Goal: Information Seeking & Learning: Learn about a topic

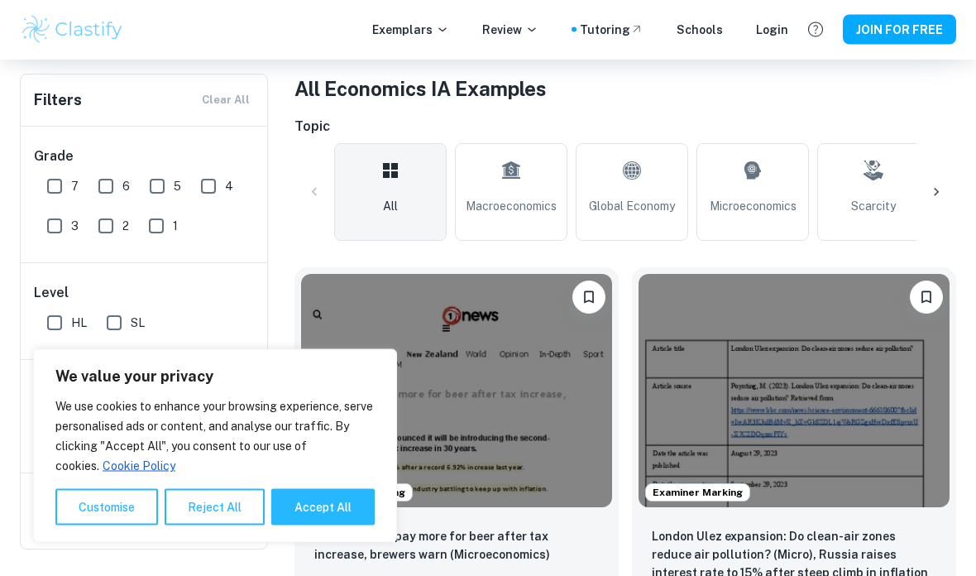
scroll to position [323, 0]
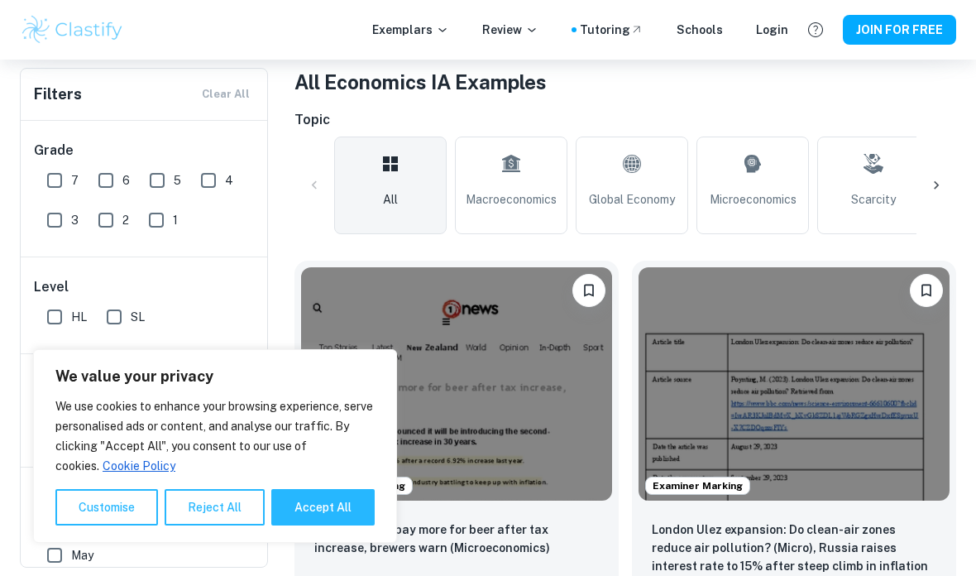
click at [367, 509] on button "Accept All" at bounding box center [322, 507] width 103 height 36
checkbox input "true"
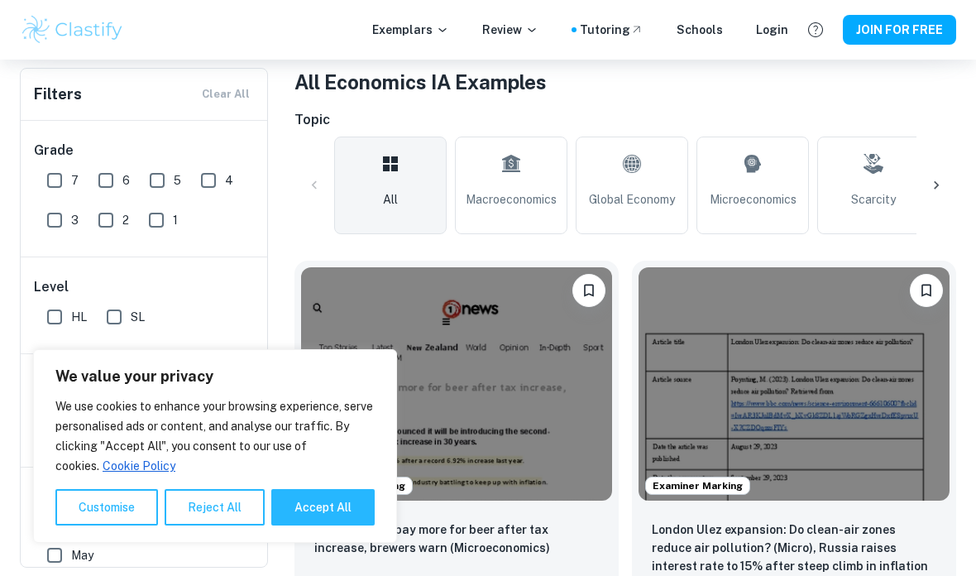
checkbox input "true"
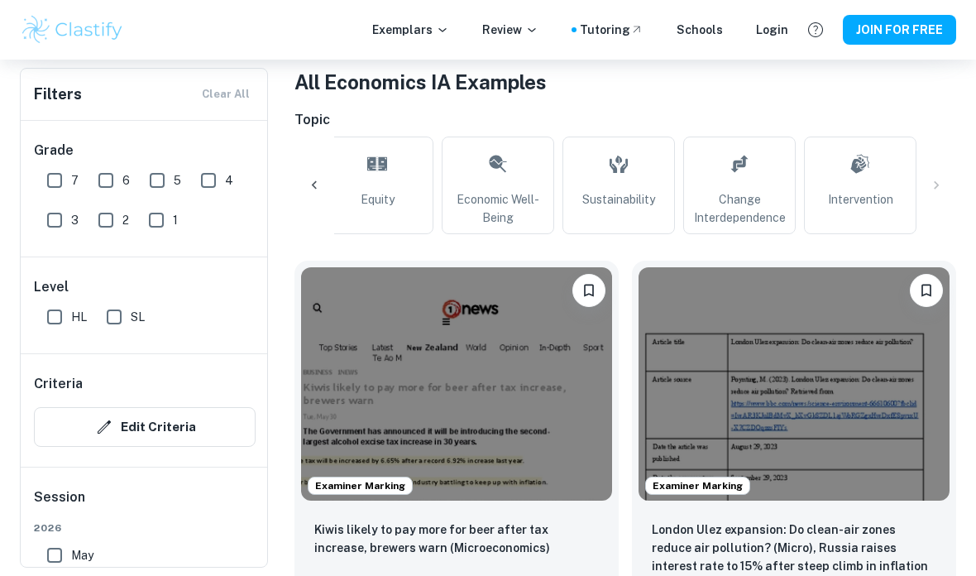
scroll to position [0, 859]
click at [396, 219] on link "Equity" at bounding box center [377, 186] width 113 height 98
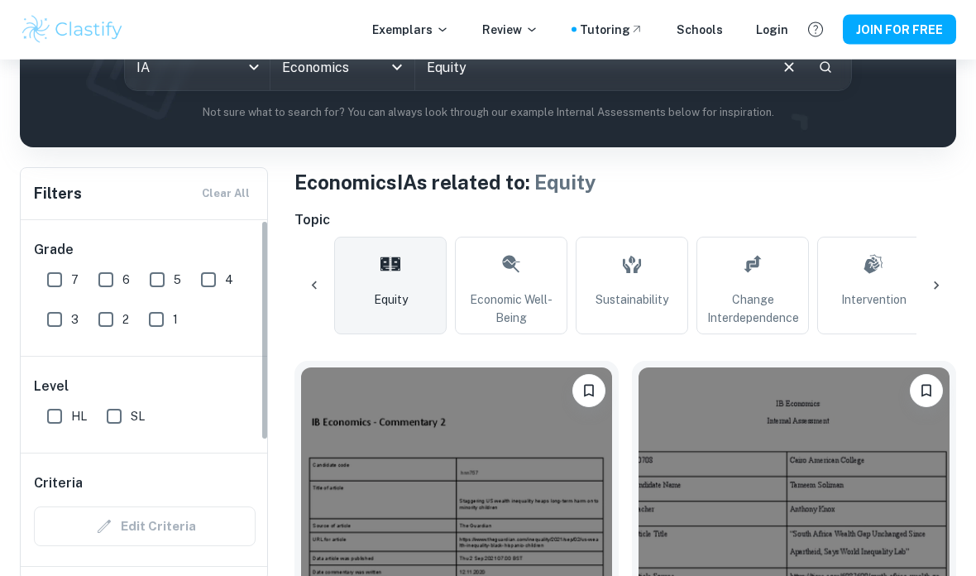
scroll to position [235, 0]
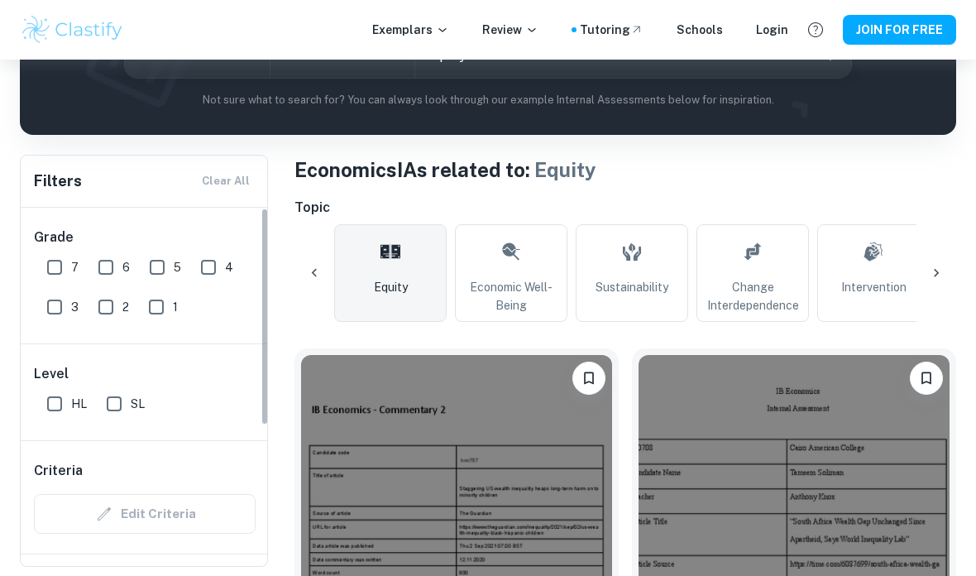
click at [60, 401] on input "HL" at bounding box center [54, 403] width 33 height 33
checkbox input "true"
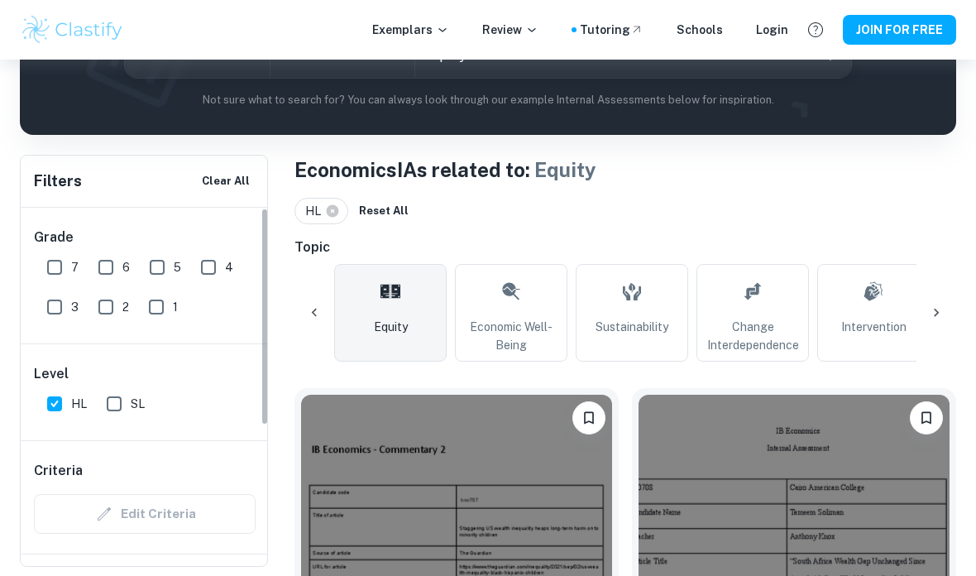
click at [52, 271] on input "7" at bounding box center [54, 267] width 33 height 33
checkbox input "true"
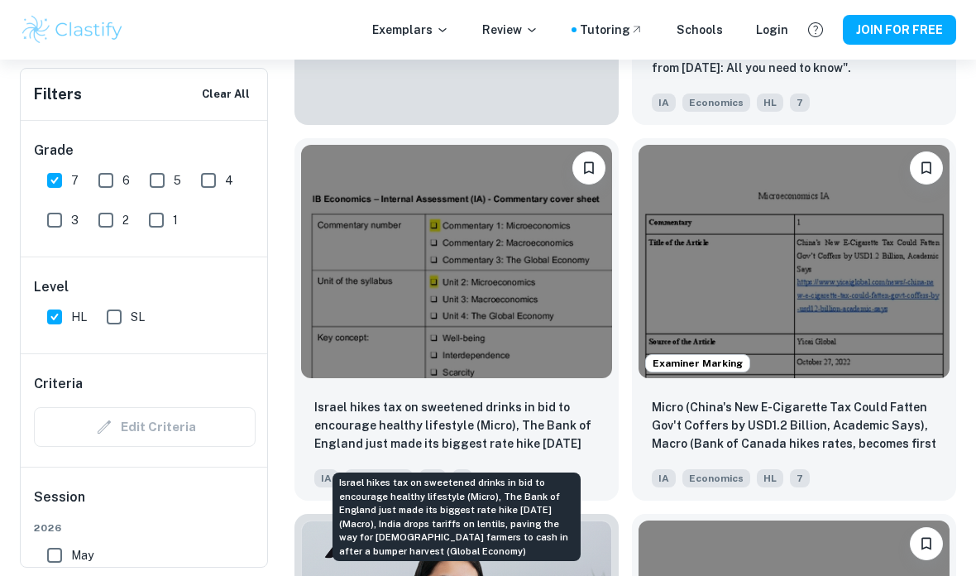
scroll to position [4264, 0]
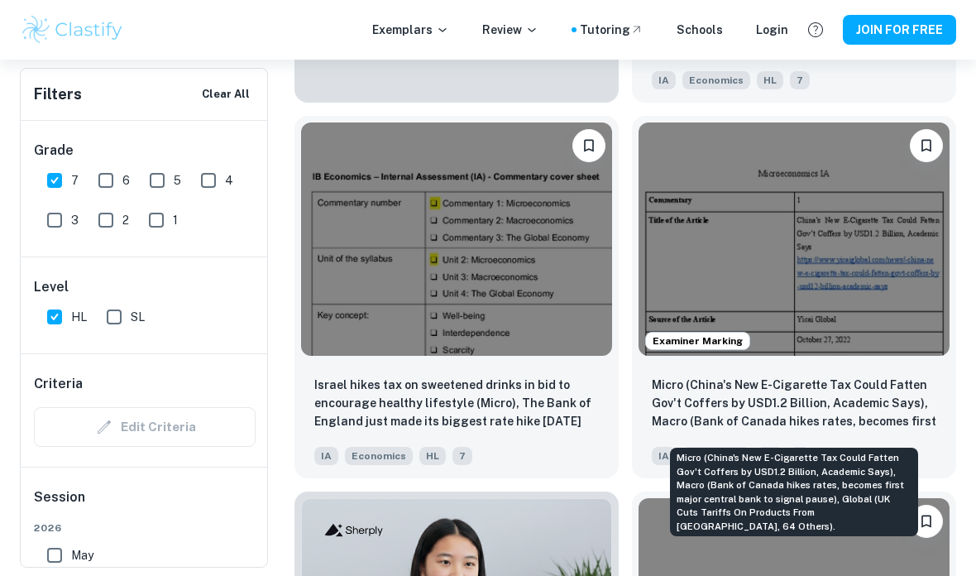
click at [724, 401] on p "Micro (China's New E-Cigarette Tax Could Fatten Gov't Coffers by USD1.2 Billion…" at bounding box center [794, 404] width 285 height 56
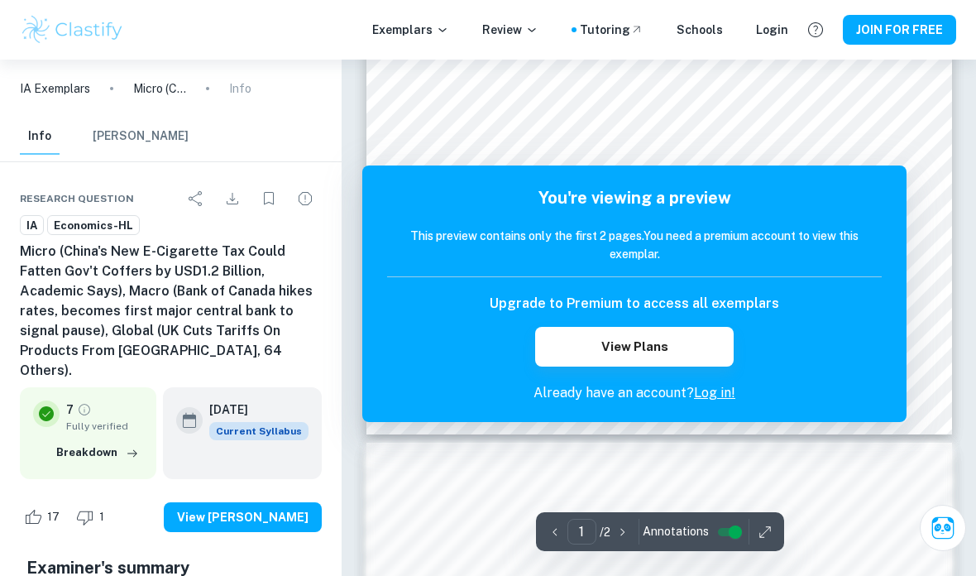
scroll to position [396, 0]
click at [623, 343] on button "View Plans" at bounding box center [634, 347] width 198 height 40
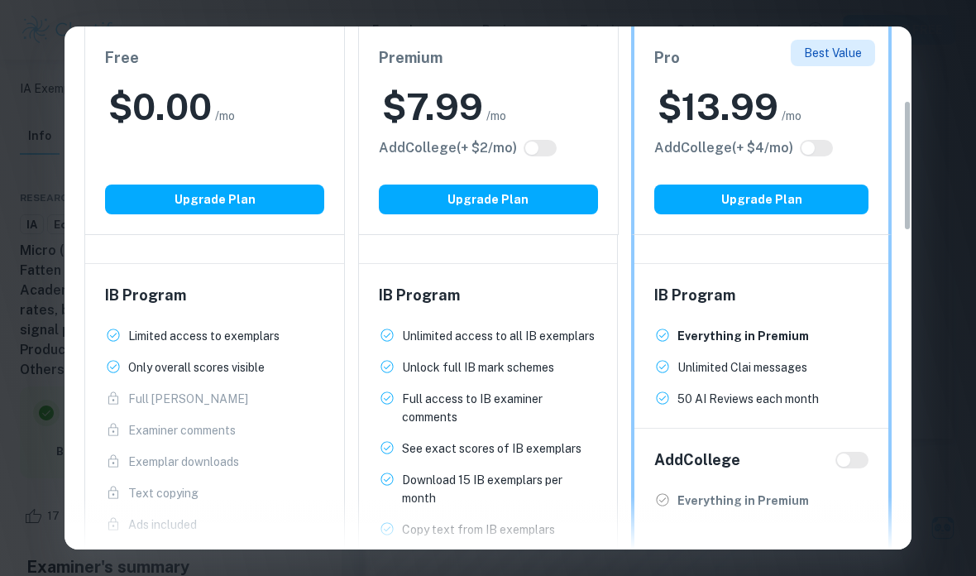
scroll to position [311, 0]
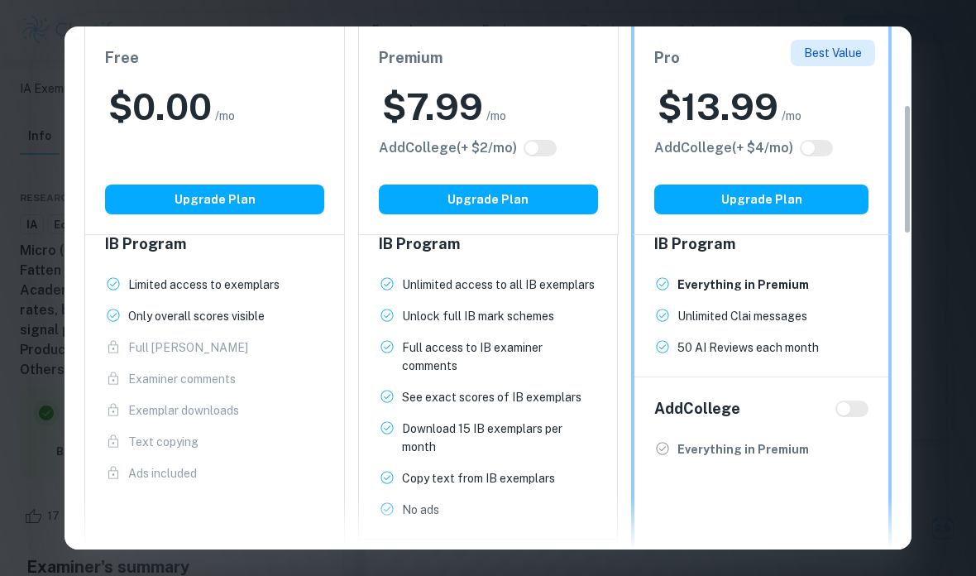
click at [447, 443] on p "Download 15 IB exemplars per month" at bounding box center [500, 438] width 196 height 36
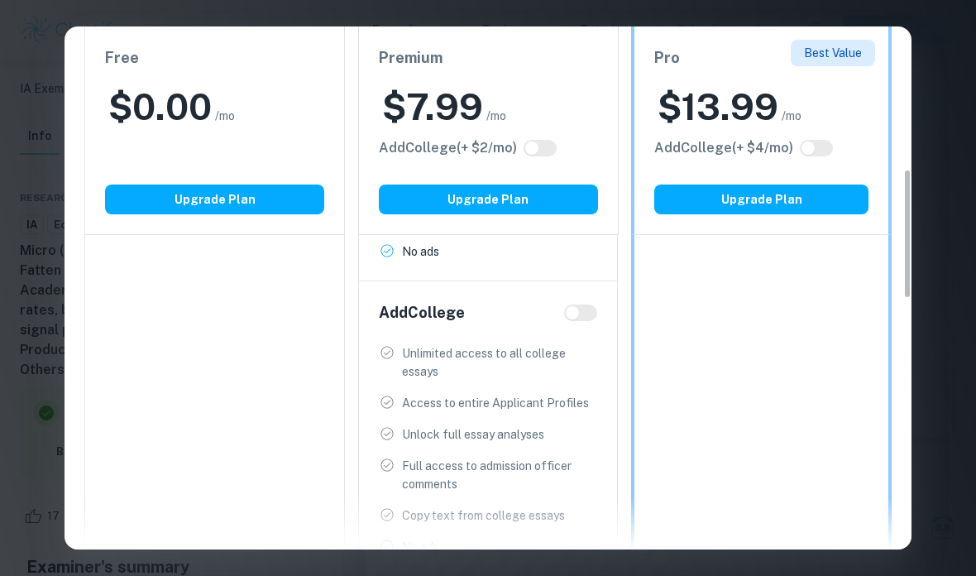
scroll to position [571, 0]
click at [582, 316] on input "checkbox" at bounding box center [573, 310] width 40 height 13
checkbox input "true"
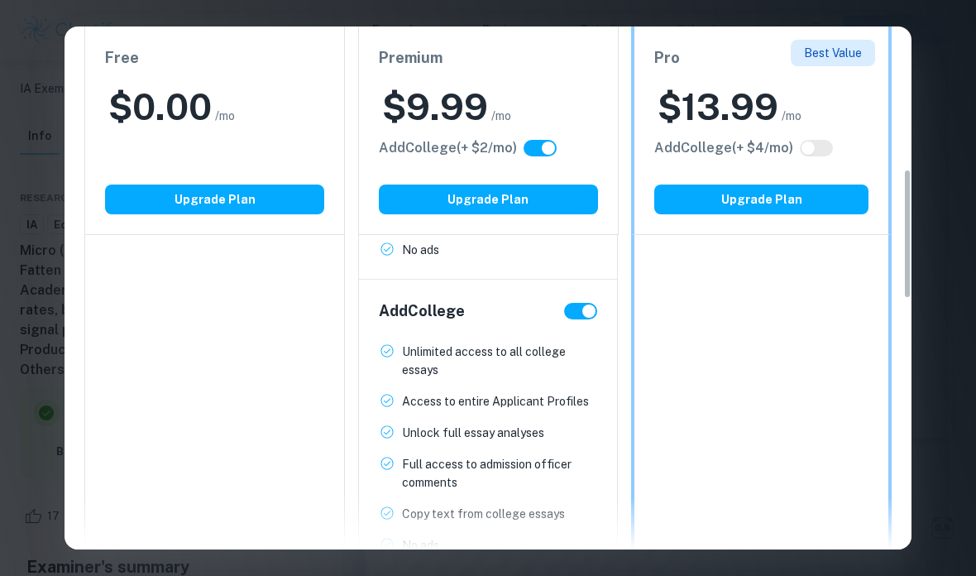
checkbox input "true"
click at [585, 309] on input "checkbox" at bounding box center [589, 310] width 40 height 13
checkbox input "false"
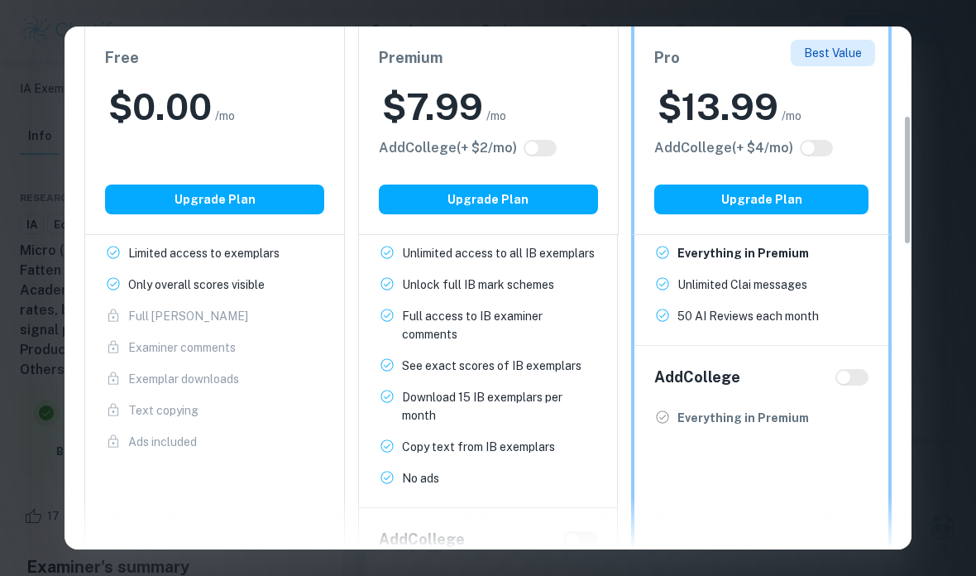
scroll to position [395, 0]
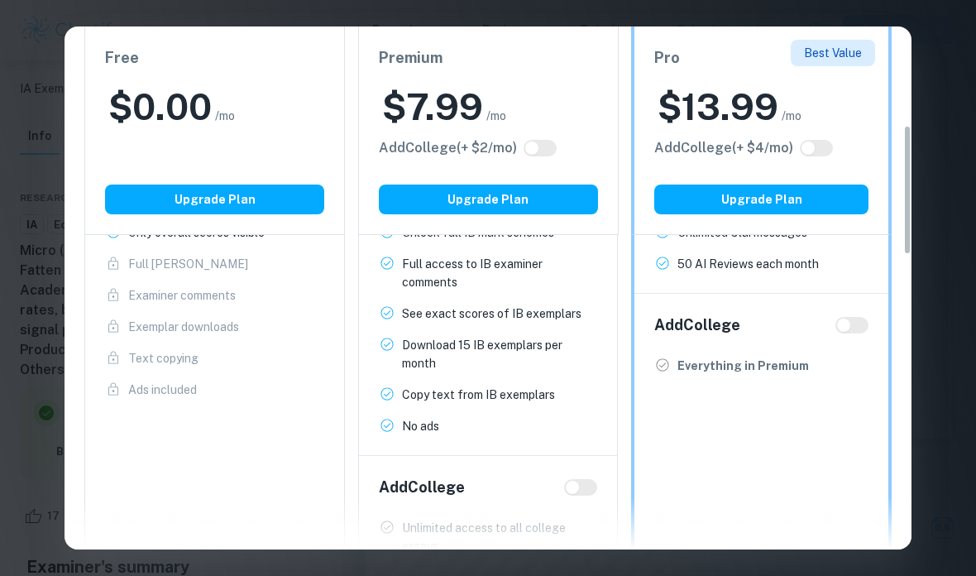
click at [854, 324] on input "checkbox" at bounding box center [844, 325] width 40 height 13
checkbox input "true"
click at [847, 327] on input "checkbox" at bounding box center [861, 325] width 40 height 13
checkbox input "false"
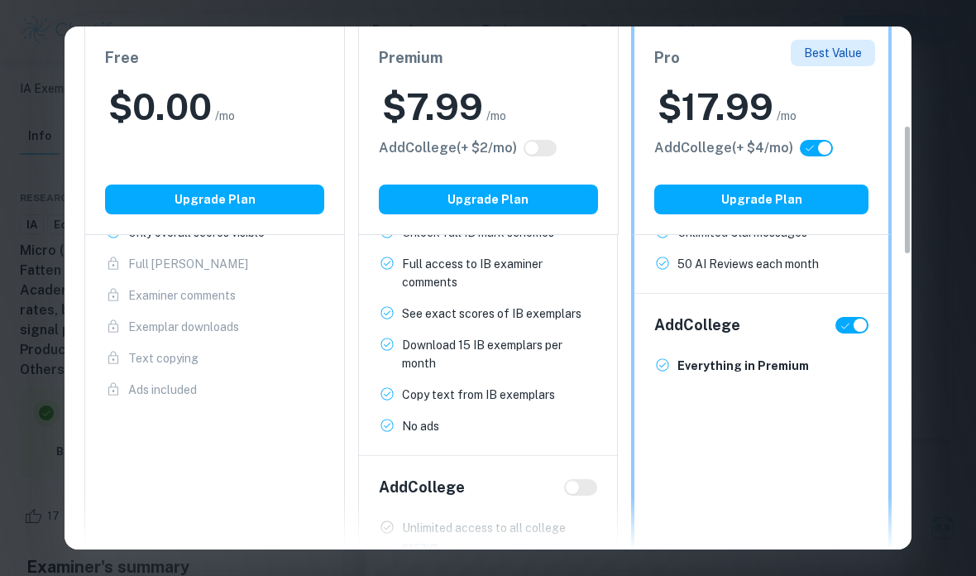
checkbox input "false"
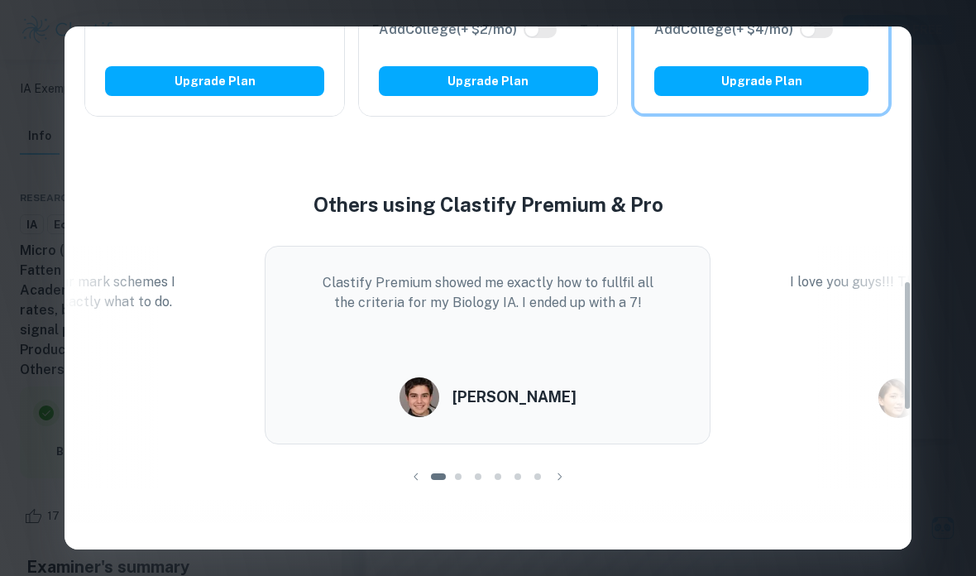
scroll to position [1028, 0]
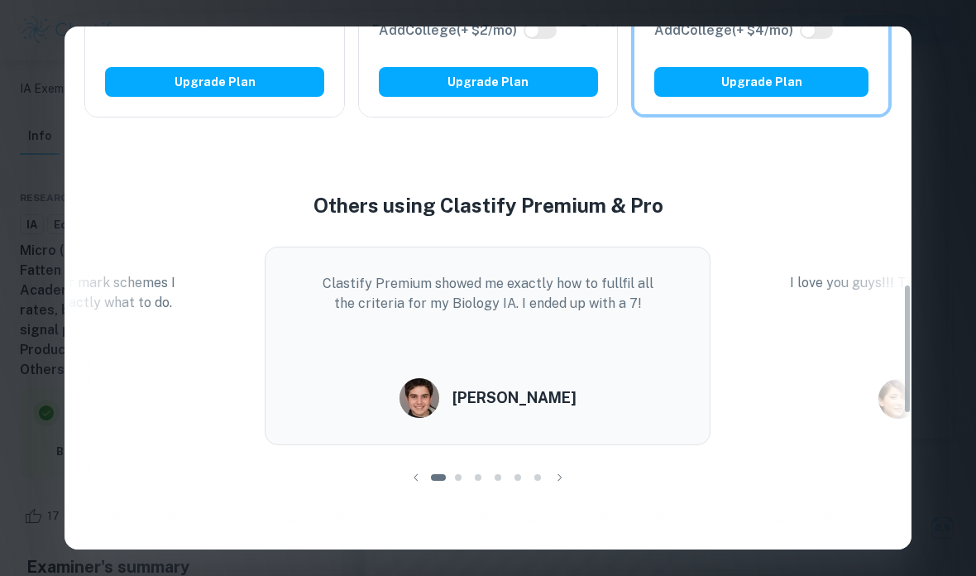
click at [463, 483] on div at bounding box center [458, 477] width 20 height 20
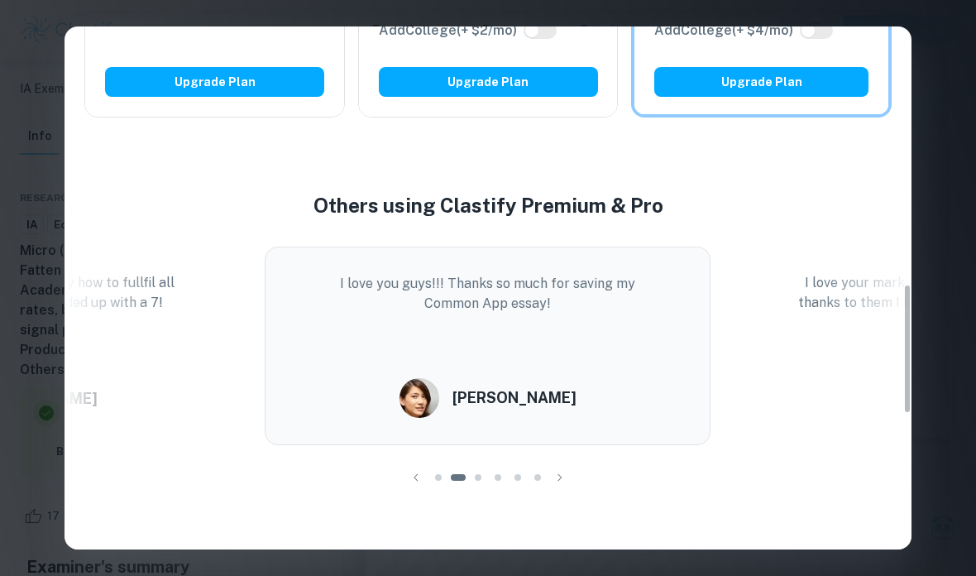
click at [485, 477] on div at bounding box center [478, 477] width 20 height 20
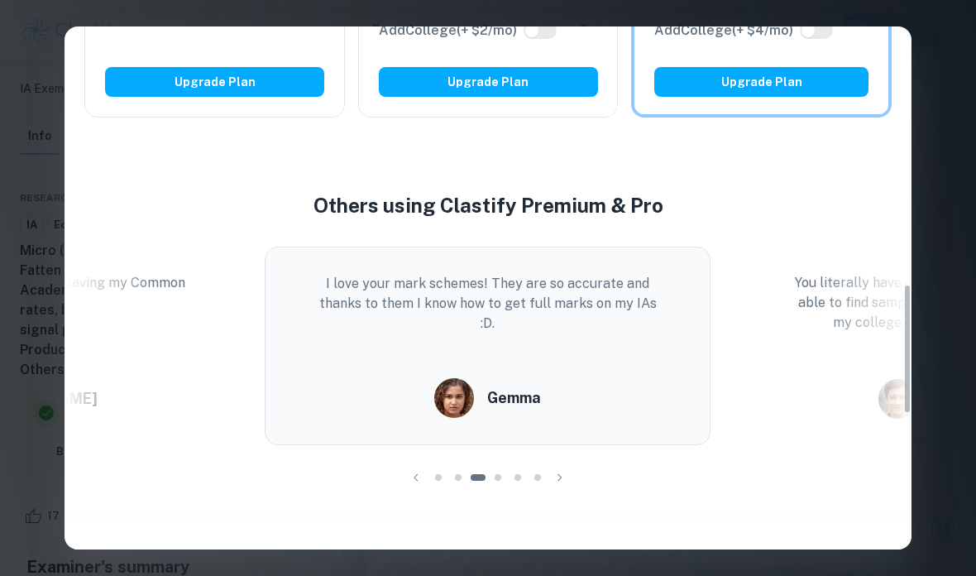
click at [515, 473] on div at bounding box center [518, 477] width 20 height 20
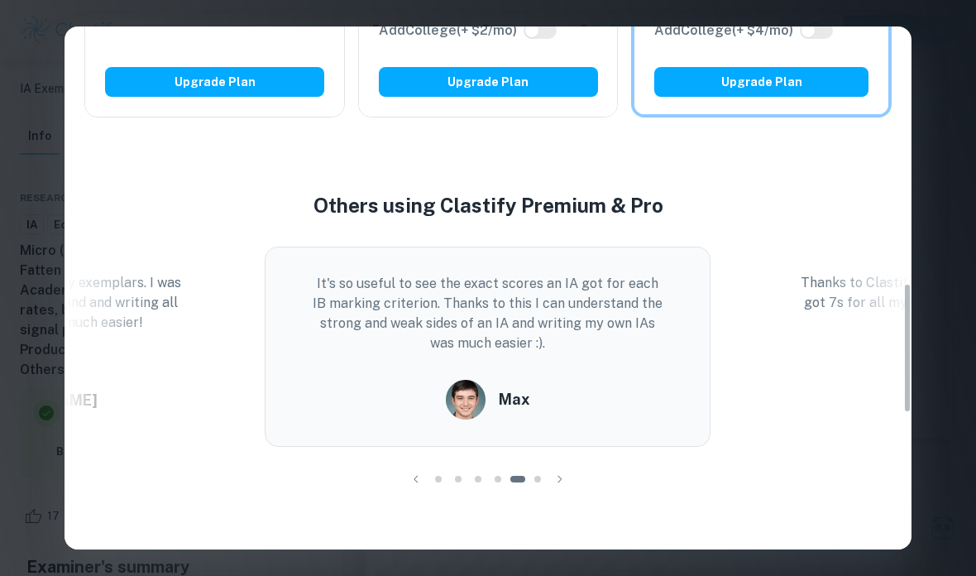
click at [535, 479] on span at bounding box center [538, 479] width 7 height 7
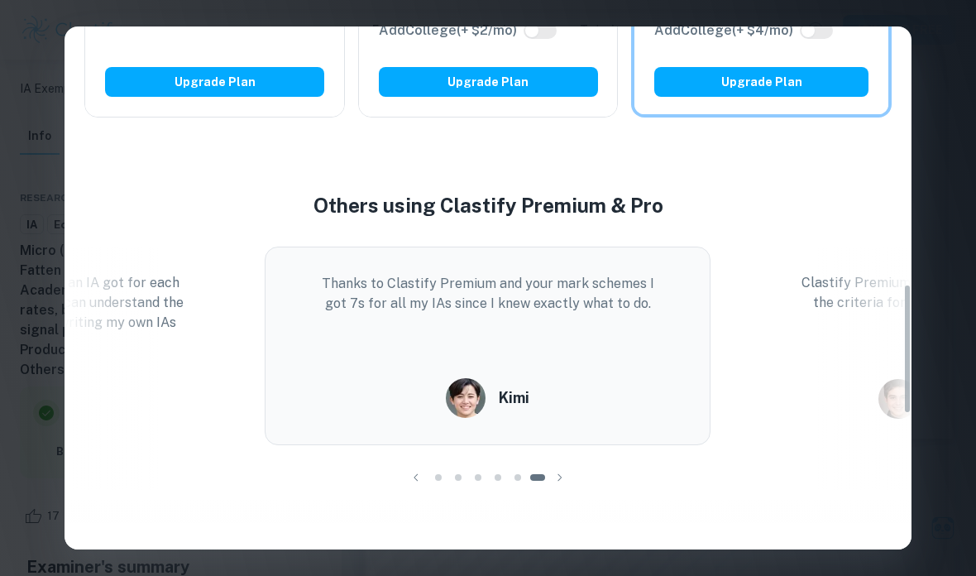
click at [529, 484] on div at bounding box center [538, 477] width 20 height 20
click at [909, 398] on div "Easily Ace Your IB Coursework & Crush College Essays. Get Clastify Premium Get …" at bounding box center [488, 287] width 847 height 523
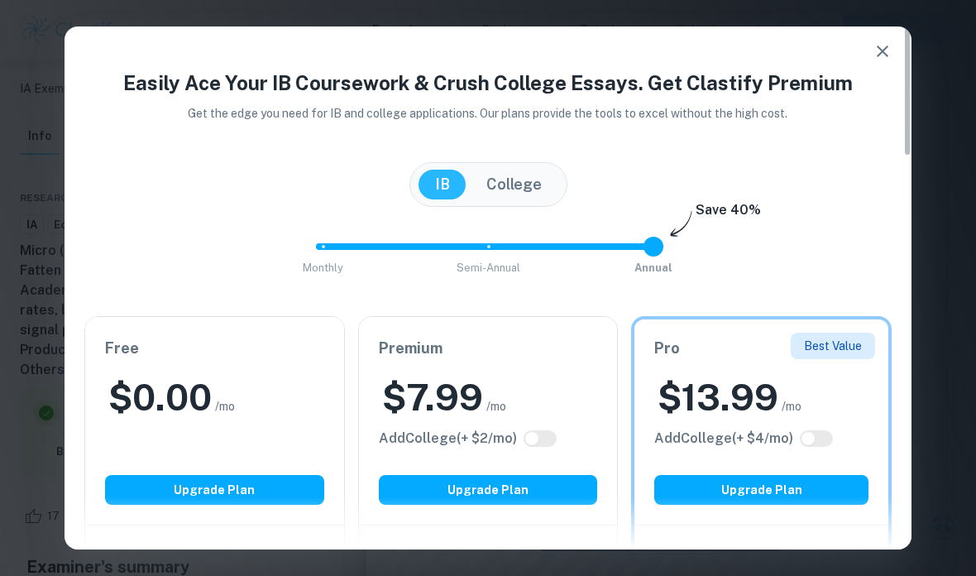
scroll to position [0, 0]
click at [877, 66] on button "button" at bounding box center [882, 51] width 33 height 33
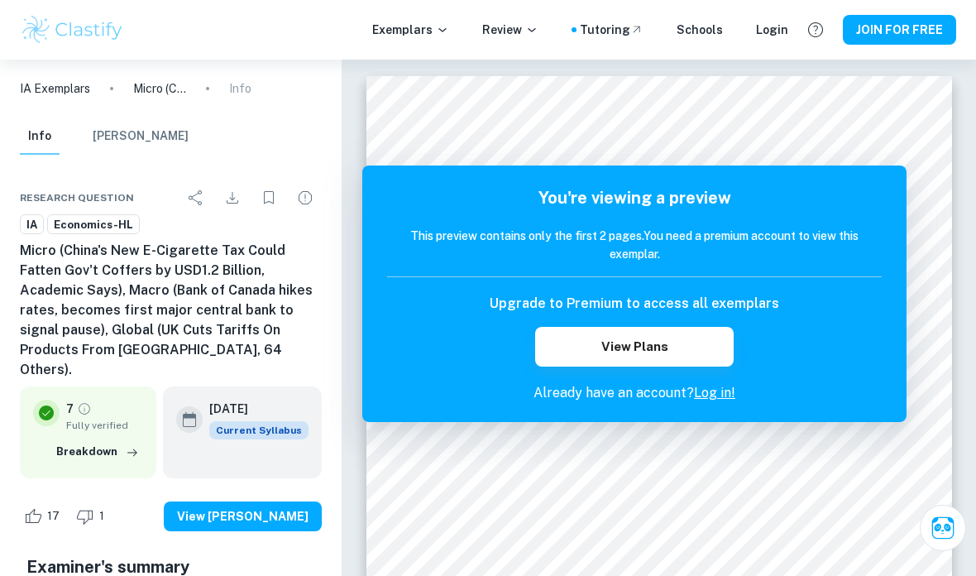
click at [617, 38] on div "Tutoring" at bounding box center [612, 30] width 64 height 18
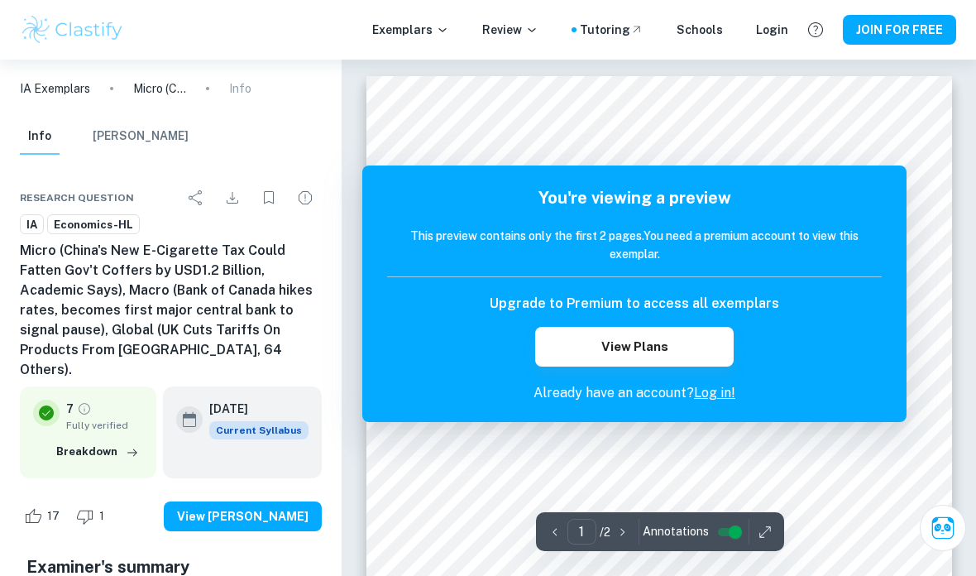
click at [416, 23] on p "Exemplars" at bounding box center [410, 30] width 77 height 18
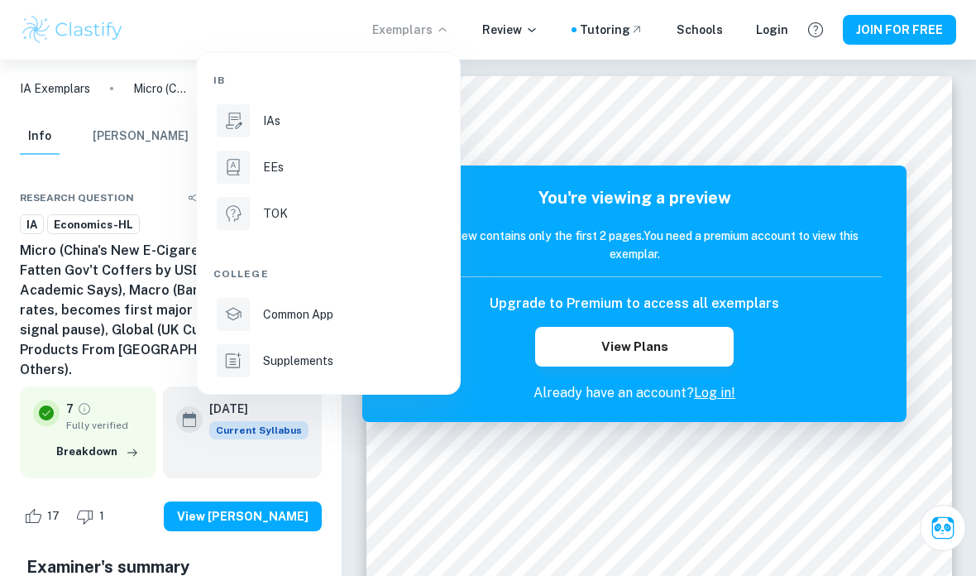
click at [317, 167] on div "EEs" at bounding box center [351, 167] width 177 height 18
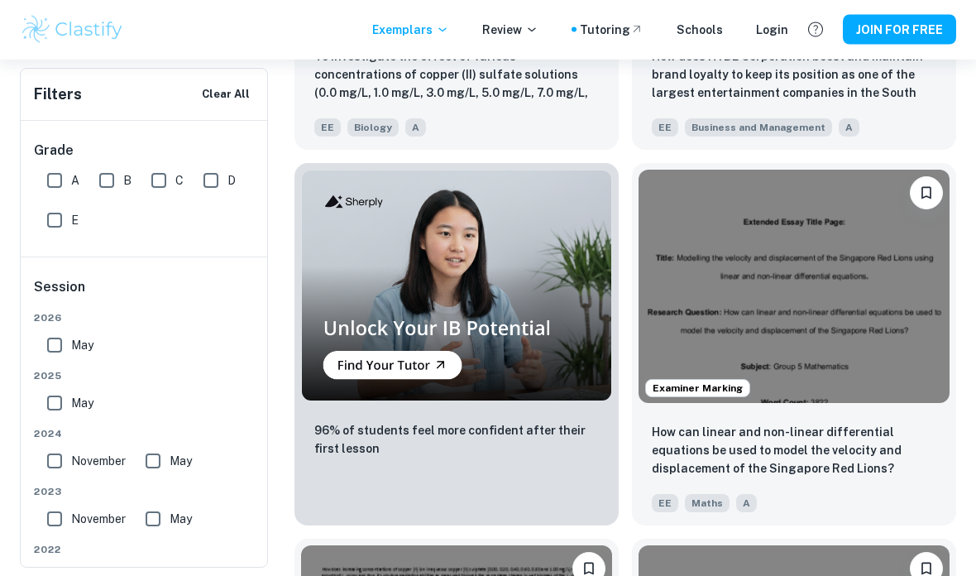
scroll to position [1438, 0]
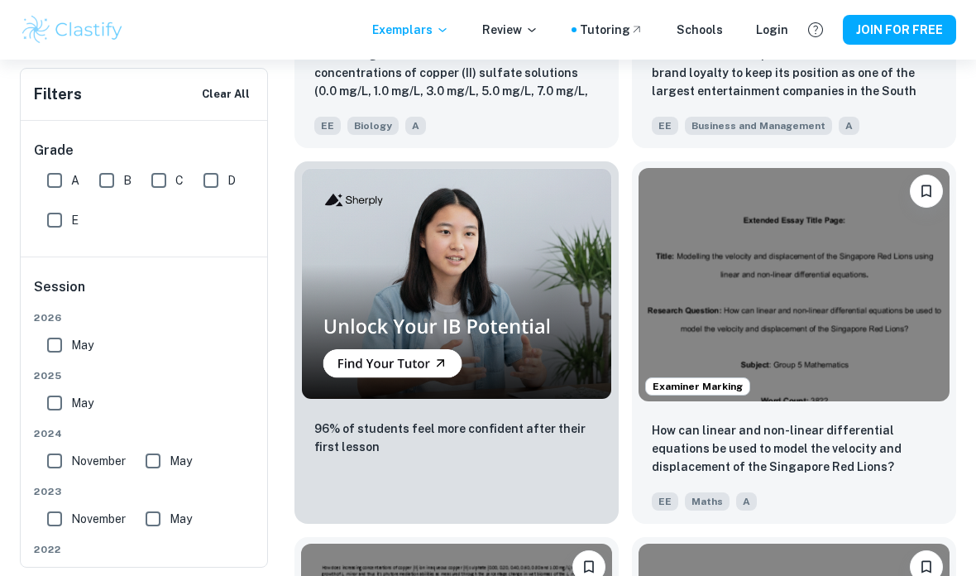
click at [806, 237] on img at bounding box center [794, 284] width 311 height 233
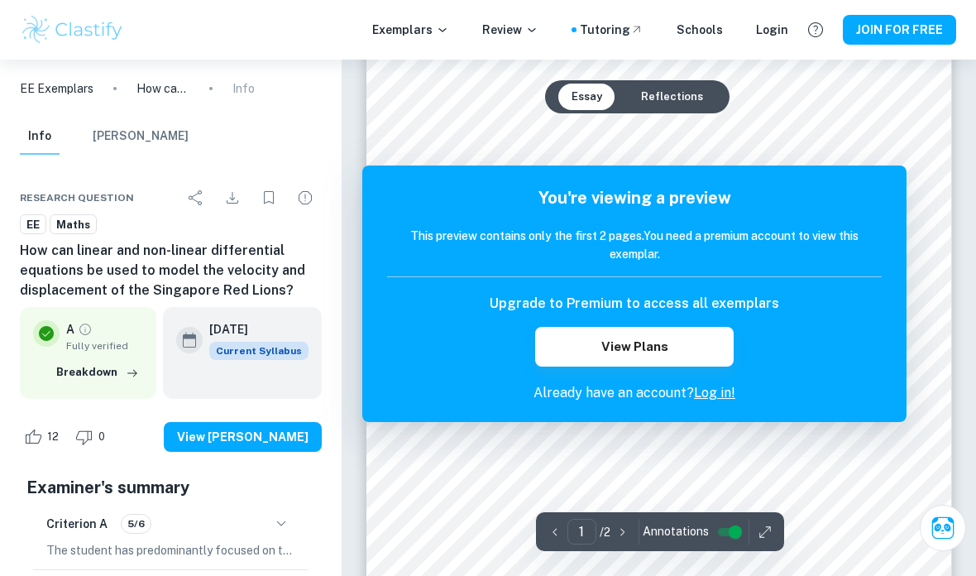
scroll to position [50, 0]
click at [765, 540] on icon "button" at bounding box center [765, 532] width 17 height 17
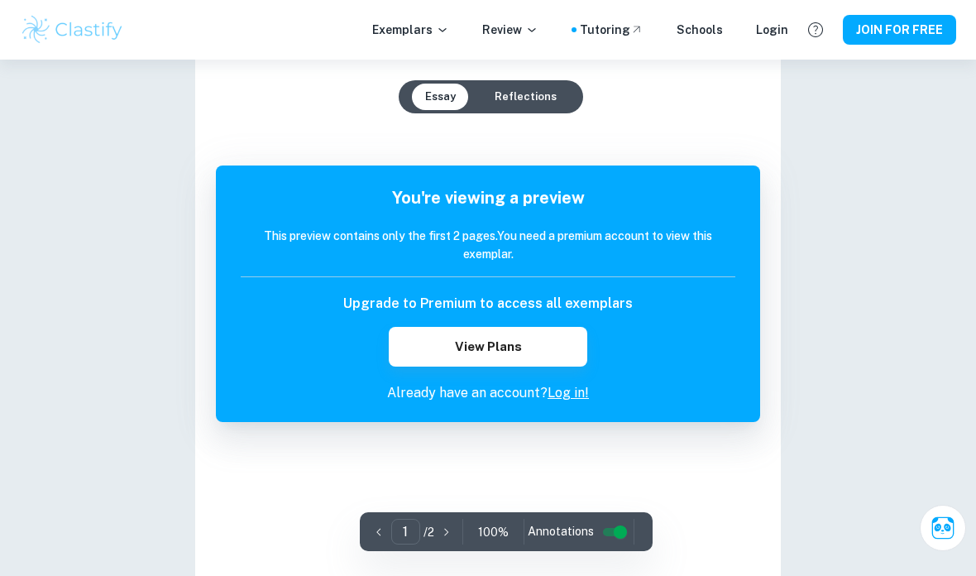
scroll to position [21, 0]
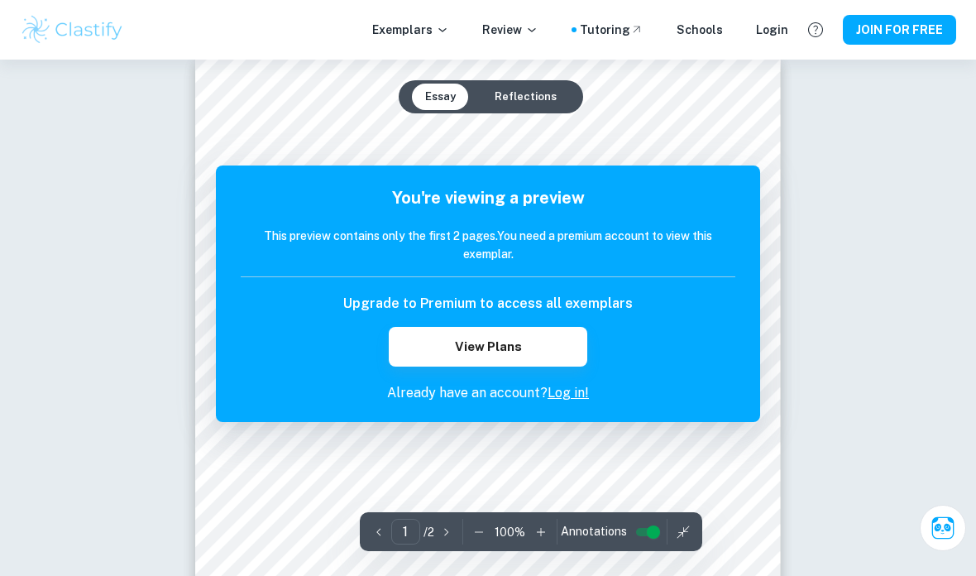
click at [678, 540] on icon "button" at bounding box center [683, 532] width 17 height 17
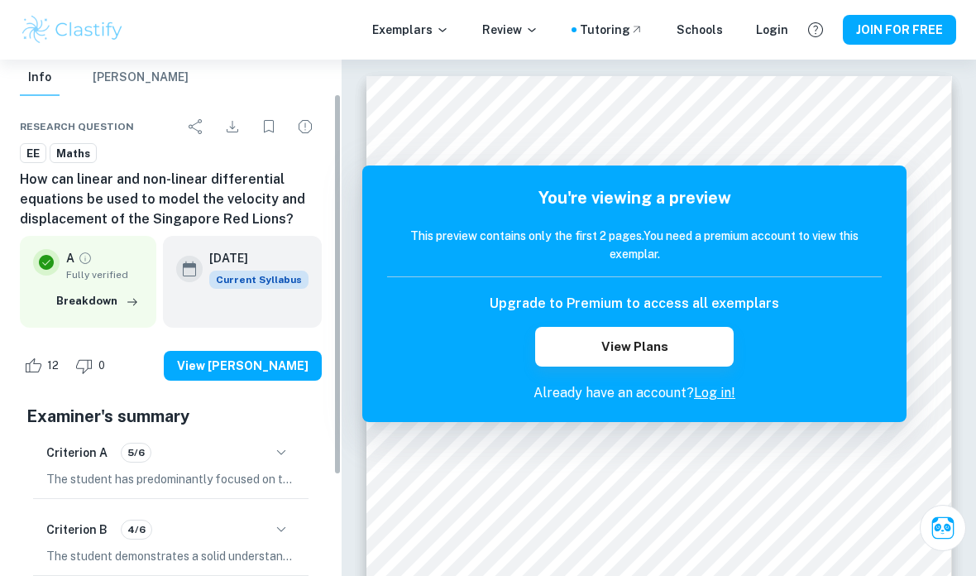
scroll to position [72, 0]
click at [141, 309] on icon "button" at bounding box center [132, 302] width 17 height 17
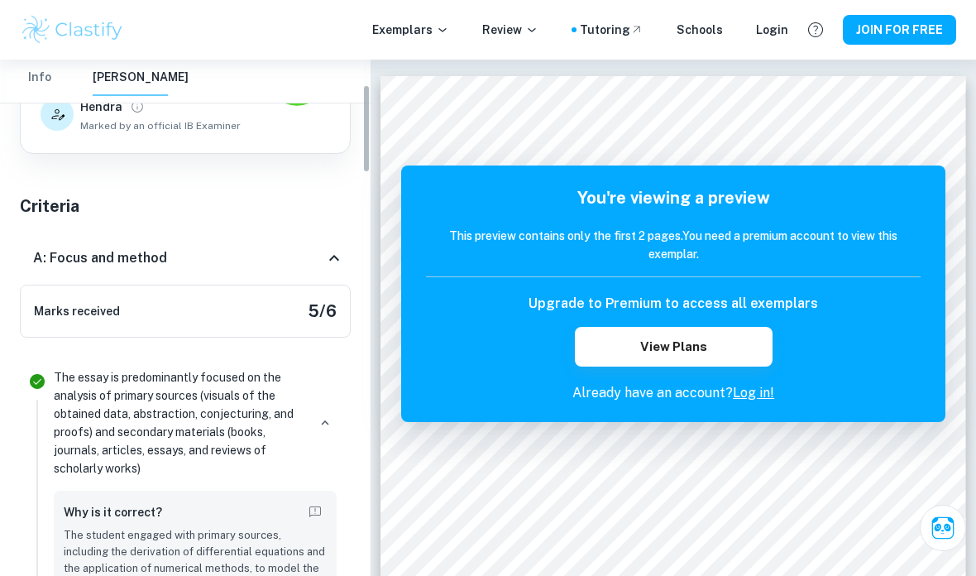
scroll to position [177, 0]
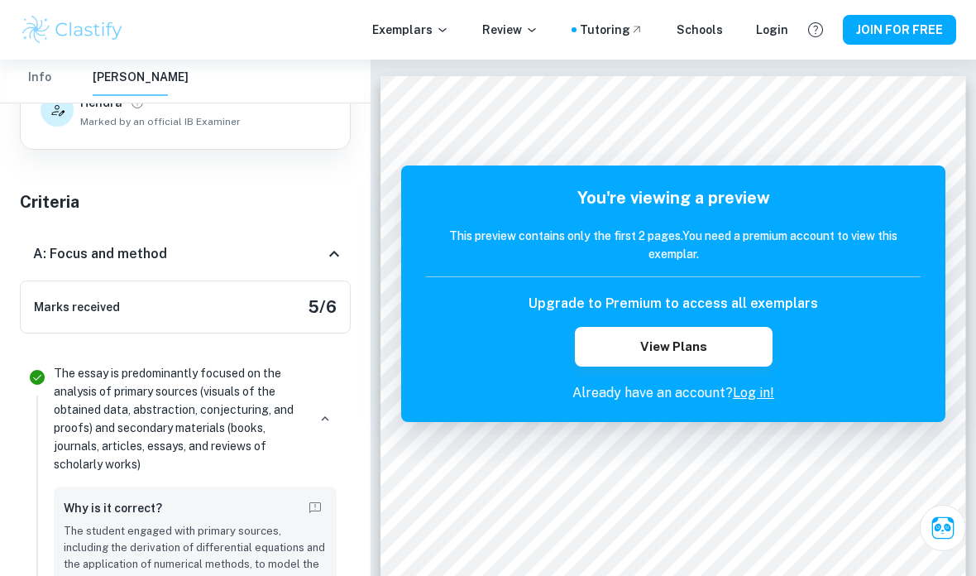
click at [333, 247] on icon at bounding box center [334, 254] width 20 height 20
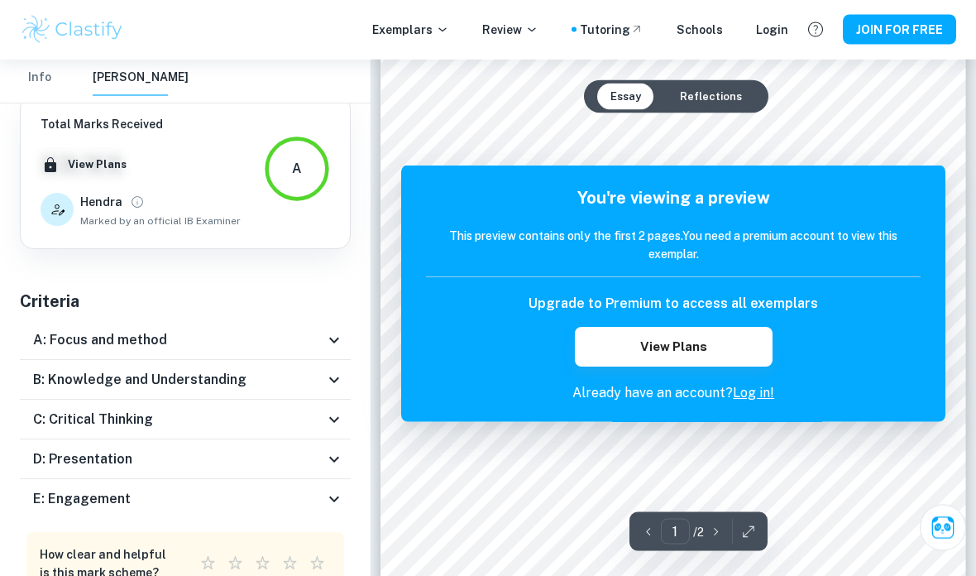
scroll to position [40, 0]
click at [335, 381] on icon at bounding box center [334, 379] width 10 height 6
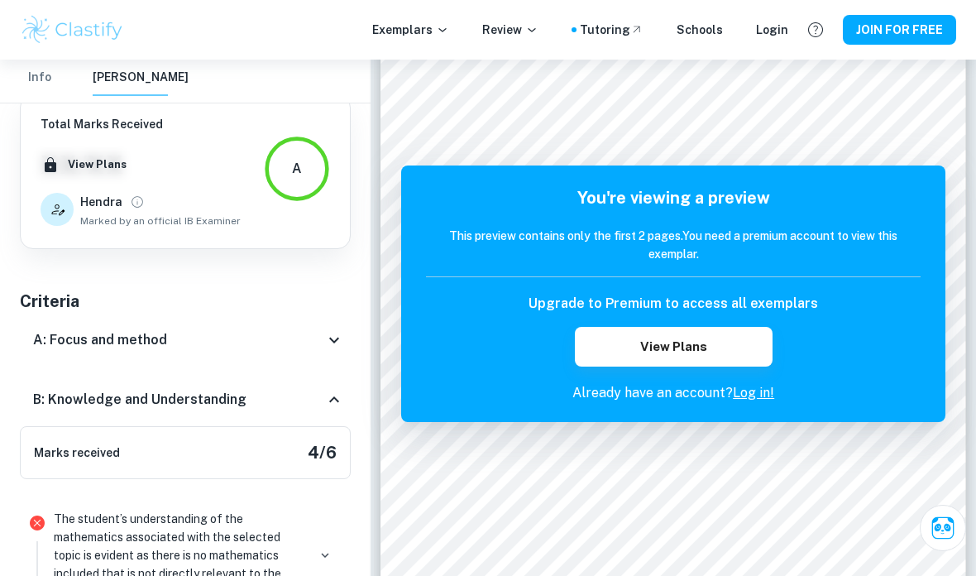
click at [333, 394] on icon at bounding box center [334, 400] width 20 height 20
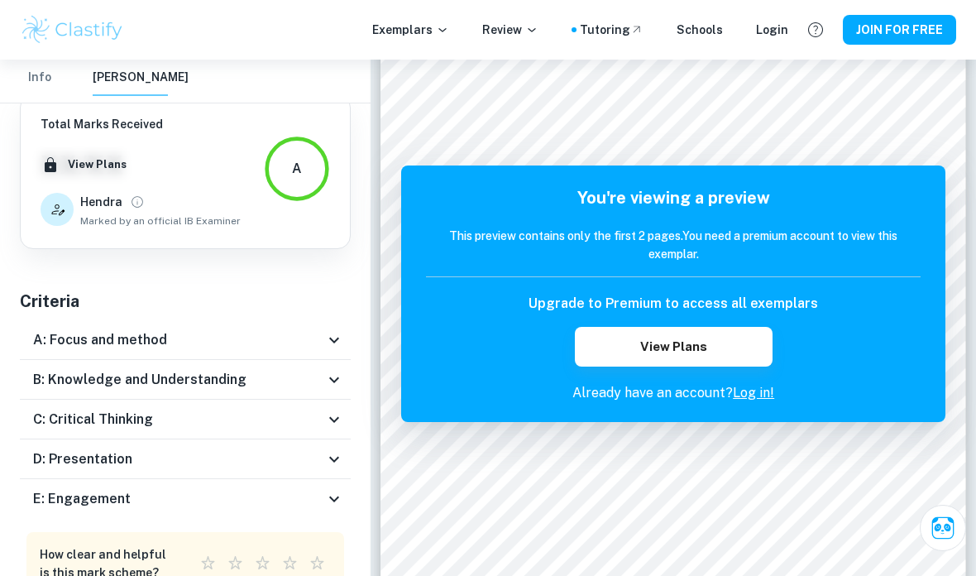
click at [339, 423] on icon at bounding box center [334, 420] width 20 height 20
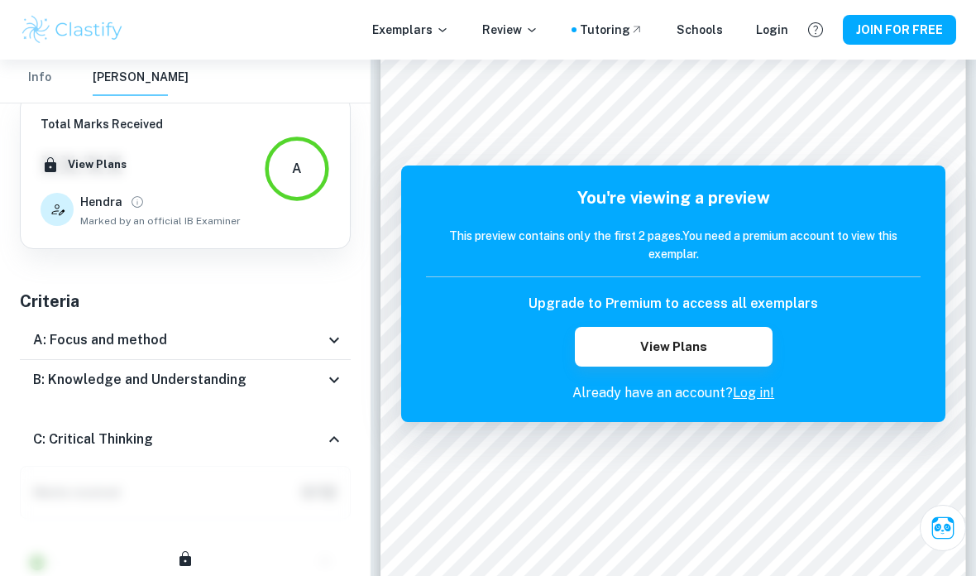
click at [340, 430] on icon at bounding box center [334, 439] width 20 height 20
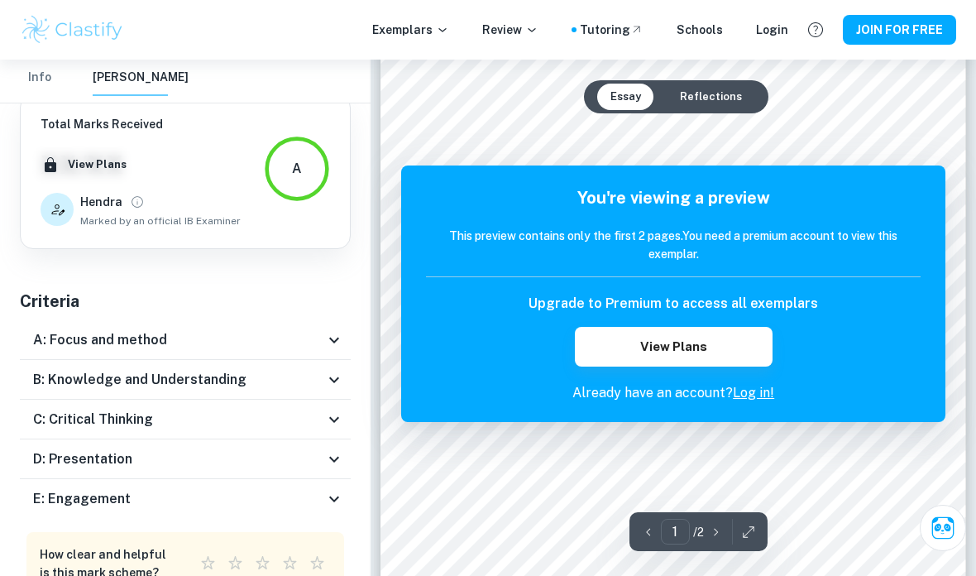
scroll to position [37, 0]
click at [712, 345] on button "View Plans" at bounding box center [674, 347] width 198 height 40
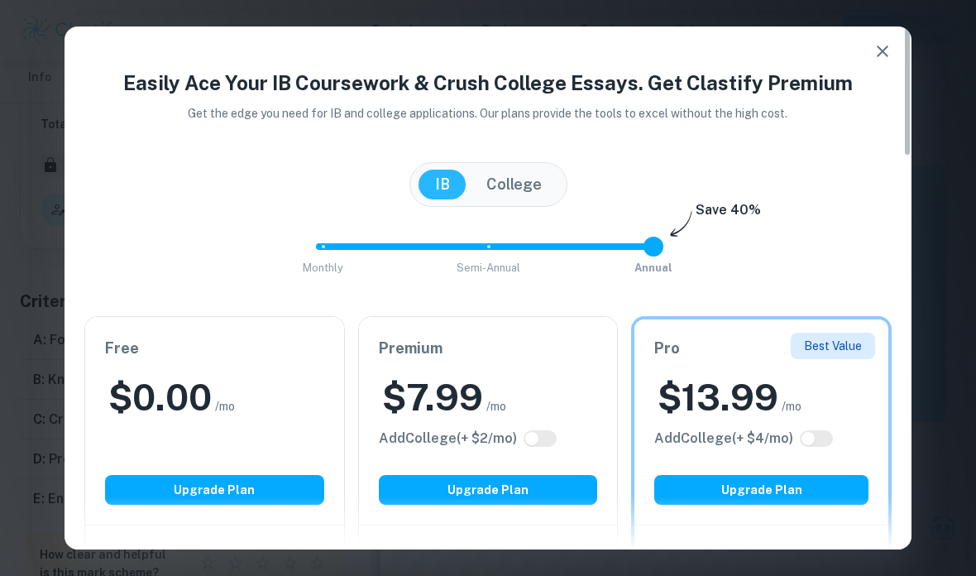
scroll to position [0, 0]
click at [885, 54] on icon "button" at bounding box center [883, 52] width 12 height 12
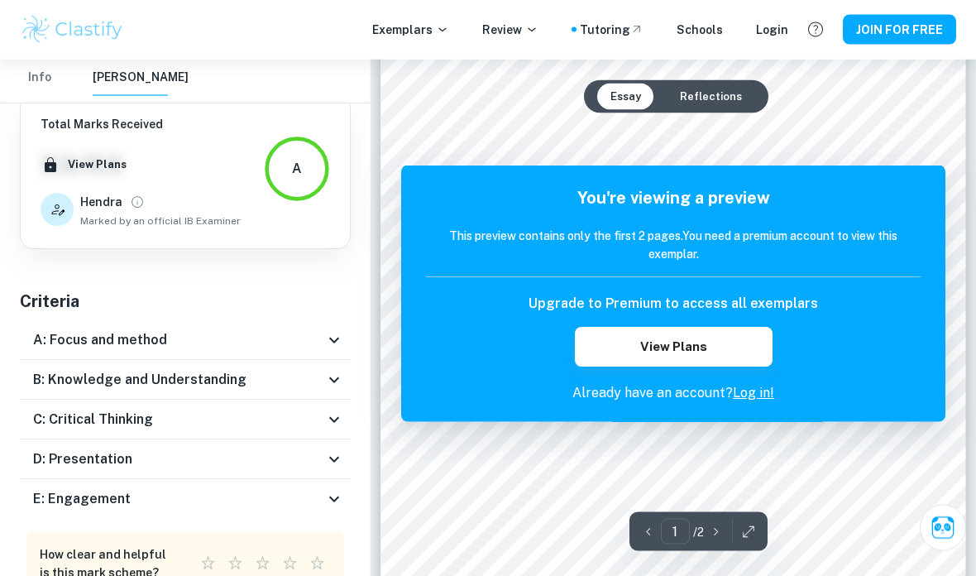
scroll to position [179, 0]
click at [867, 113] on div at bounding box center [674, 119] width 442 height 26
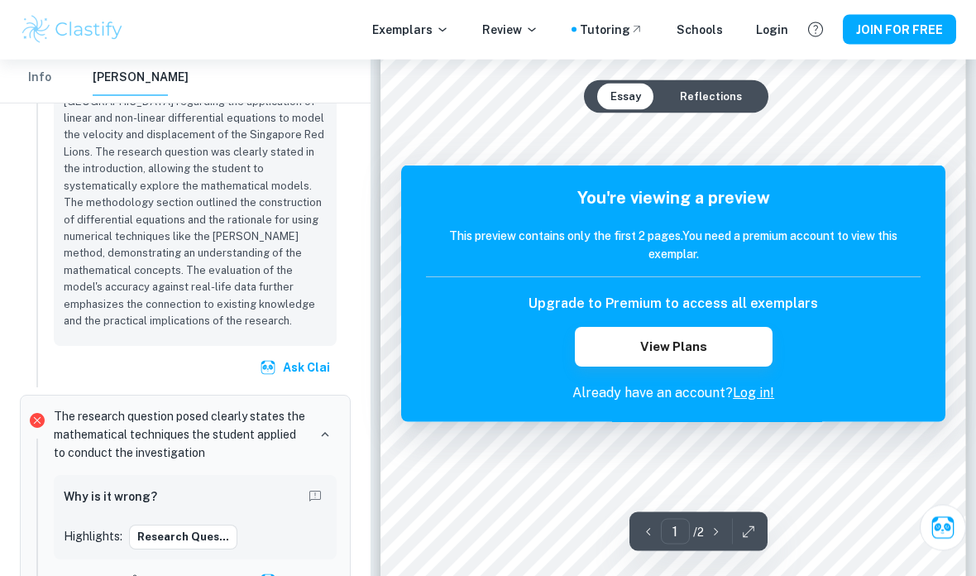
scroll to position [221, 0]
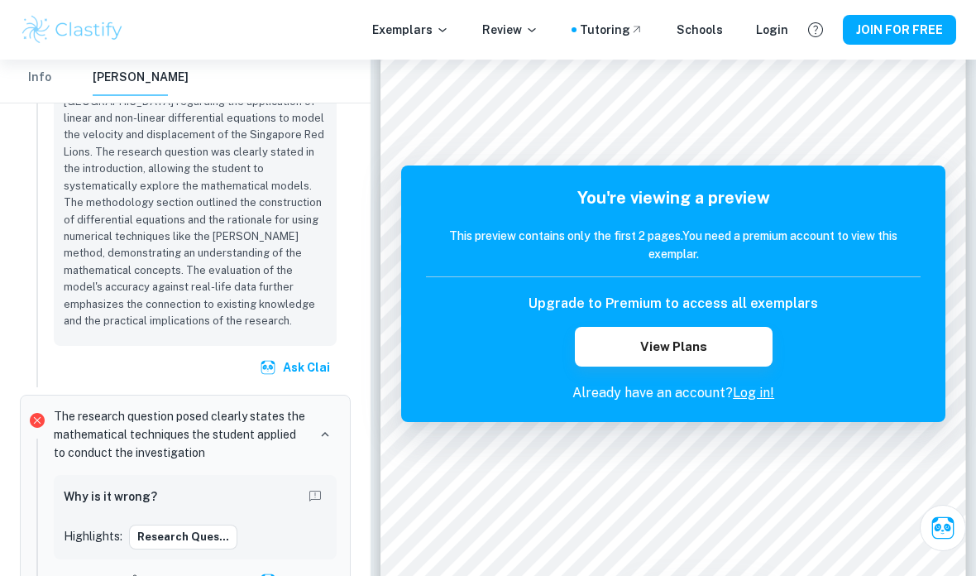
click at [370, 458] on div "EE Exemplars How can linear and non-linear differential equations be used to mo…" at bounding box center [185, 318] width 371 height 516
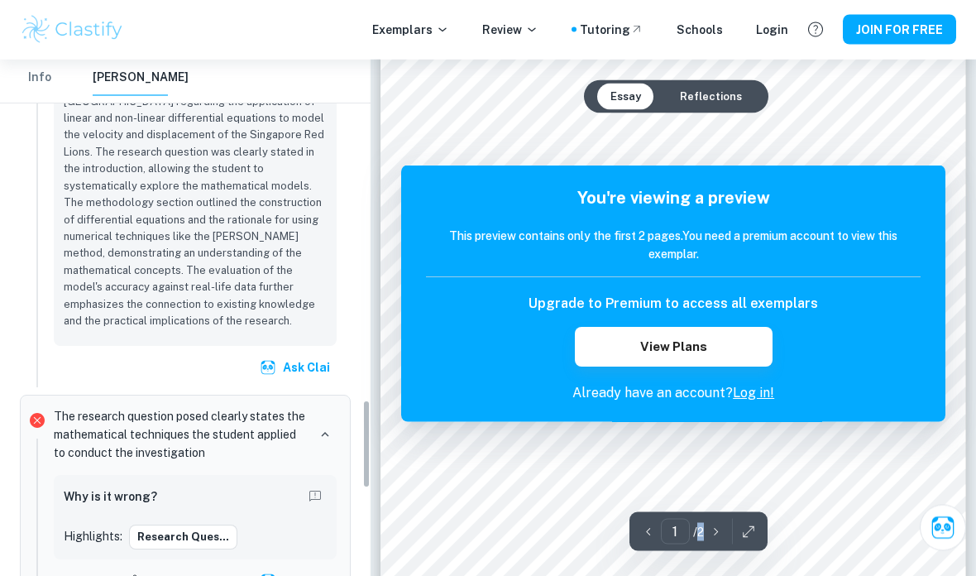
scroll to position [0, 0]
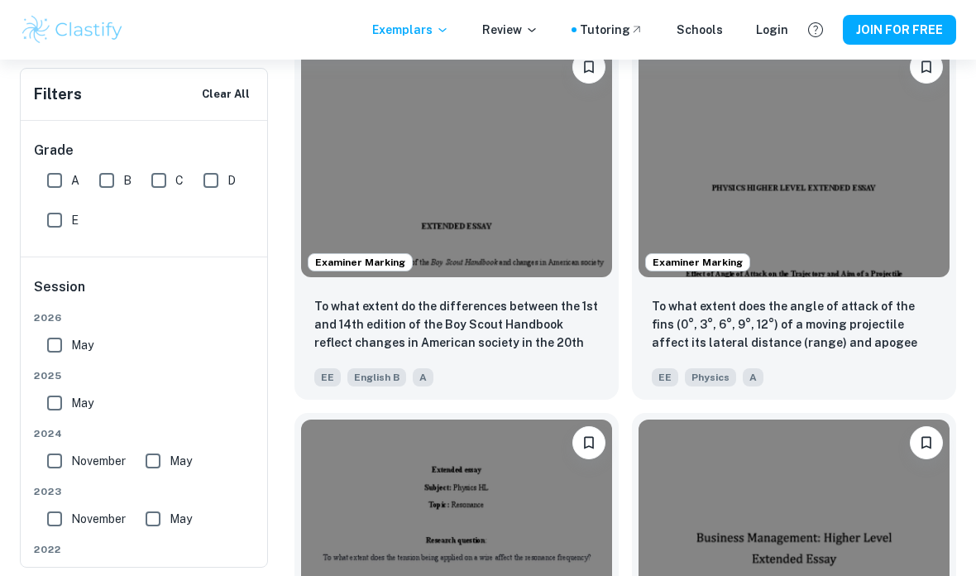
scroll to position [2692, 0]
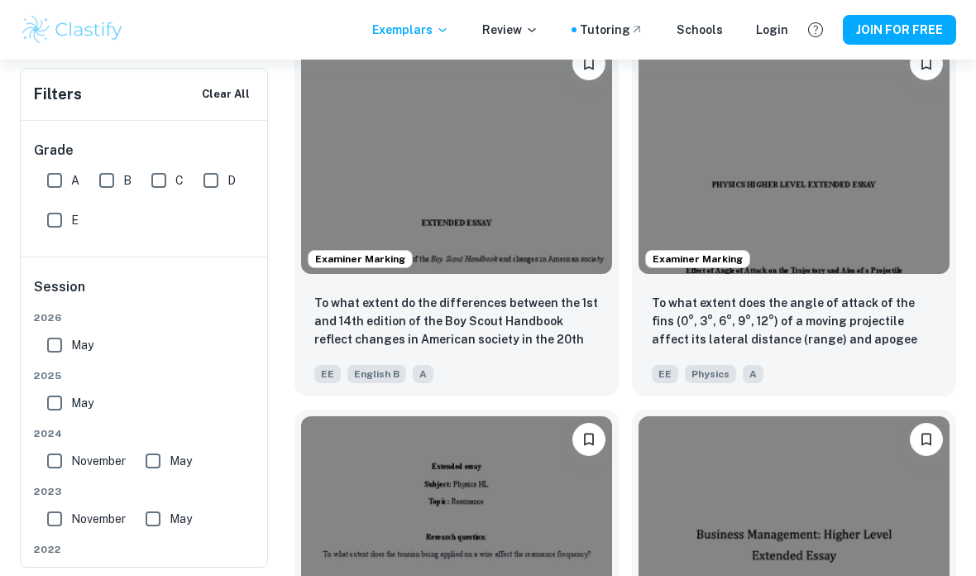
click at [847, 191] on img at bounding box center [794, 157] width 311 height 233
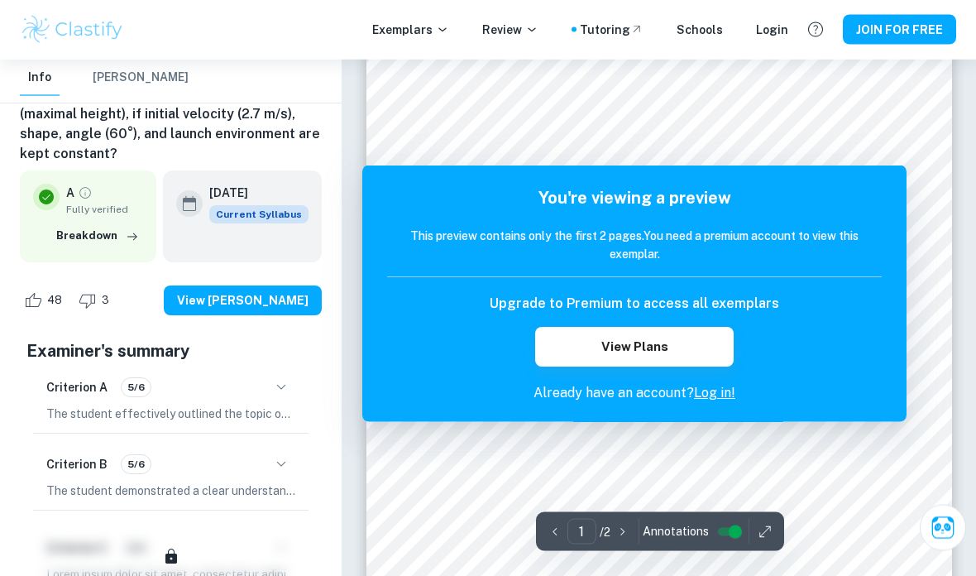
scroll to position [139, 0]
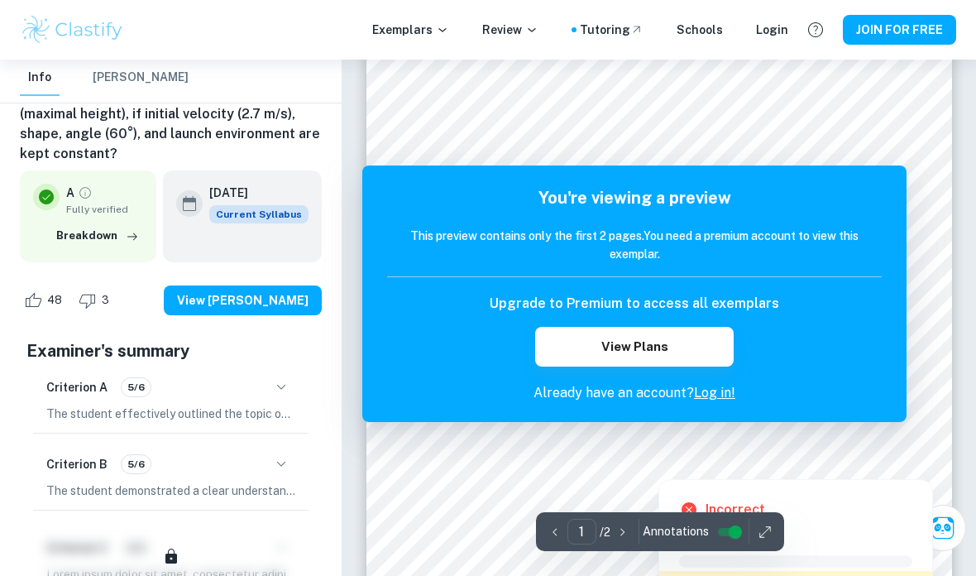
click at [658, 472] on div at bounding box center [659, 469] width 23 height 12
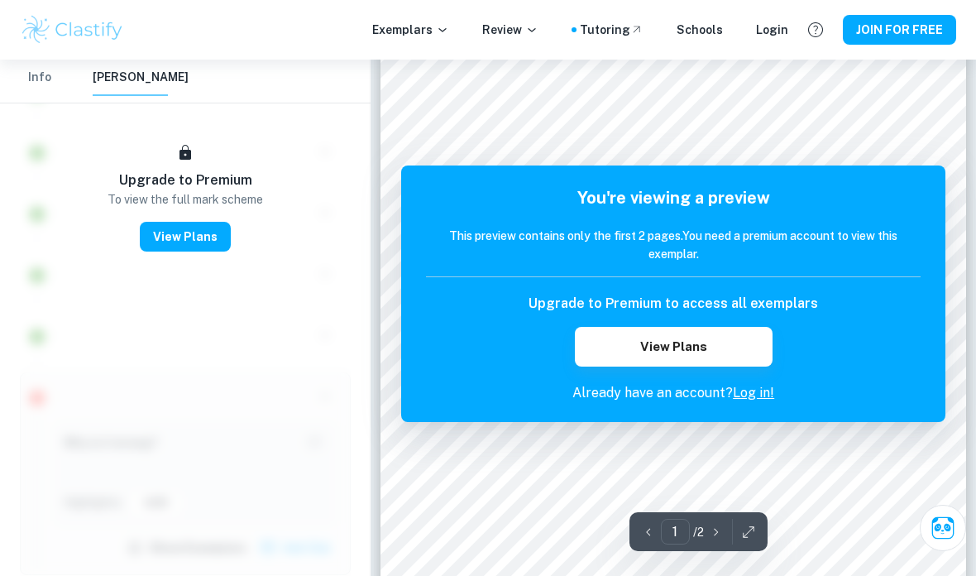
scroll to position [156, 0]
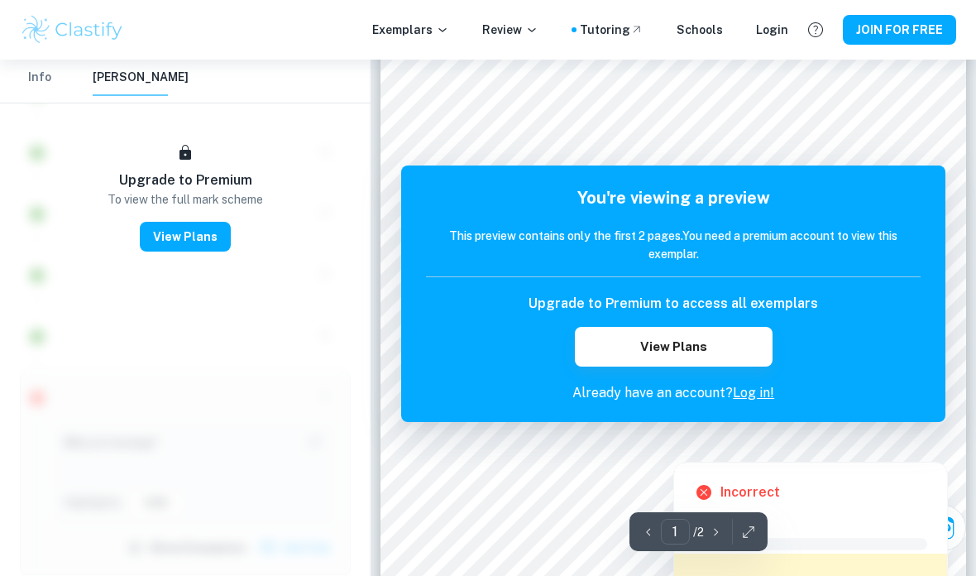
click at [675, 453] on div at bounding box center [673, 451] width 23 height 12
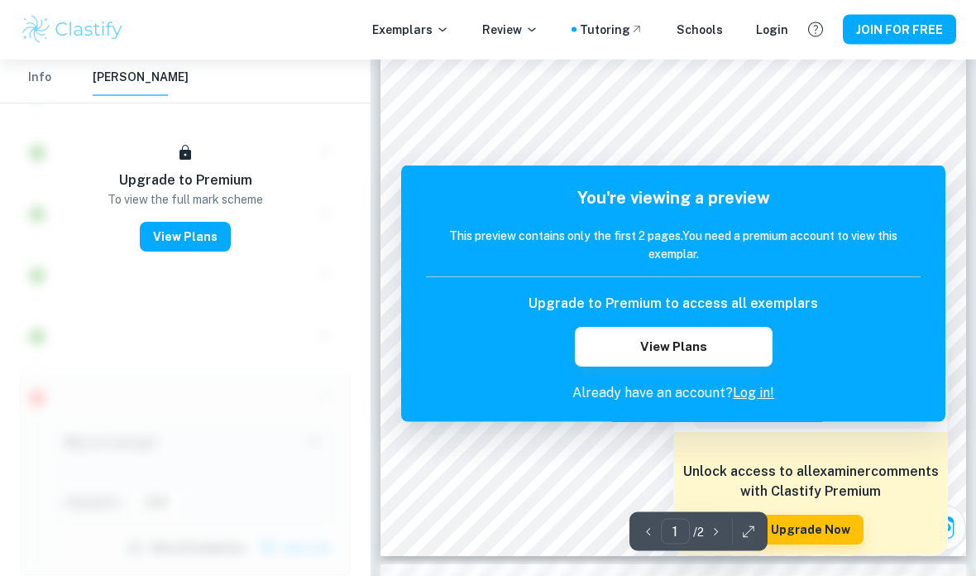
scroll to position [277, 0]
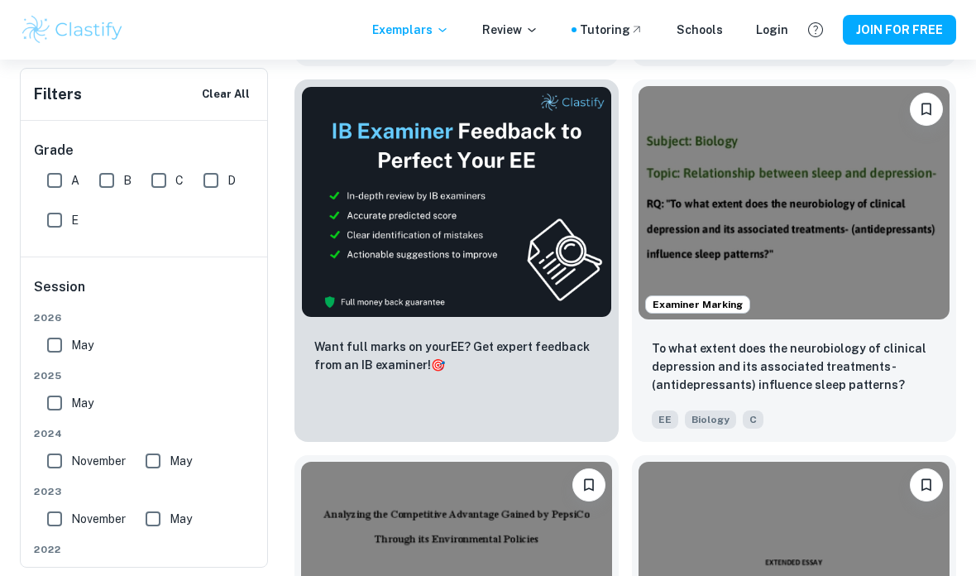
scroll to position [6777, 0]
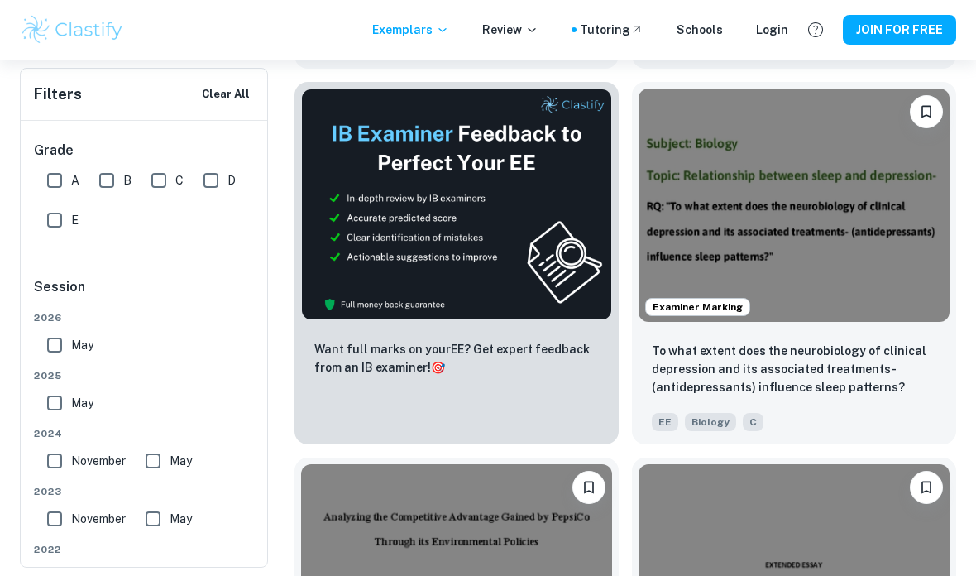
click at [767, 313] on img at bounding box center [794, 205] width 311 height 233
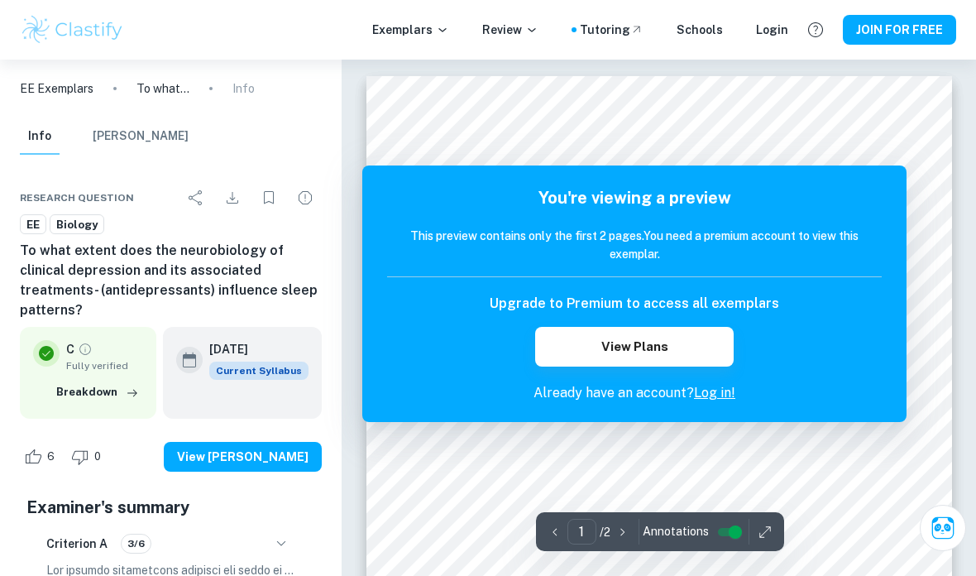
click at [88, 380] on button "Breakdown" at bounding box center [97, 392] width 91 height 25
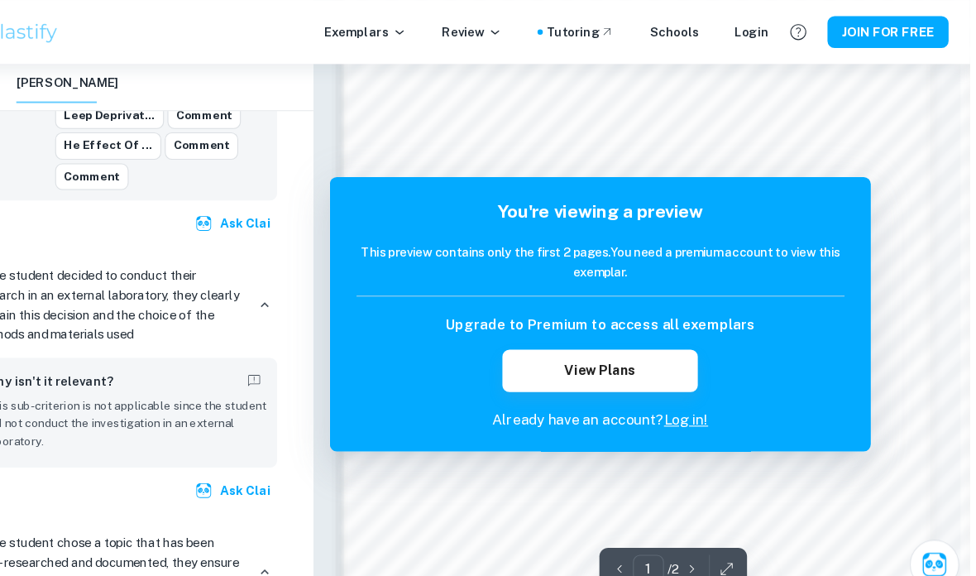
scroll to position [924, 9]
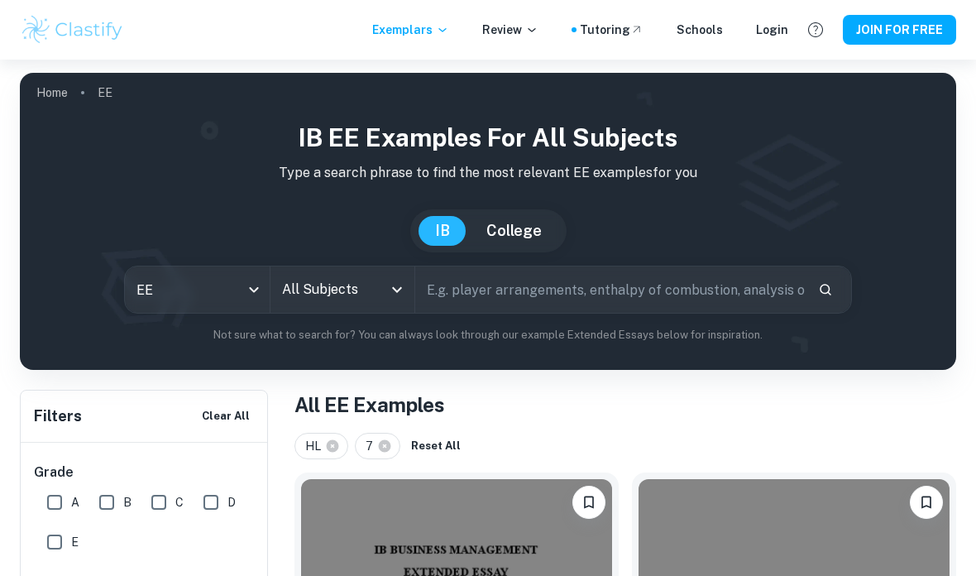
click at [444, 33] on p "Exemplars" at bounding box center [410, 30] width 77 height 18
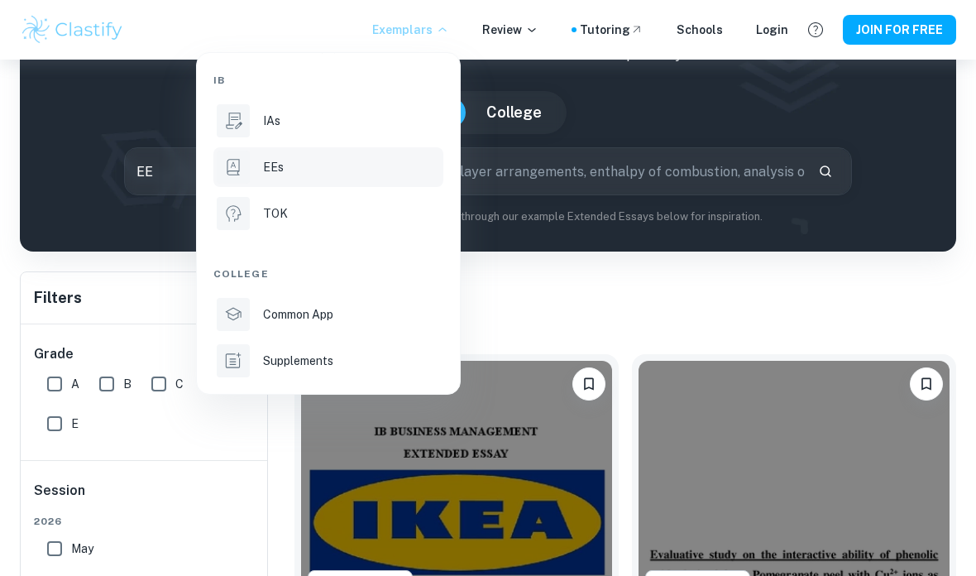
scroll to position [103, 0]
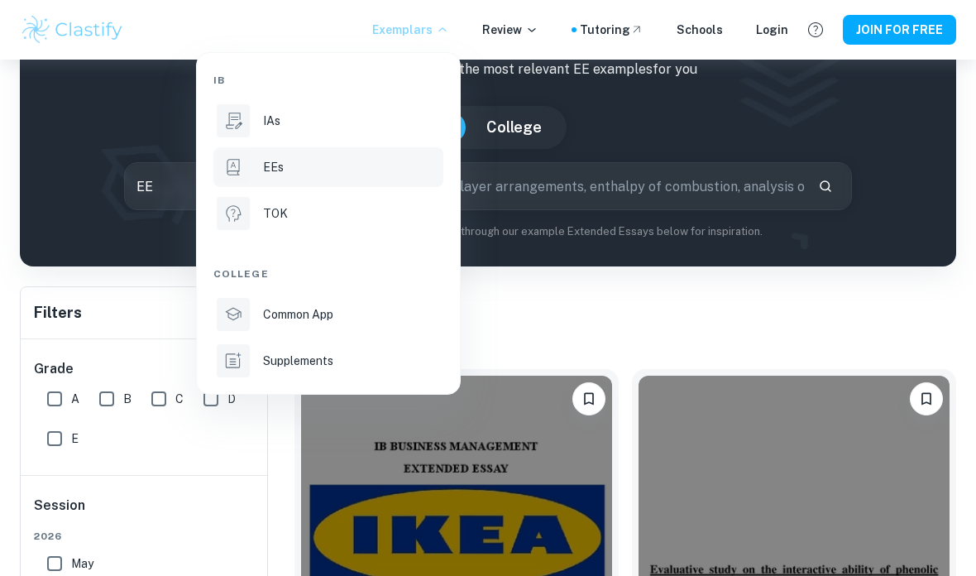
click at [377, 310] on div "Common App" at bounding box center [351, 314] width 177 height 18
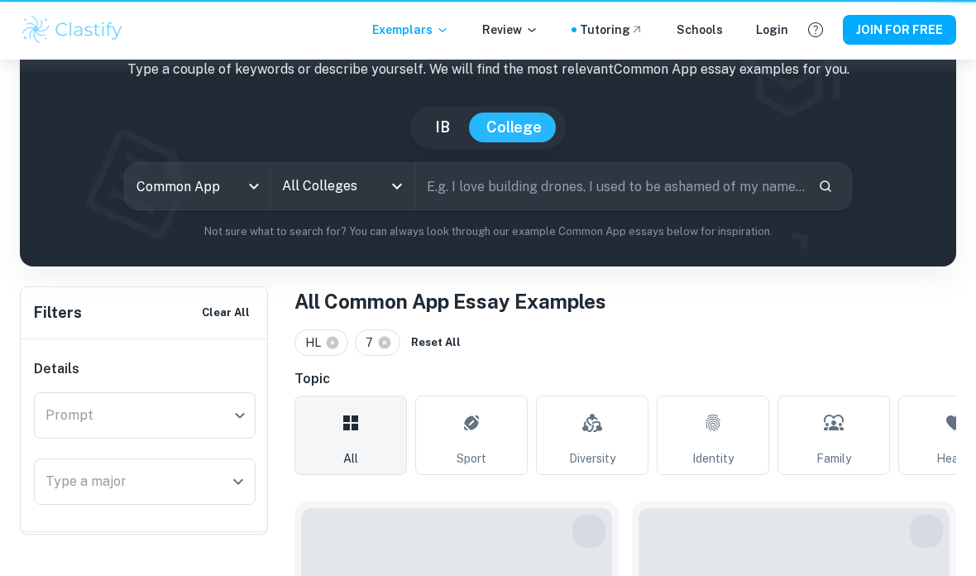
type input "common app"
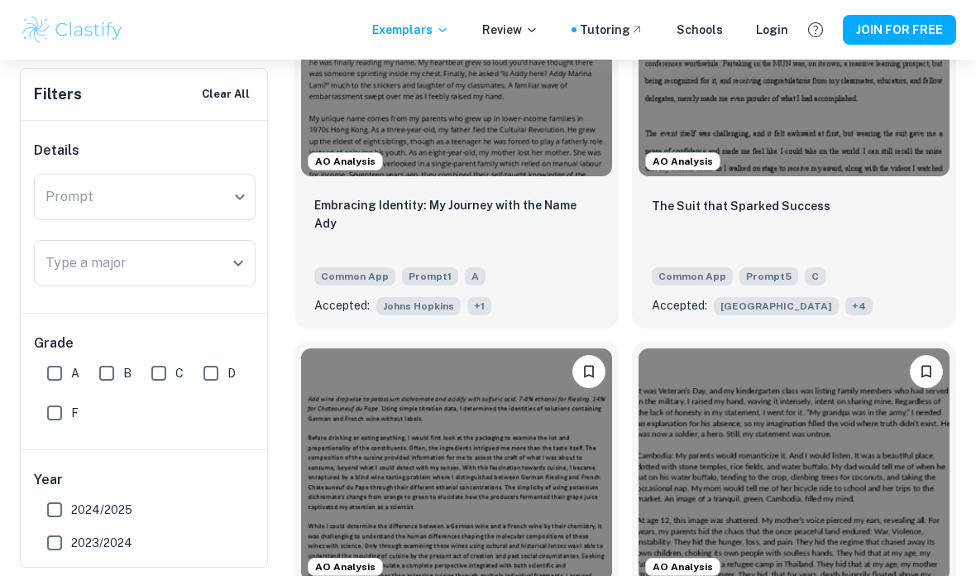
scroll to position [1083, 0]
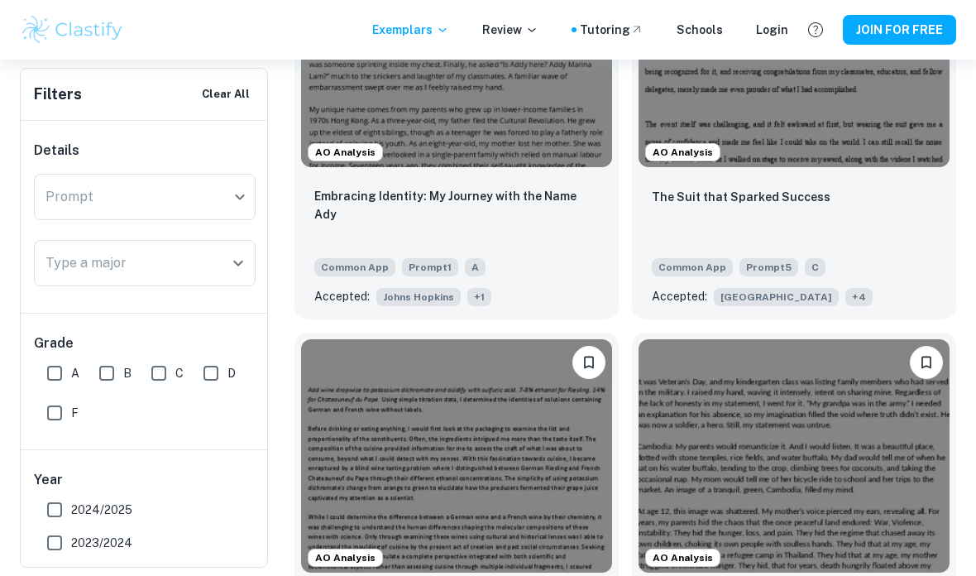
click at [577, 119] on img at bounding box center [456, 50] width 311 height 233
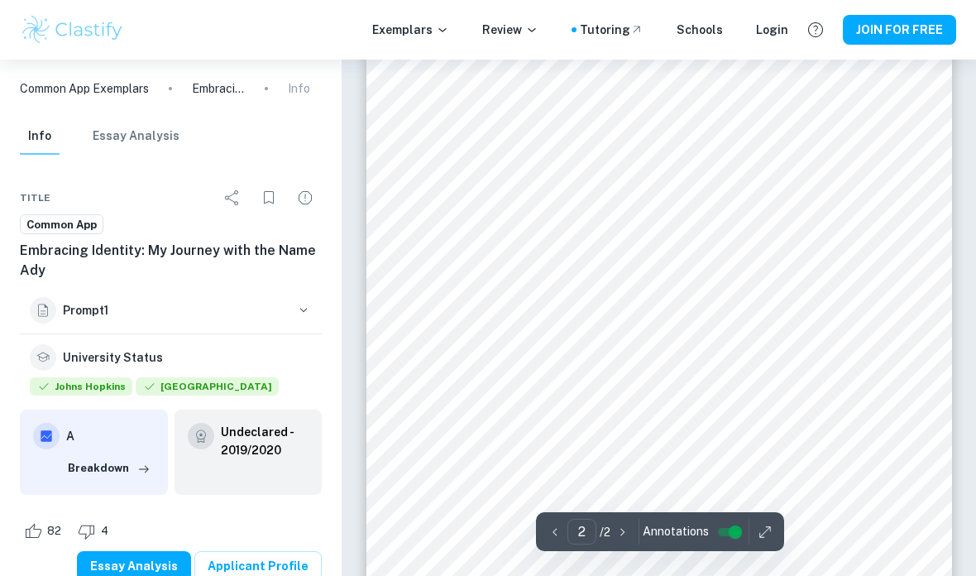
scroll to position [1086, 0]
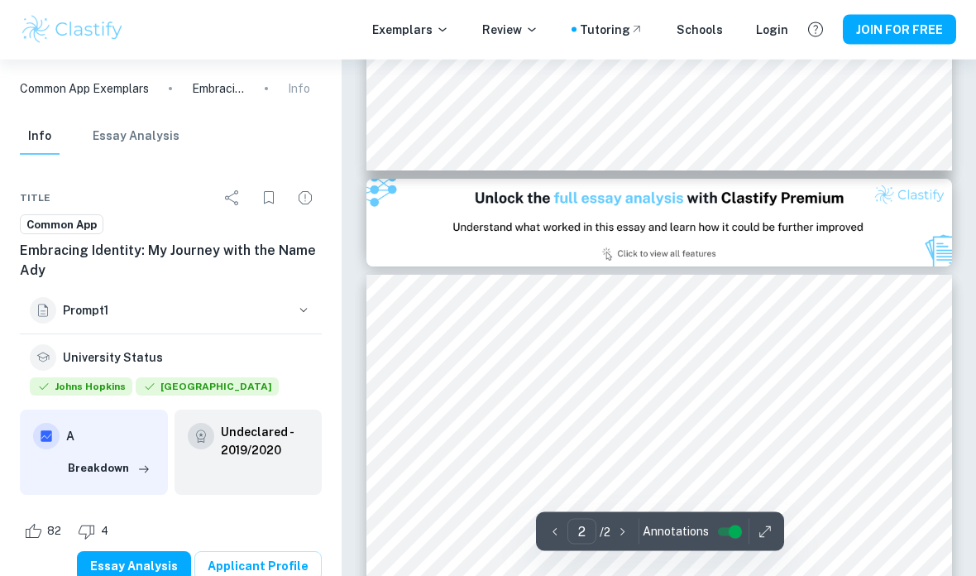
type input "1"
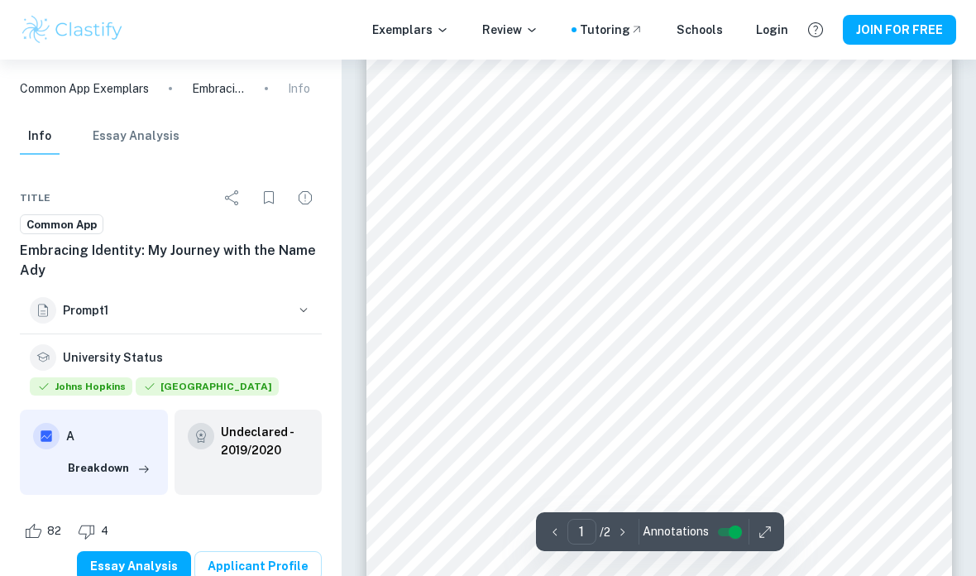
scroll to position [30, 0]
click at [442, 22] on p "Exemplars" at bounding box center [410, 30] width 77 height 18
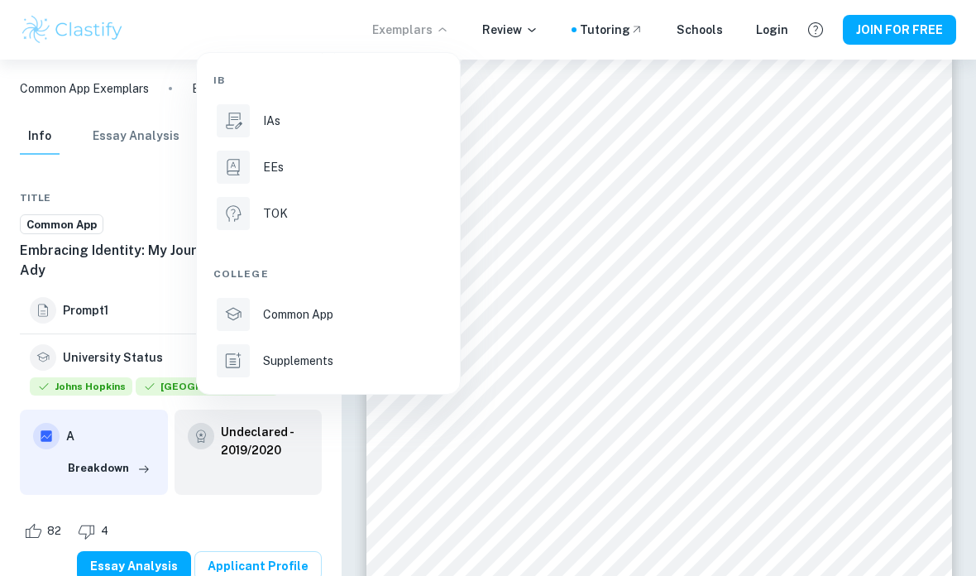
click at [300, 180] on li "EEs" at bounding box center [328, 167] width 230 height 40
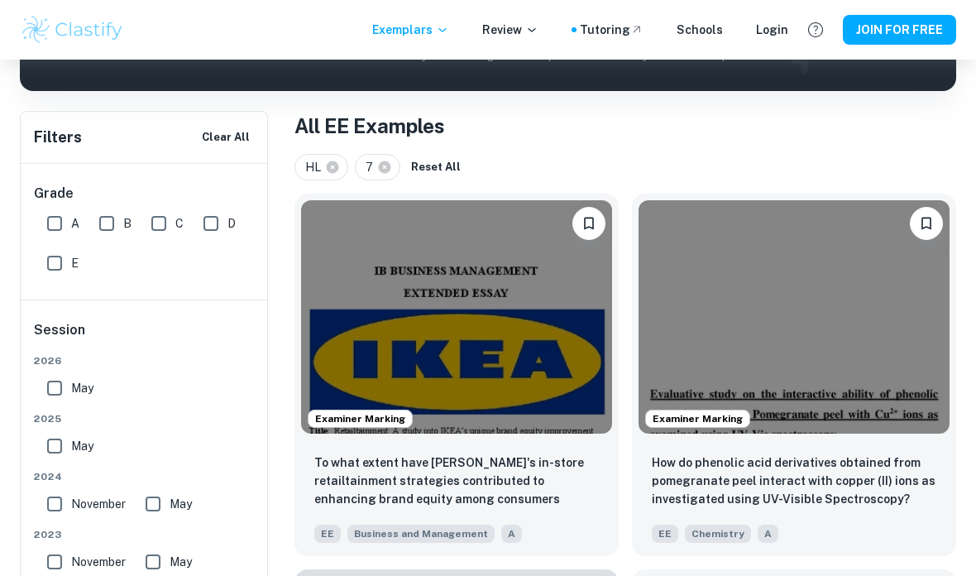
click at [751, 246] on img at bounding box center [794, 316] width 311 height 233
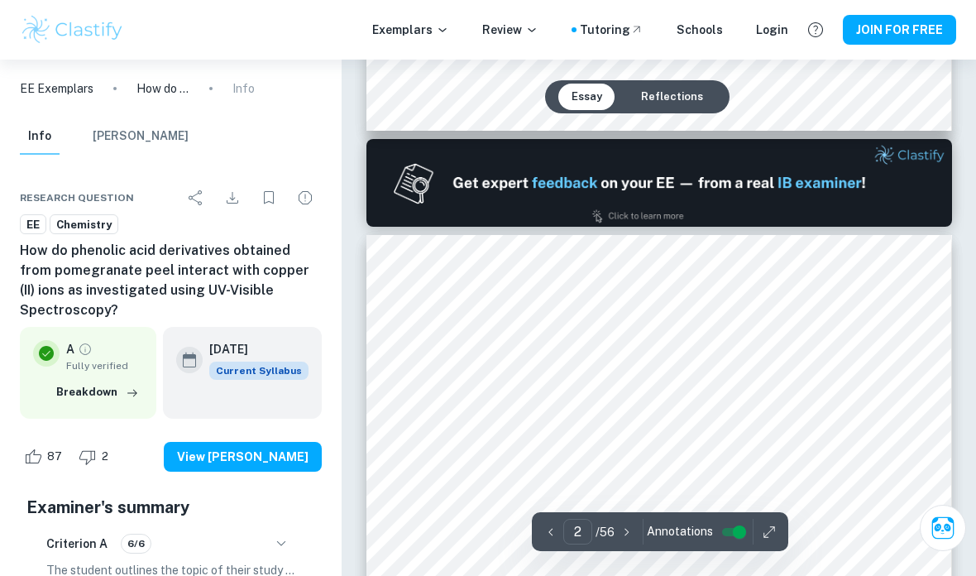
type input "1"
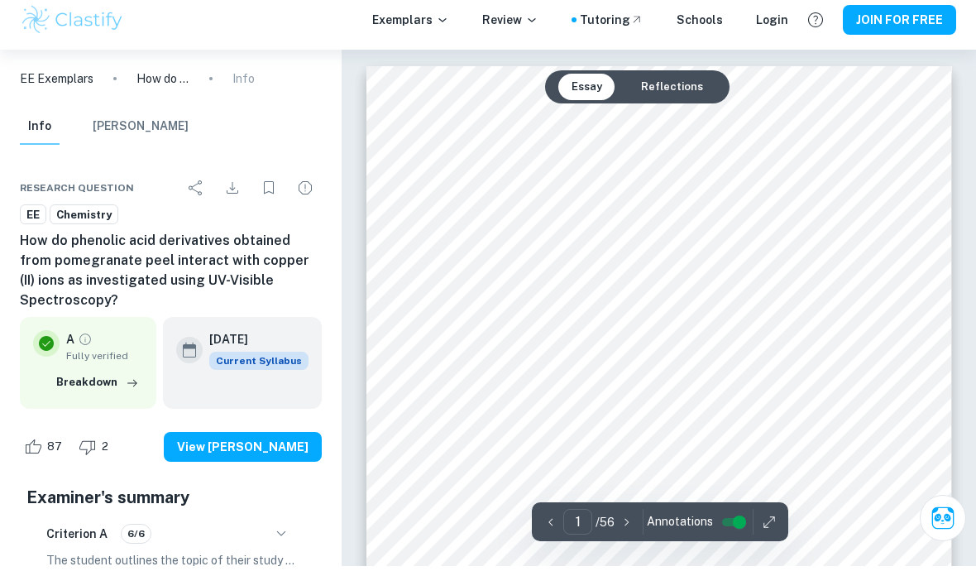
scroll to position [10, 0]
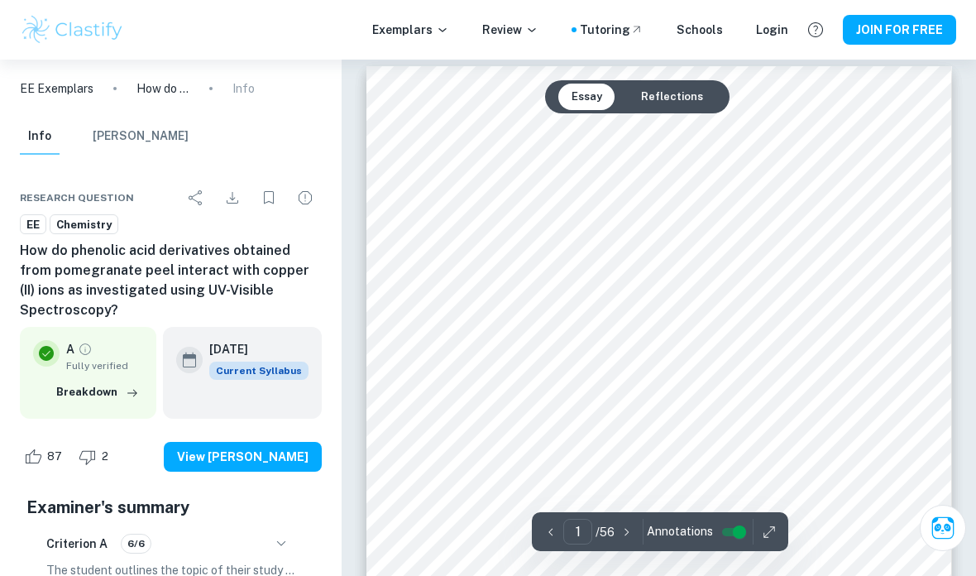
click at [432, 30] on p "Exemplars" at bounding box center [410, 30] width 77 height 18
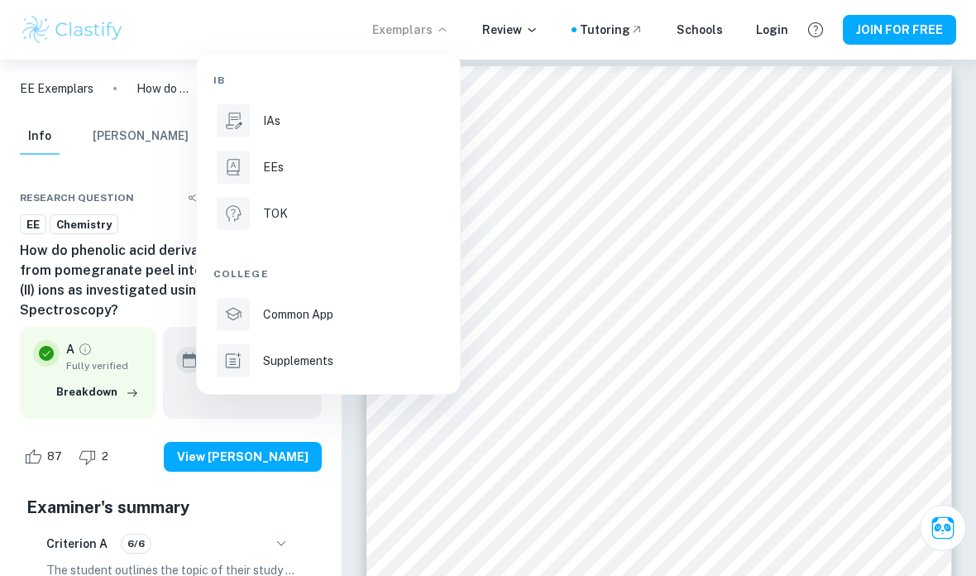
click at [278, 170] on p "EEs" at bounding box center [273, 167] width 21 height 18
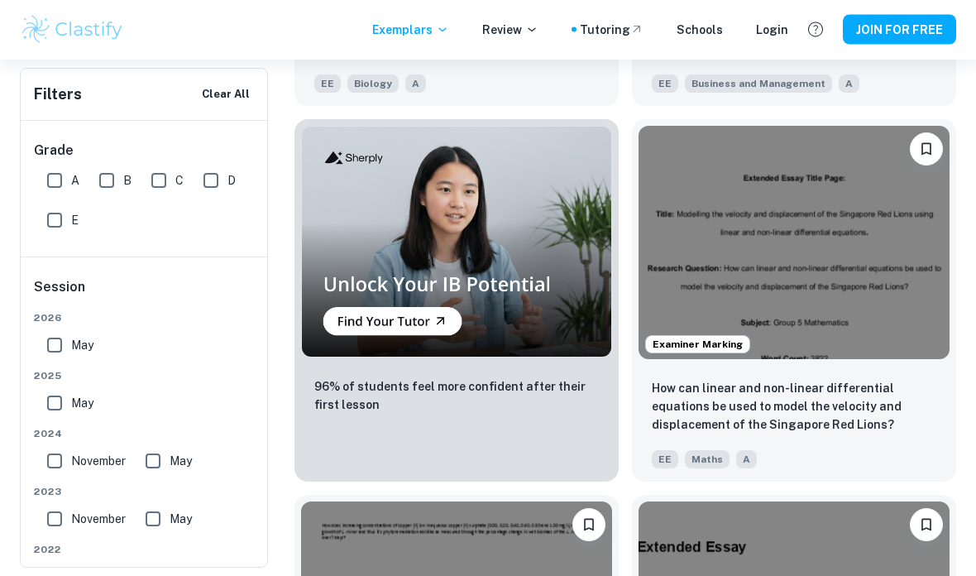
scroll to position [1478, 0]
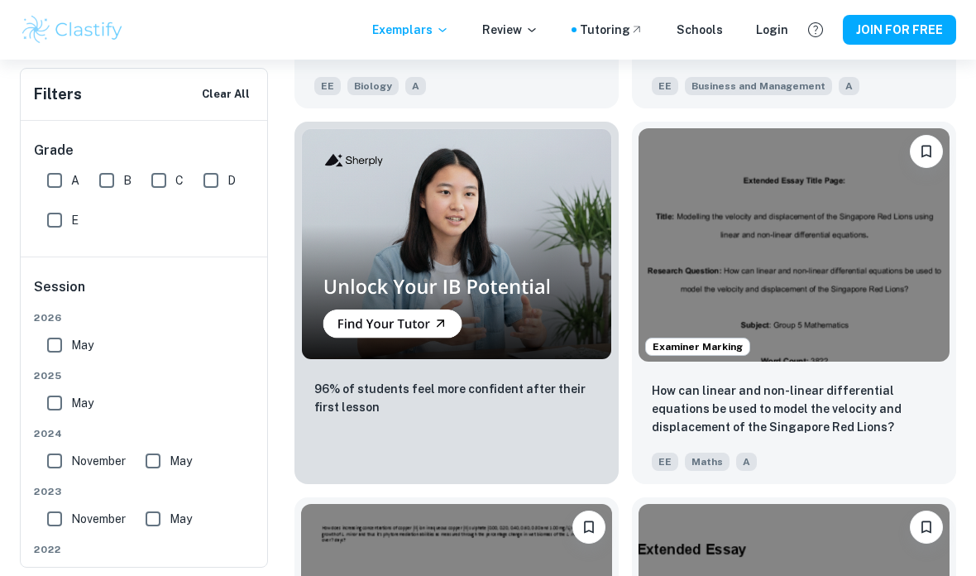
click at [739, 290] on img at bounding box center [794, 244] width 311 height 233
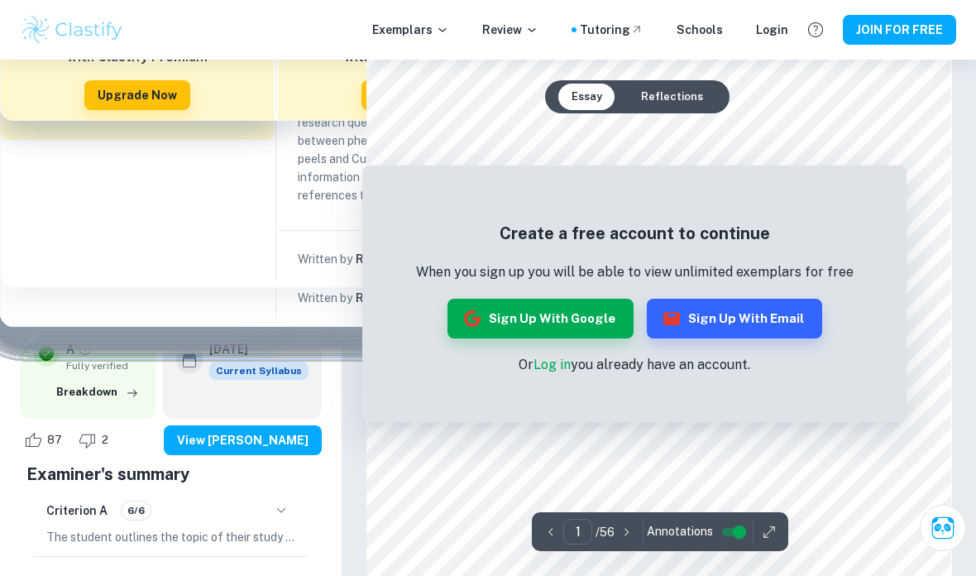
scroll to position [220, 0]
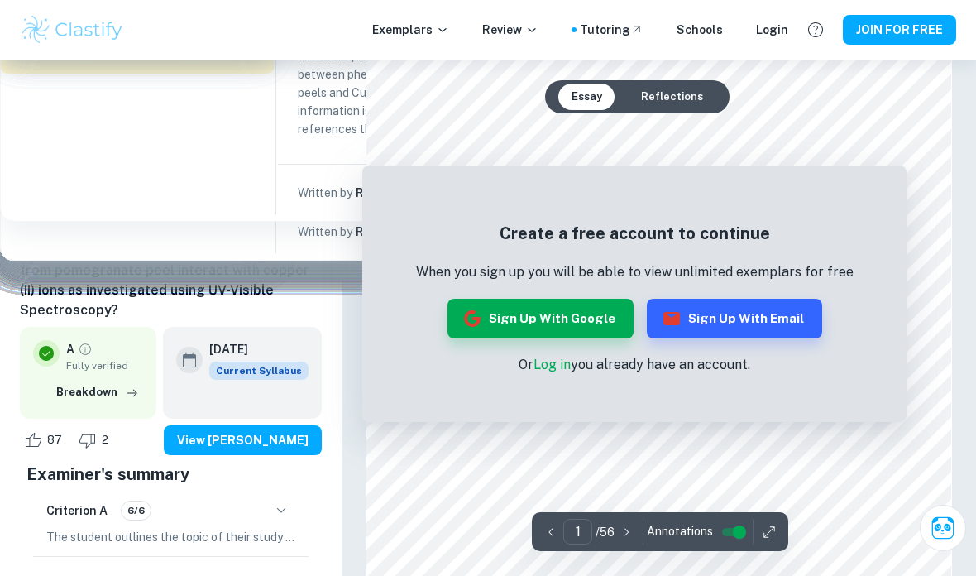
click at [609, 311] on button "Sign up with Google" at bounding box center [541, 319] width 186 height 40
click at [556, 311] on button "Sign up with Google" at bounding box center [541, 319] width 186 height 40
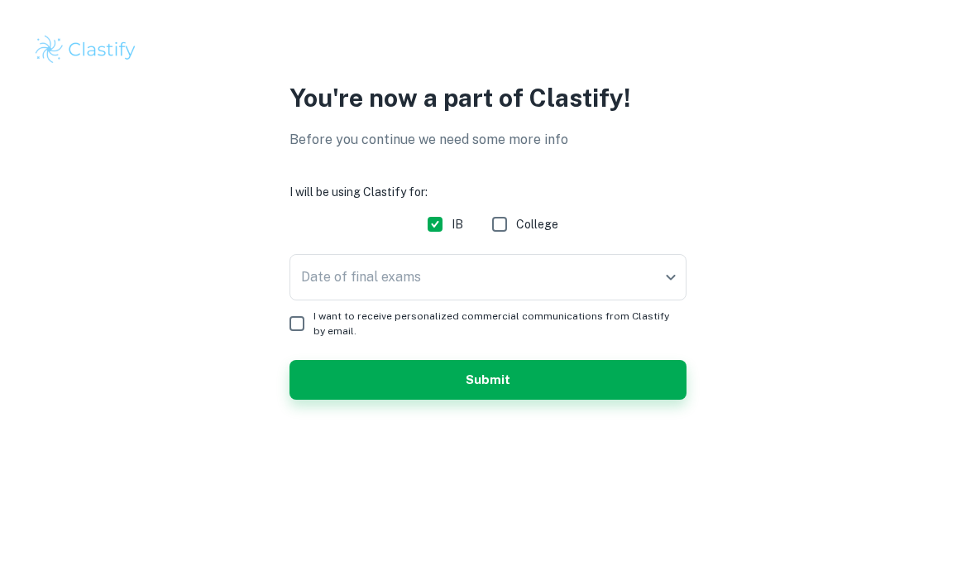
click at [673, 276] on body "We value your privacy We use cookies to enhance your browsing experience, serve…" at bounding box center [488, 288] width 976 height 576
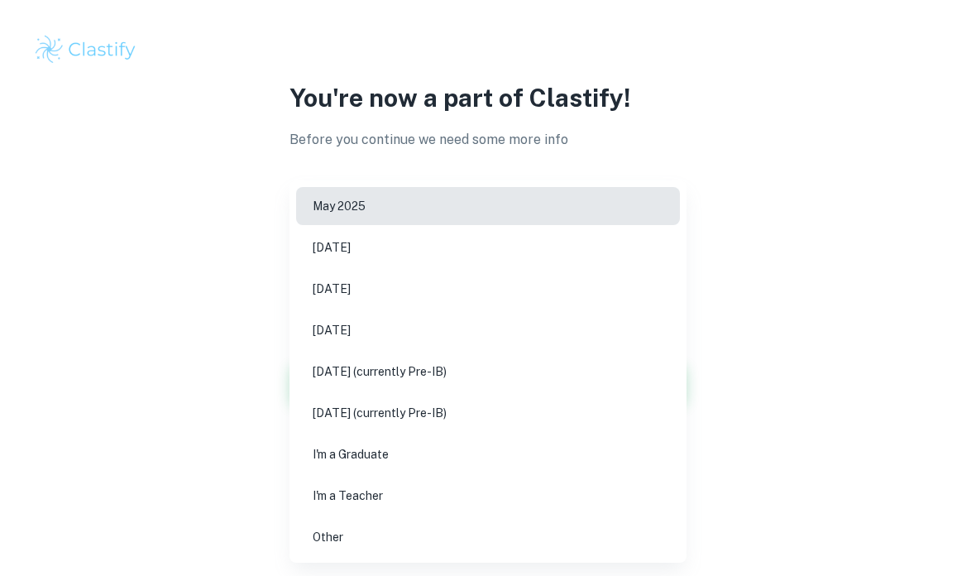
click at [492, 372] on li "May 2027 (currently Pre-IB)" at bounding box center [488, 371] width 384 height 38
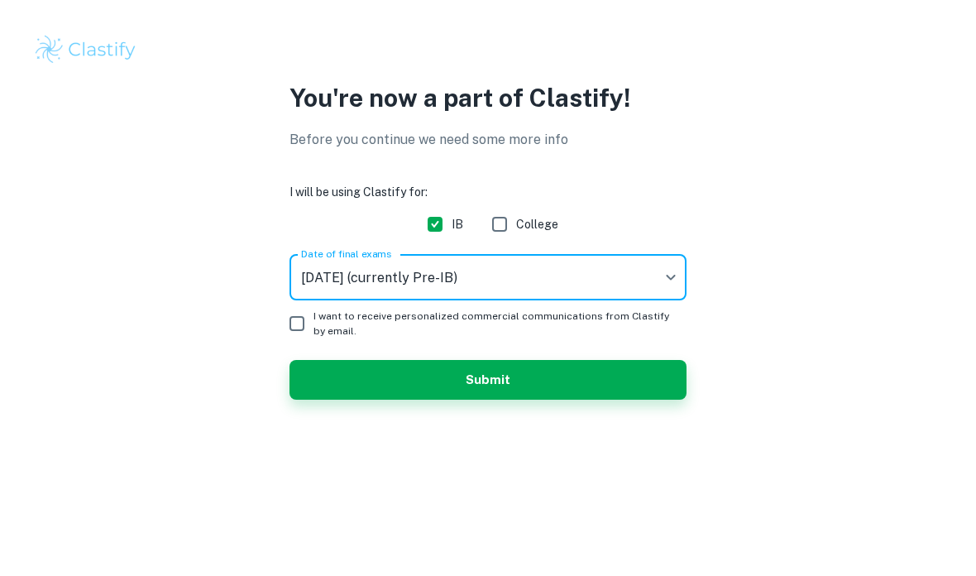
click at [297, 327] on input "I want to receive personalized commercial communications from Clastify by email." at bounding box center [296, 323] width 33 height 33
checkbox input "true"
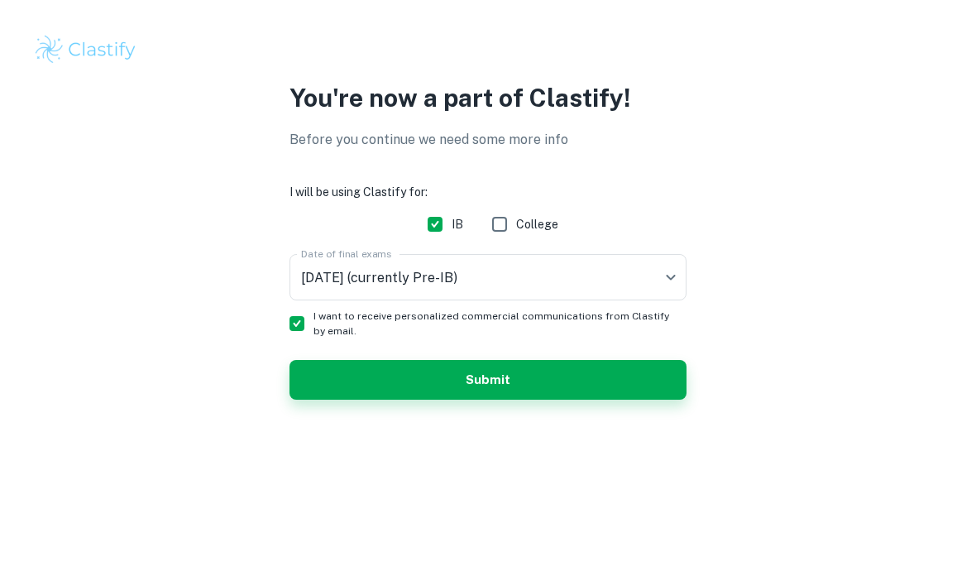
click at [507, 226] on input "College" at bounding box center [499, 224] width 33 height 33
checkbox input "true"
click at [469, 382] on button "Submit" at bounding box center [488, 380] width 397 height 40
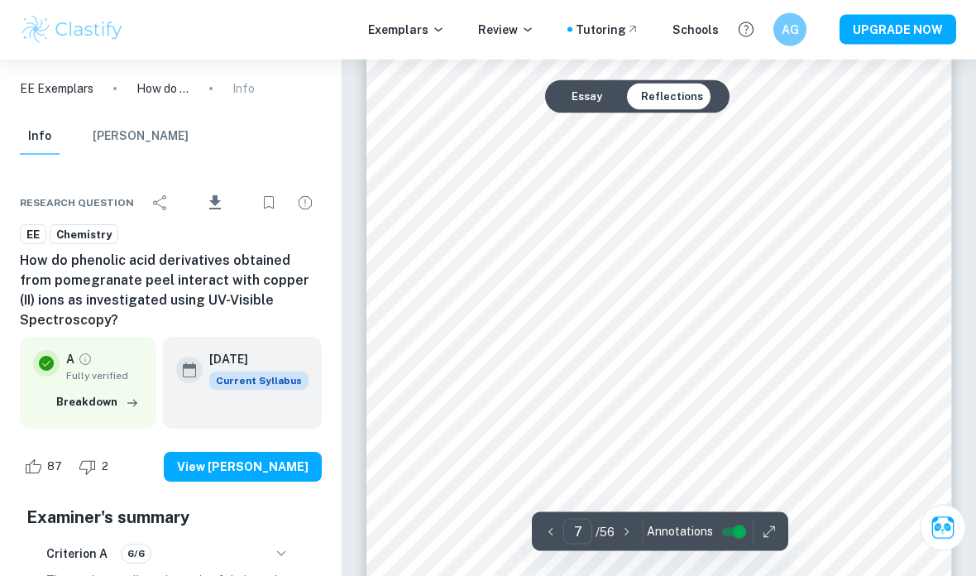
scroll to position [5297, 0]
click at [626, 540] on icon "button" at bounding box center [627, 532] width 17 height 17
click at [627, 540] on icon "button" at bounding box center [627, 532] width 17 height 17
type input "10"
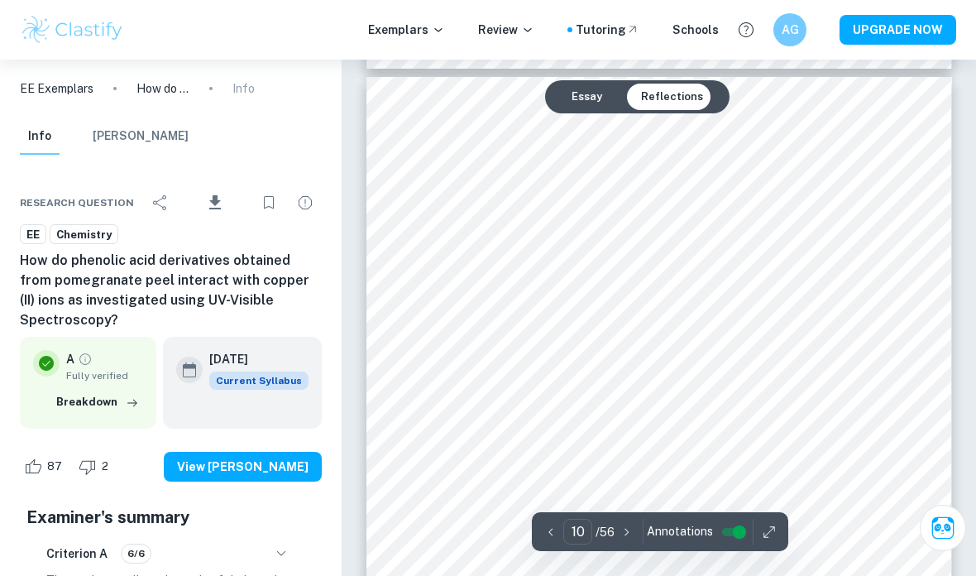
click at [583, 544] on input "10" at bounding box center [577, 532] width 29 height 26
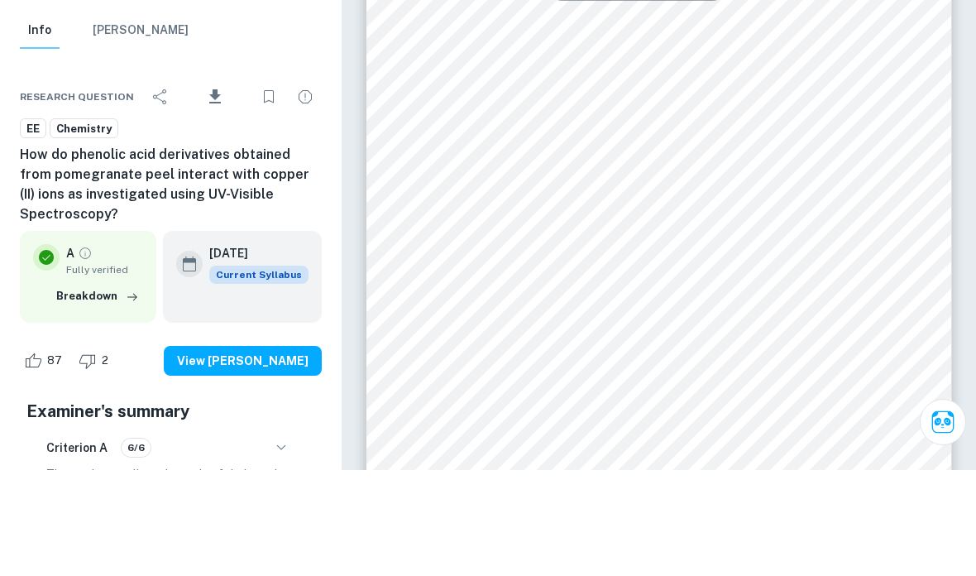
type input "6"
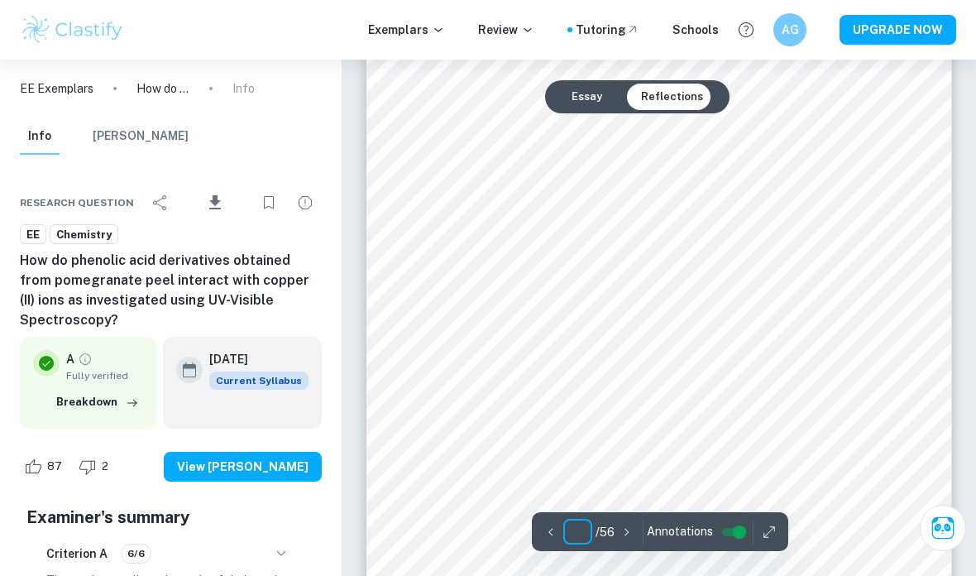
scroll to position [8128, 0]
type input "11"
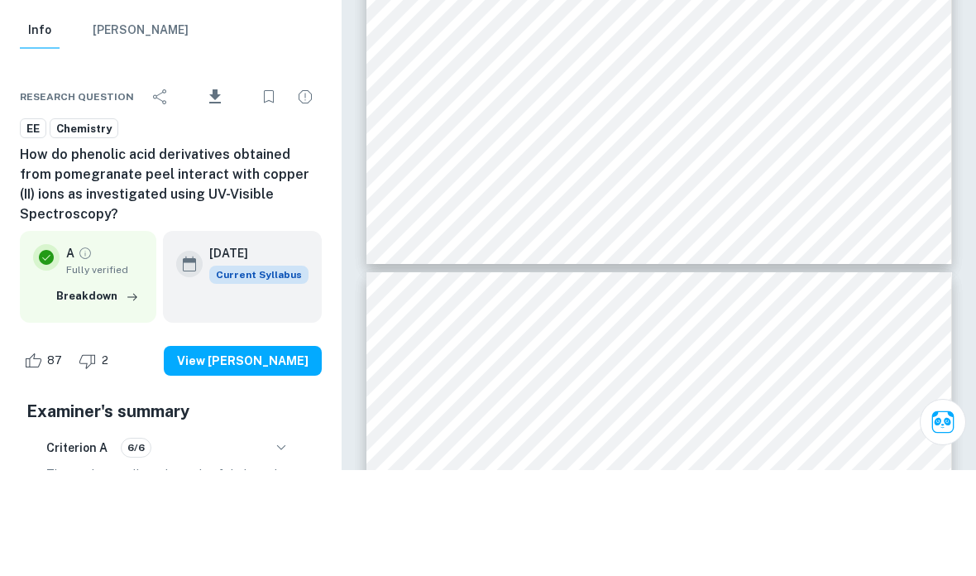
scroll to position [8458, 0]
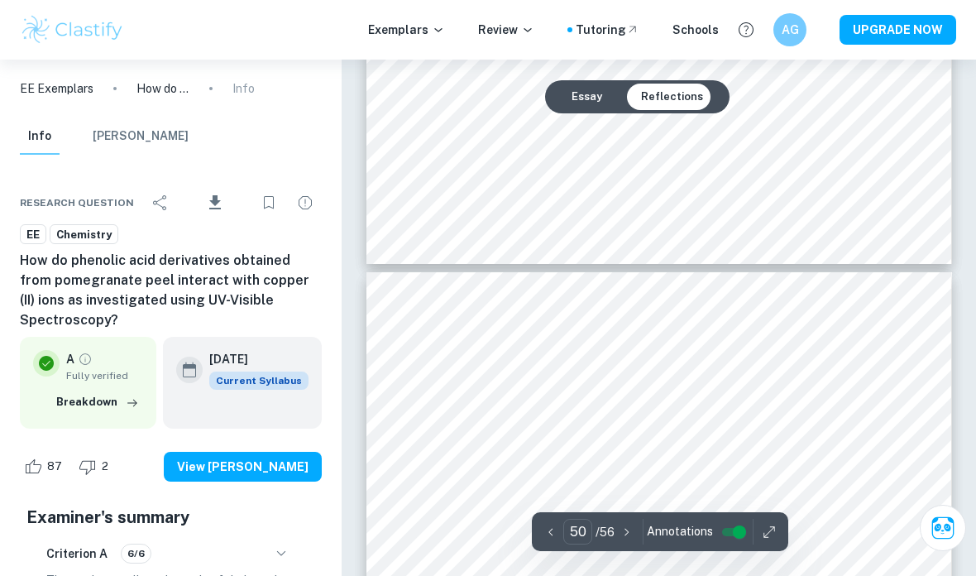
click at [581, 544] on input "50" at bounding box center [577, 532] width 29 height 26
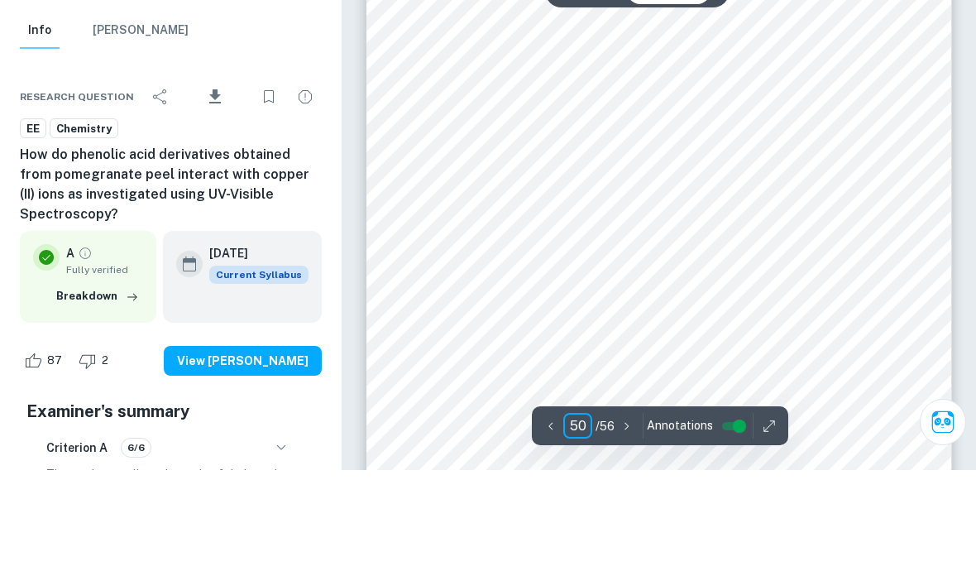
click at [616, 519] on button "button" at bounding box center [627, 532] width 25 height 26
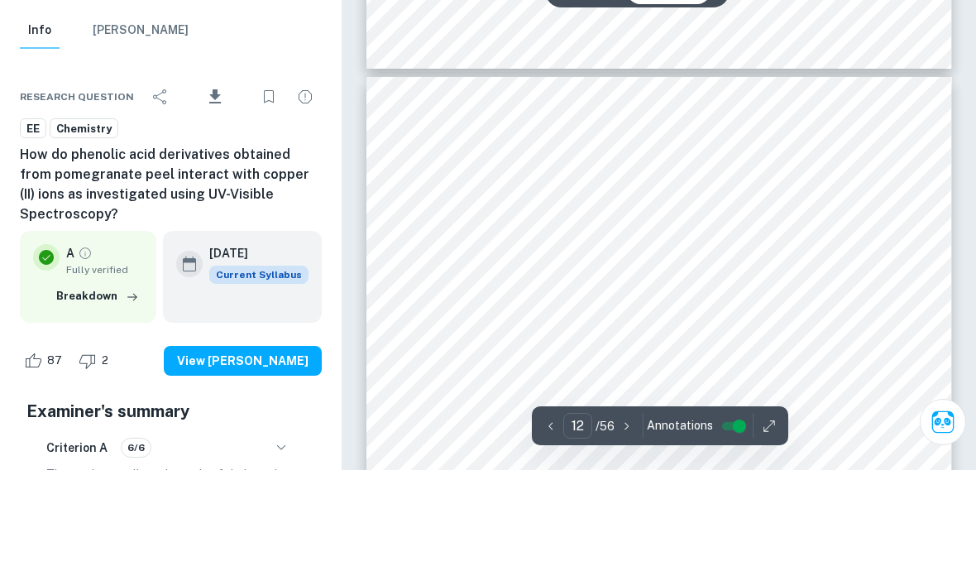
scroll to position [9490, 0]
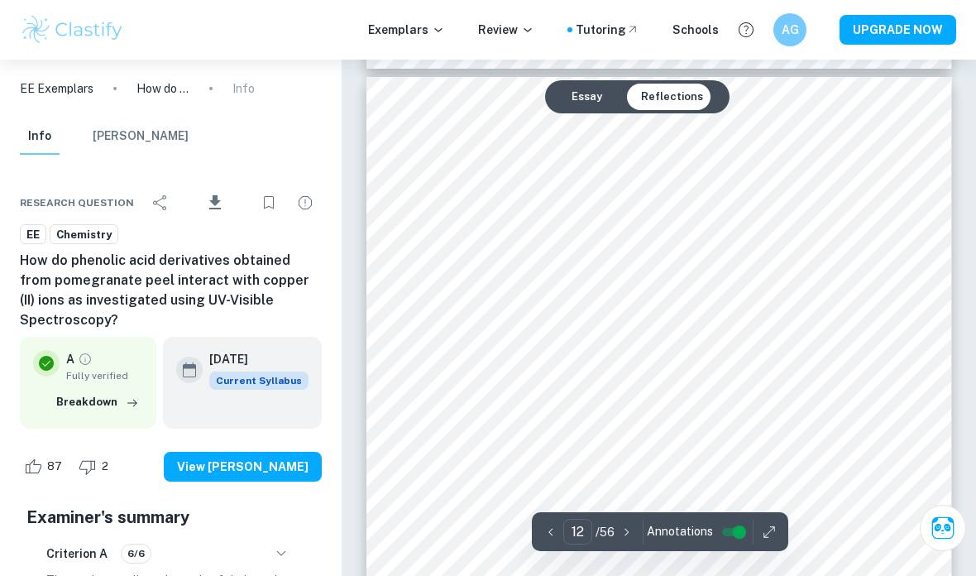
click at [616, 544] on button "button" at bounding box center [627, 532] width 25 height 26
click at [620, 540] on icon "button" at bounding box center [627, 532] width 17 height 17
click at [622, 540] on icon "button" at bounding box center [627, 532] width 17 height 17
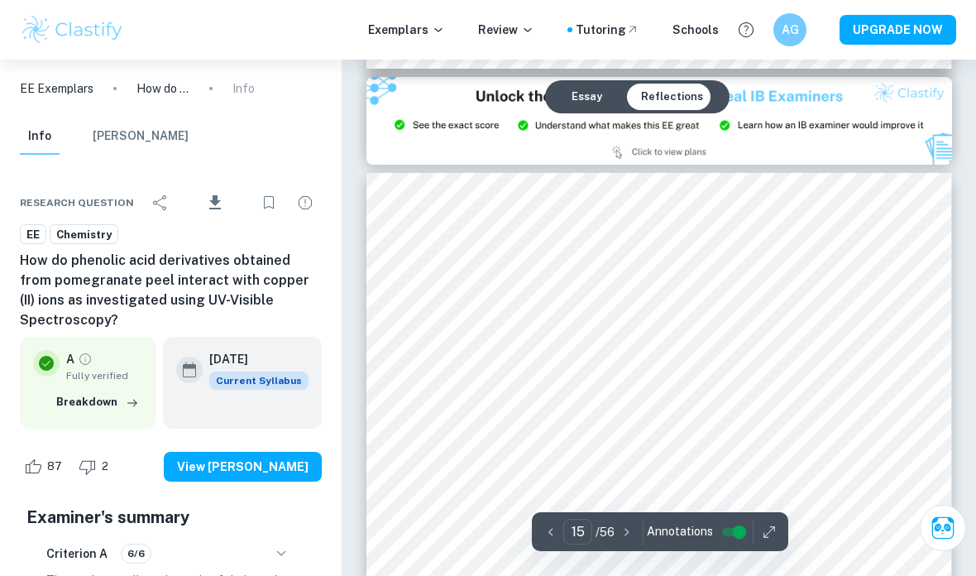
click at [623, 540] on icon "button" at bounding box center [627, 532] width 17 height 17
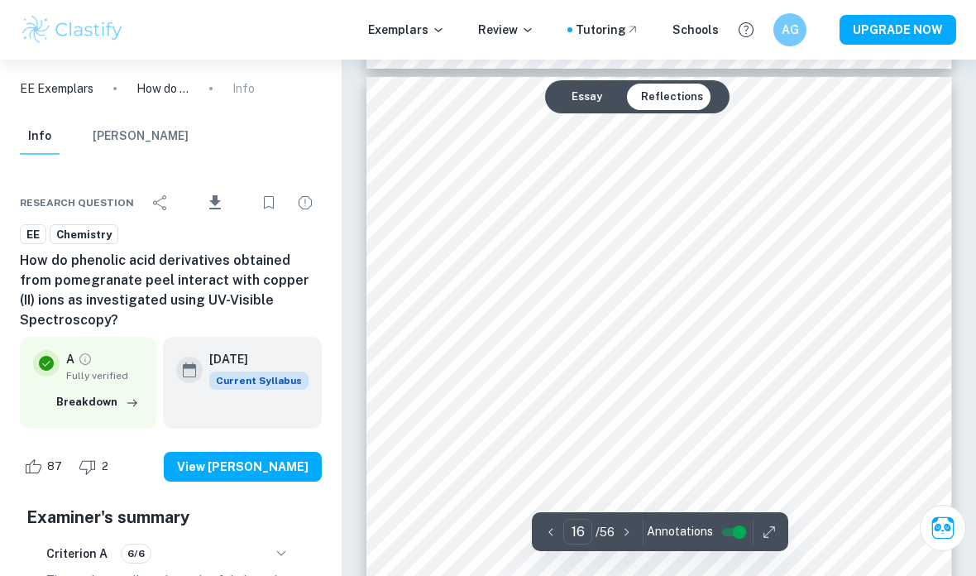
click at [625, 540] on icon "button" at bounding box center [627, 532] width 17 height 17
click at [623, 540] on icon "button" at bounding box center [627, 532] width 17 height 17
click at [625, 540] on icon "button" at bounding box center [627, 532] width 17 height 17
click at [621, 540] on icon "button" at bounding box center [627, 532] width 17 height 17
click at [617, 544] on div "20 ​ / 56" at bounding box center [589, 532] width 101 height 26
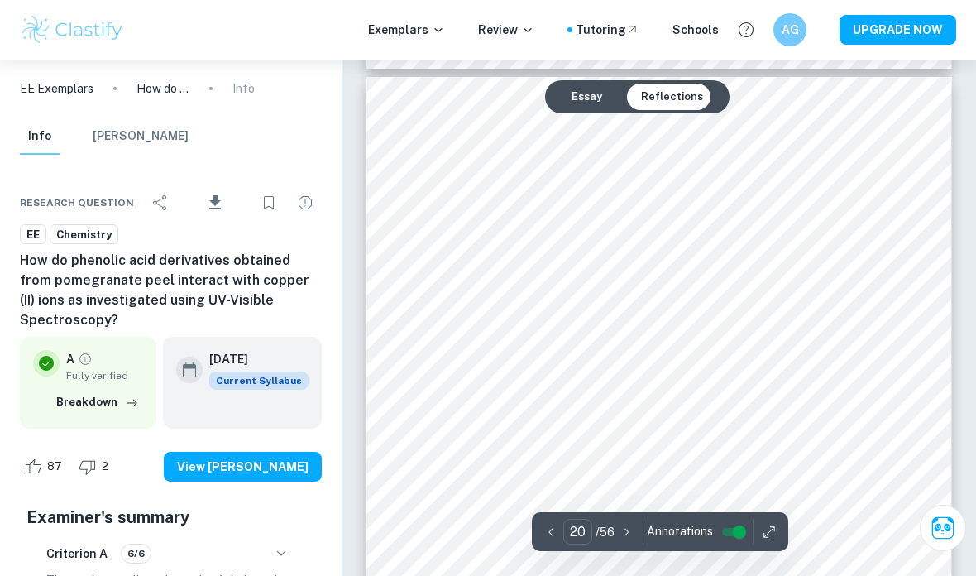
click at [619, 540] on icon "button" at bounding box center [627, 532] width 17 height 17
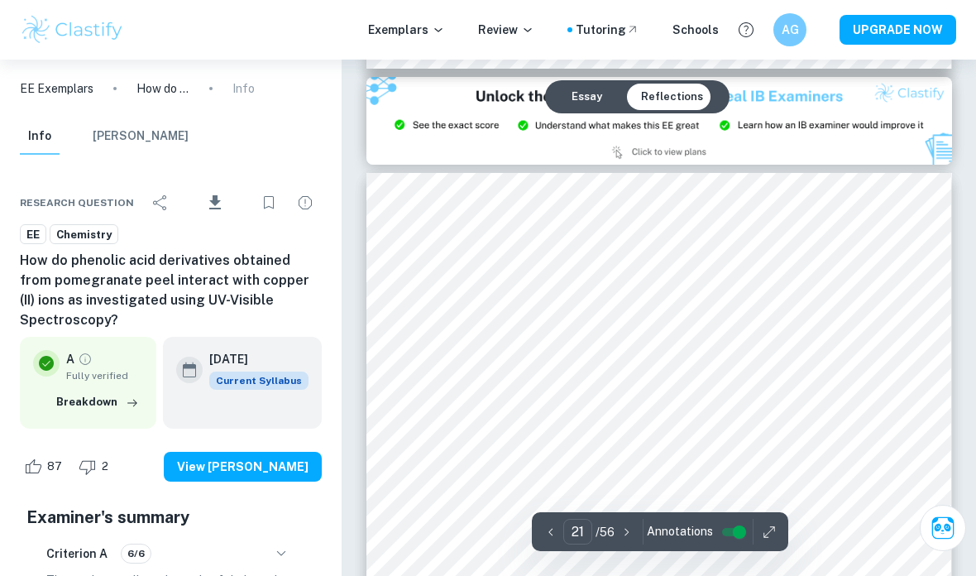
click at [617, 544] on button "button" at bounding box center [627, 532] width 25 height 26
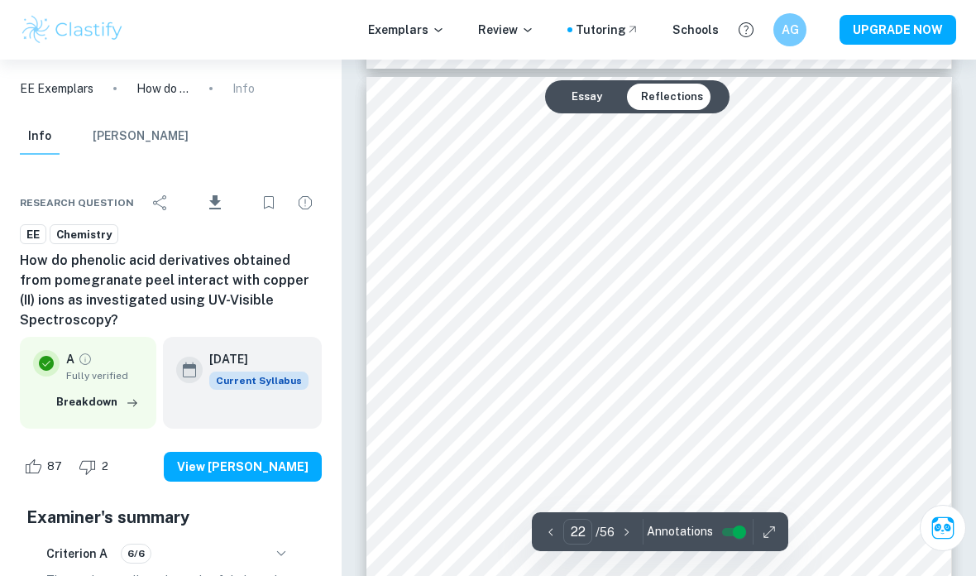
click at [616, 544] on button "button" at bounding box center [627, 532] width 25 height 26
click at [612, 544] on div "23 ​ / 56" at bounding box center [588, 532] width 51 height 26
click at [611, 551] on div "23 ​ / 56 Annotations" at bounding box center [660, 531] width 257 height 39
click at [612, 544] on div "23 ​ / 56" at bounding box center [588, 532] width 51 height 26
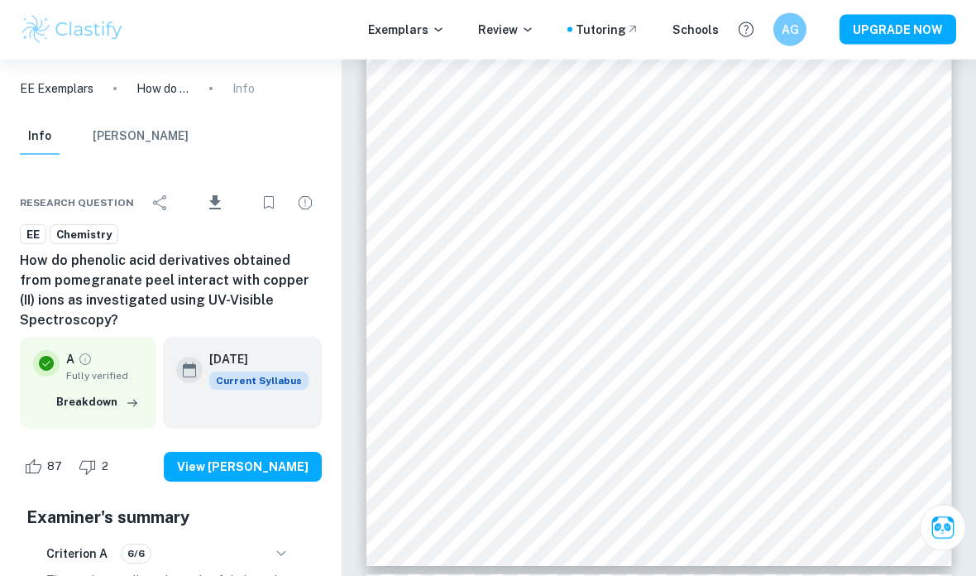
scroll to position [46473, 0]
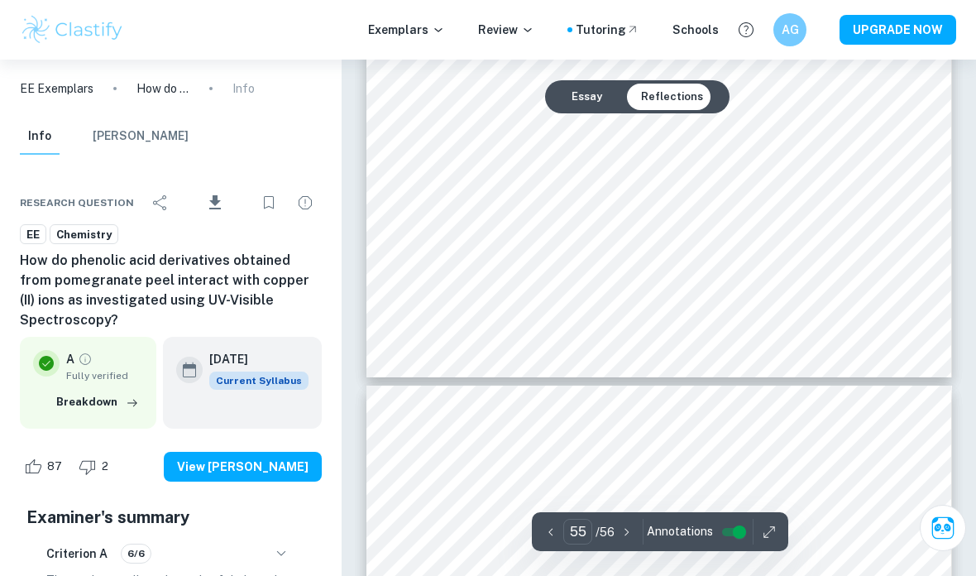
type input "56"
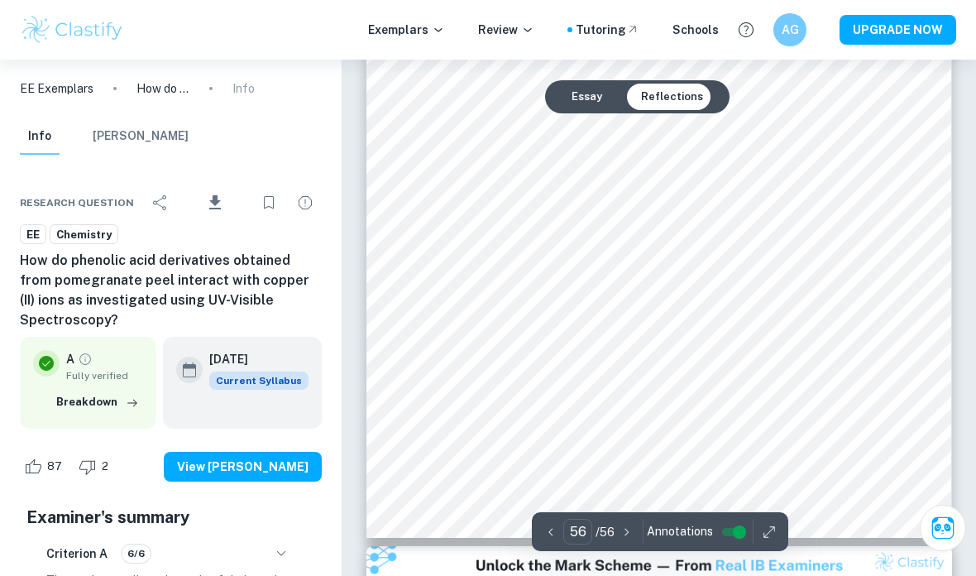
scroll to position [47403, 0]
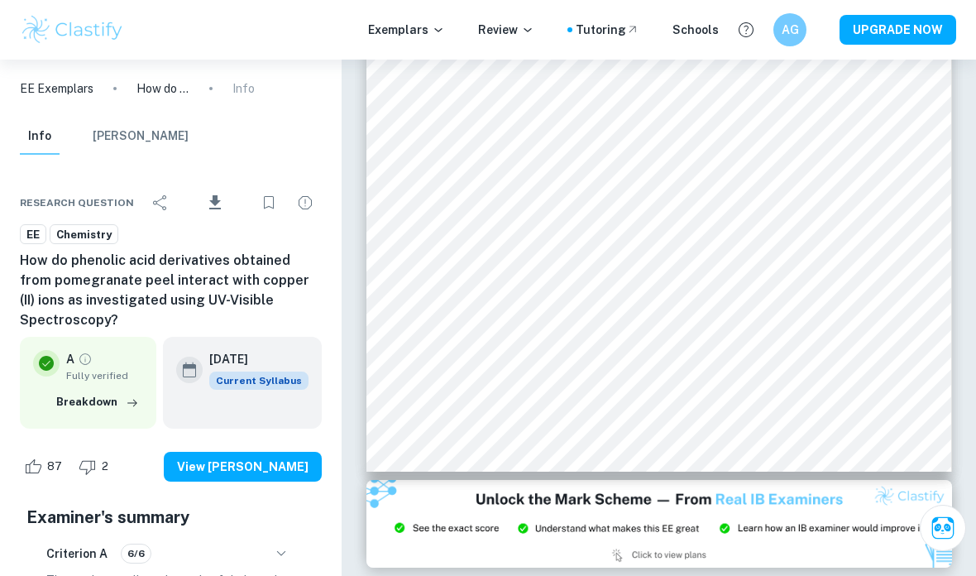
click at [270, 452] on button "View [PERSON_NAME]" at bounding box center [243, 467] width 158 height 30
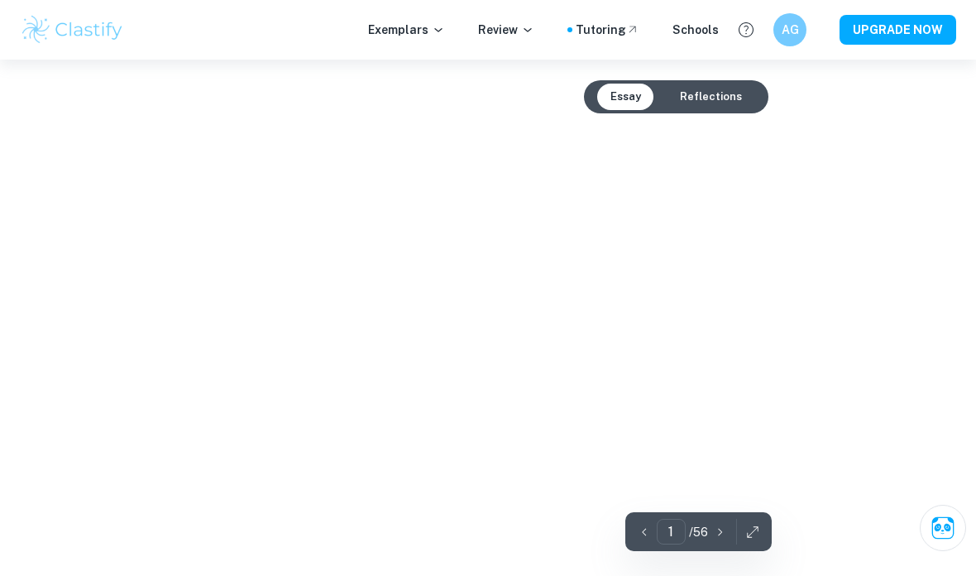
type input "55"
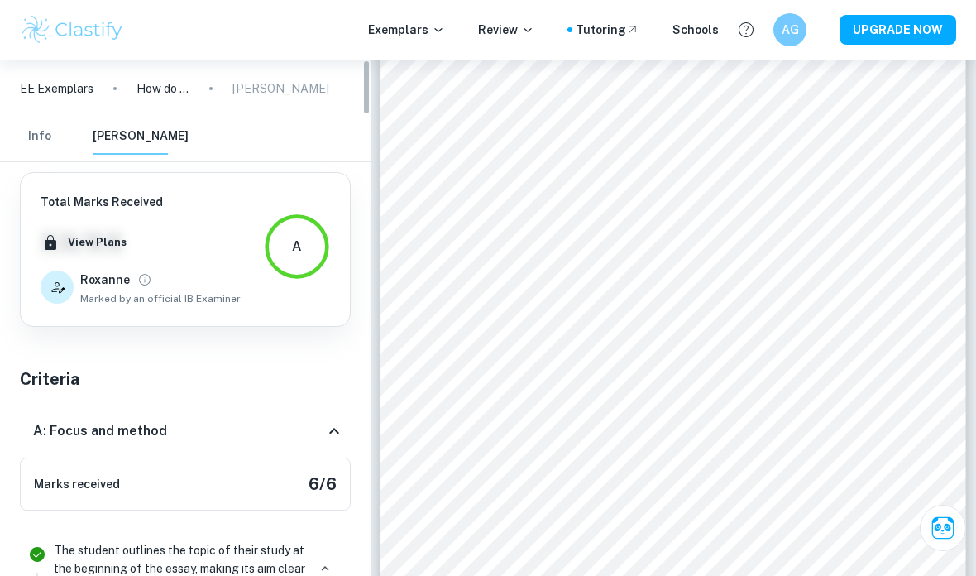
scroll to position [0, 0]
click at [439, 25] on p "Exemplars" at bounding box center [406, 30] width 77 height 18
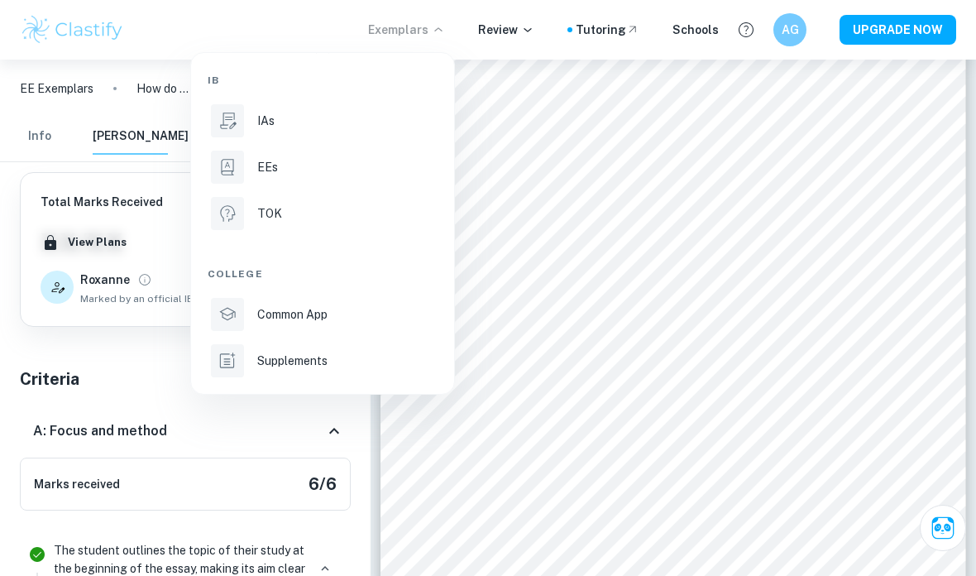
click at [330, 372] on li "Supplements" at bounding box center [323, 361] width 230 height 40
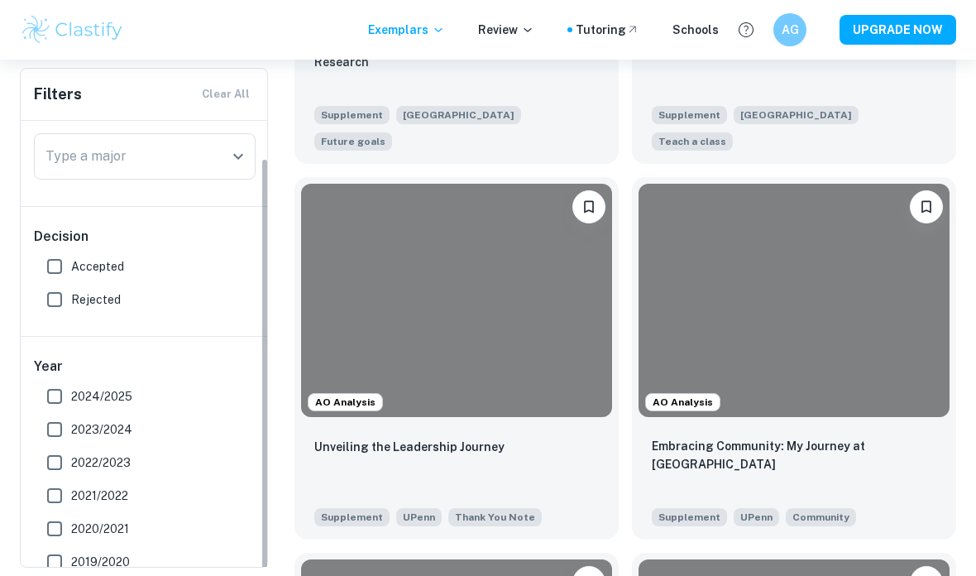
scroll to position [39, 0]
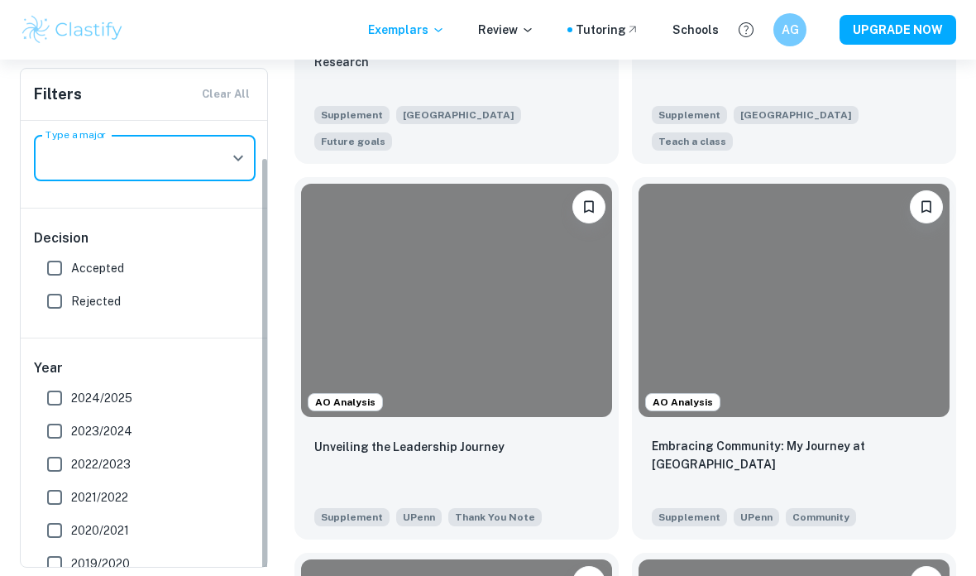
type input "."
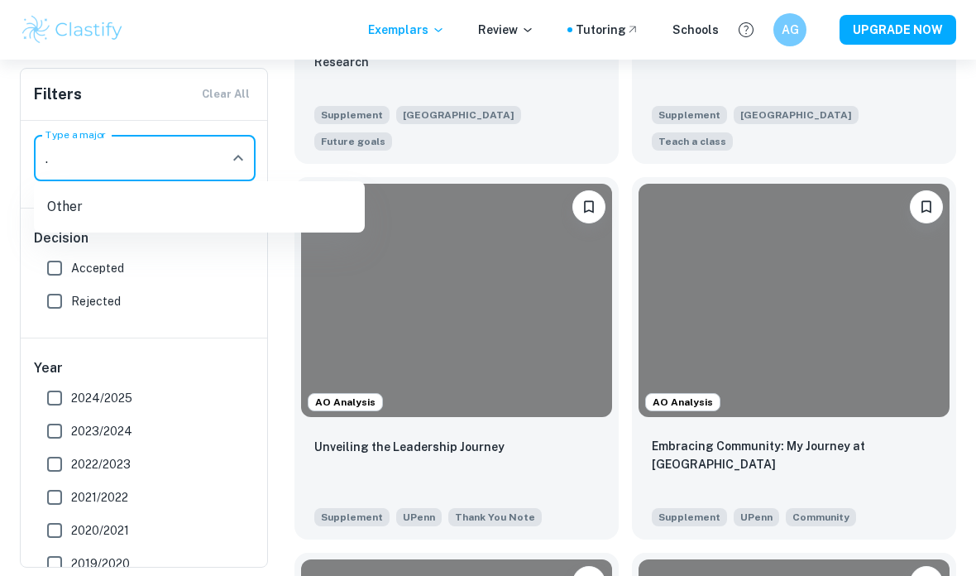
scroll to position [8448, 0]
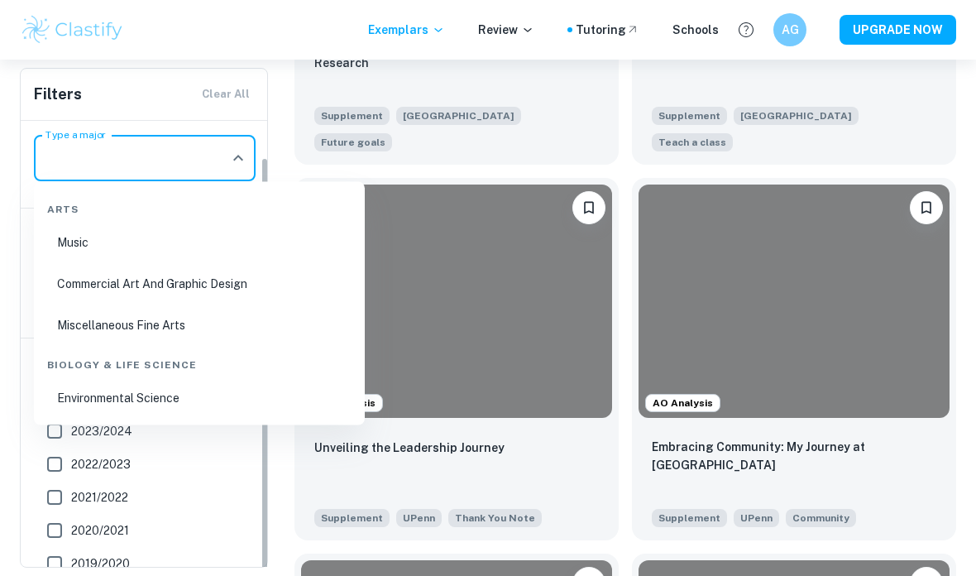
click at [223, 92] on div "Filters Clear All" at bounding box center [144, 94] width 247 height 51
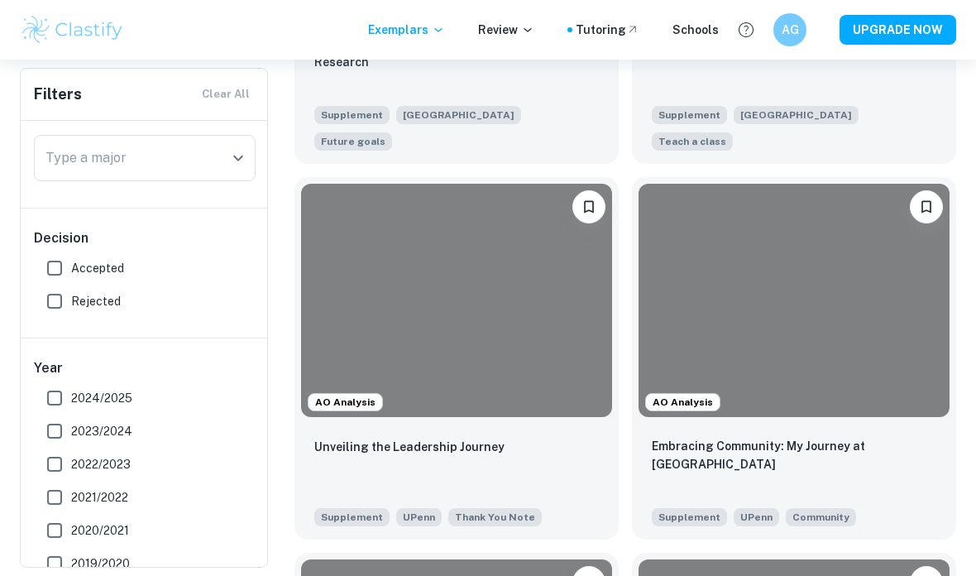
click at [237, 161] on icon "Open" at bounding box center [238, 159] width 10 height 6
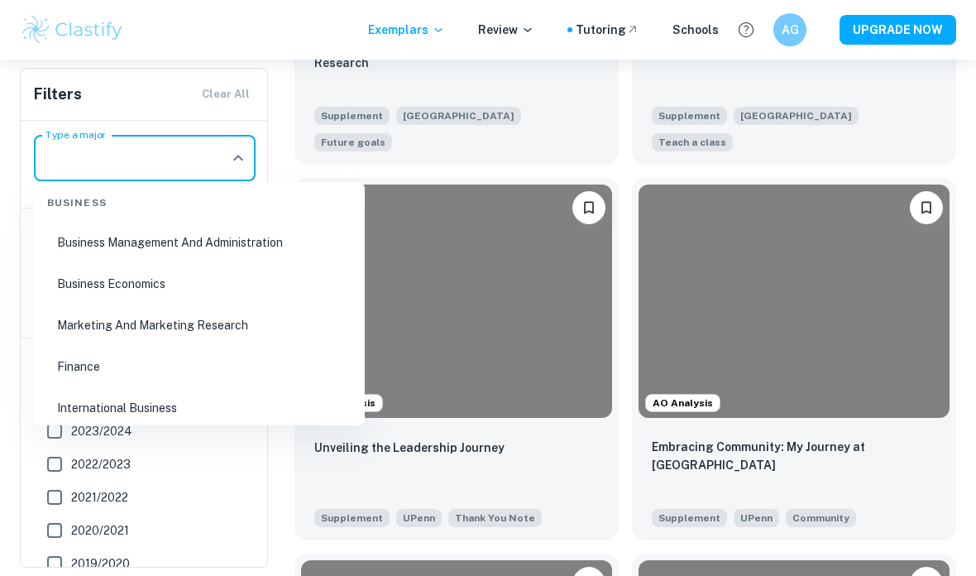
scroll to position [517, 0]
click at [97, 362] on li "Finance" at bounding box center [200, 367] width 318 height 38
type input "Finance"
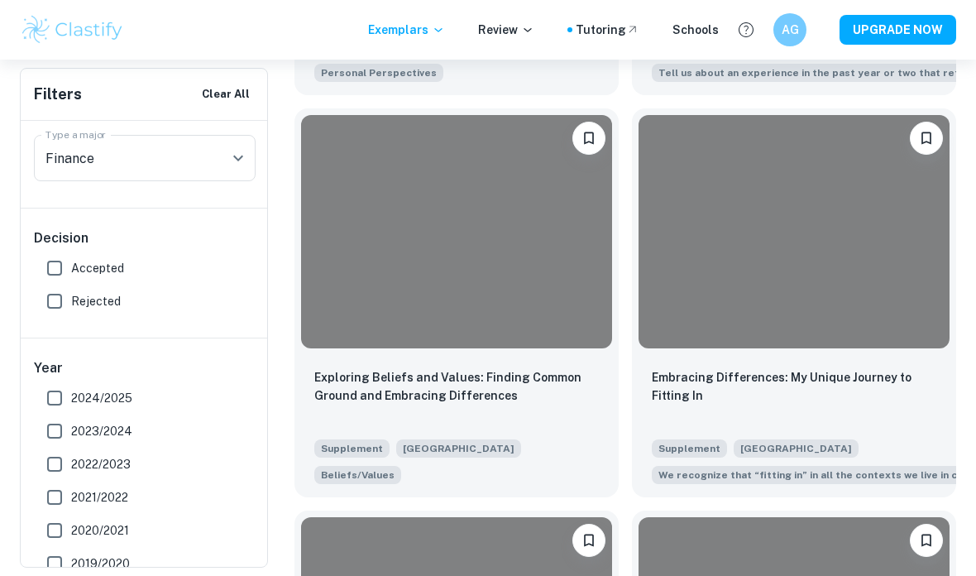
scroll to position [2524, 0]
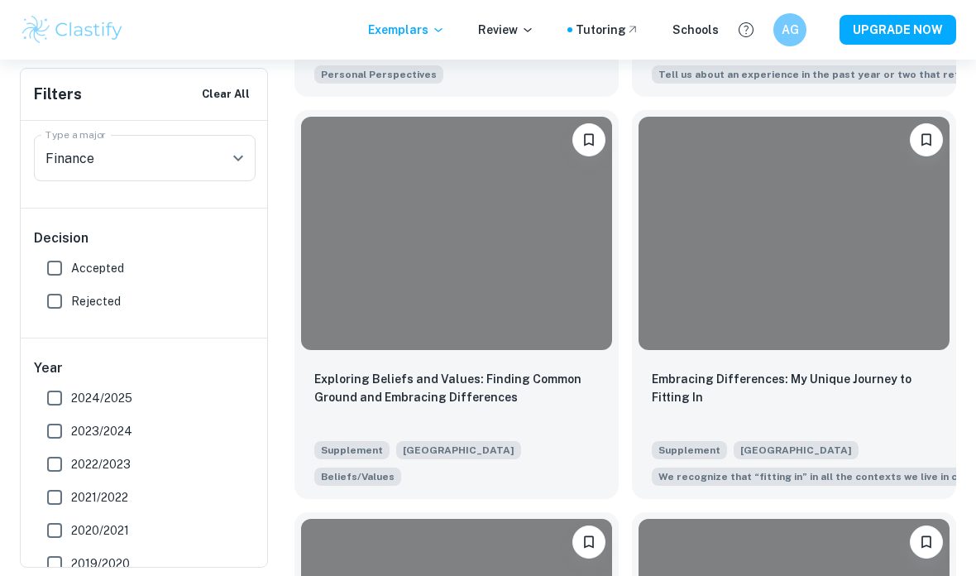
click at [574, 295] on div at bounding box center [456, 233] width 311 height 233
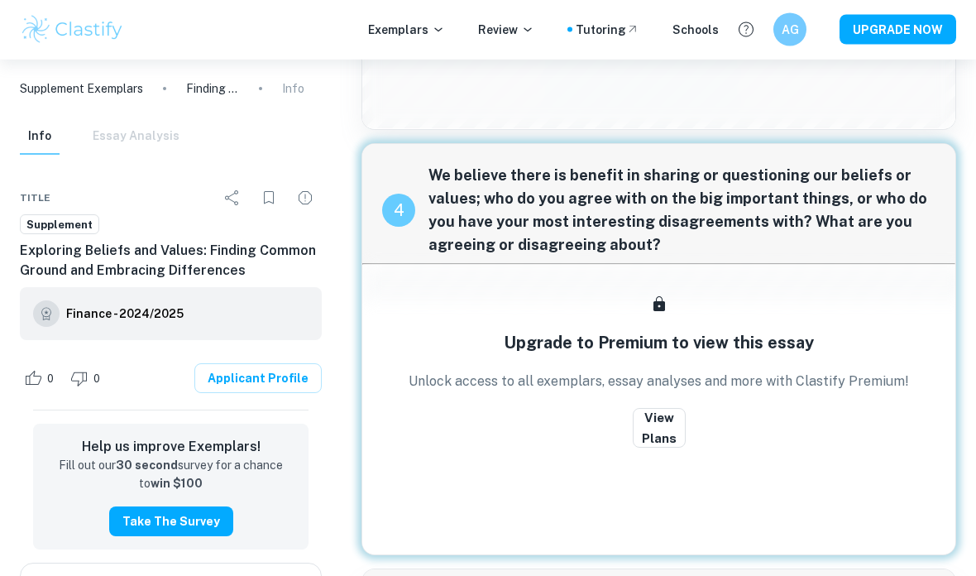
scroll to position [1551, 0]
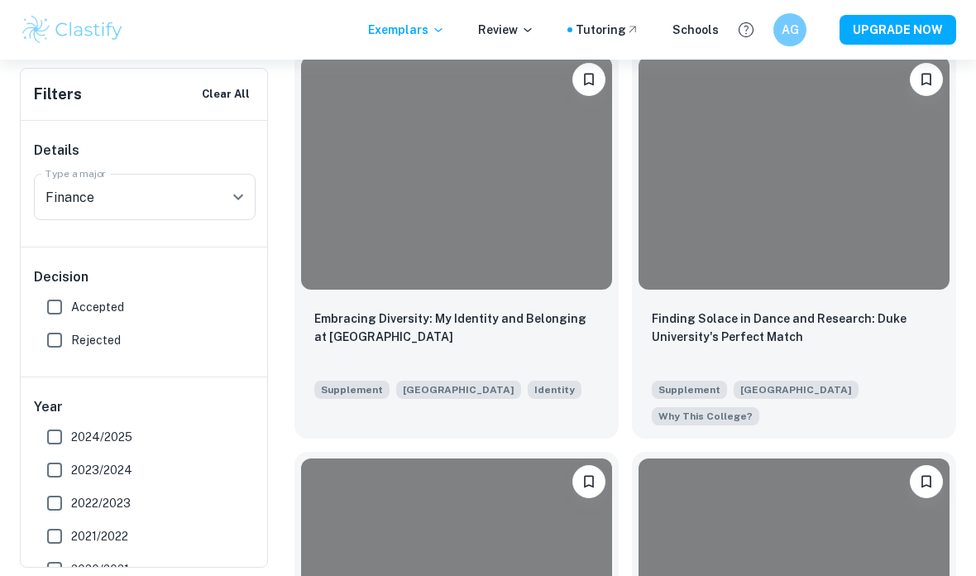
scroll to position [3065, 0]
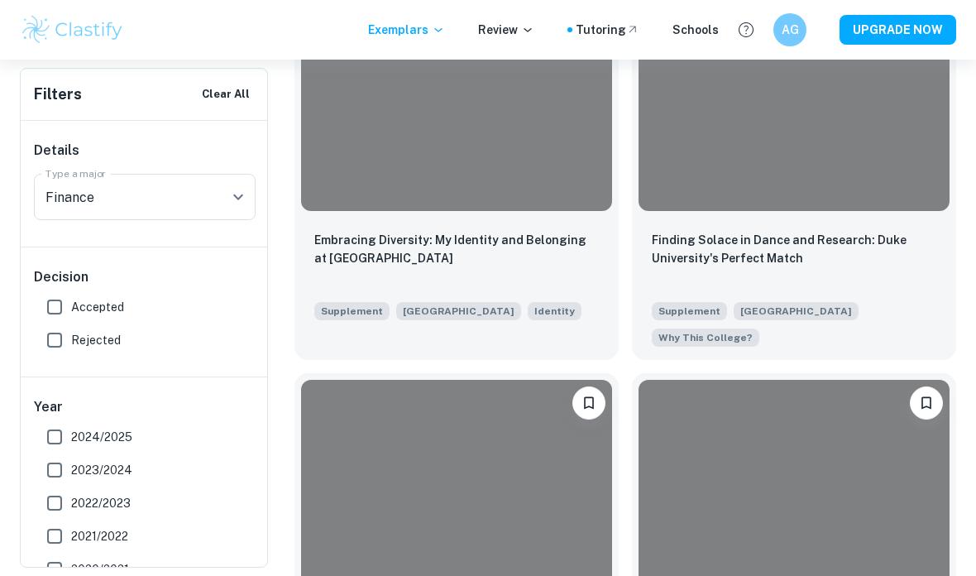
click at [503, 149] on div at bounding box center [456, 94] width 311 height 233
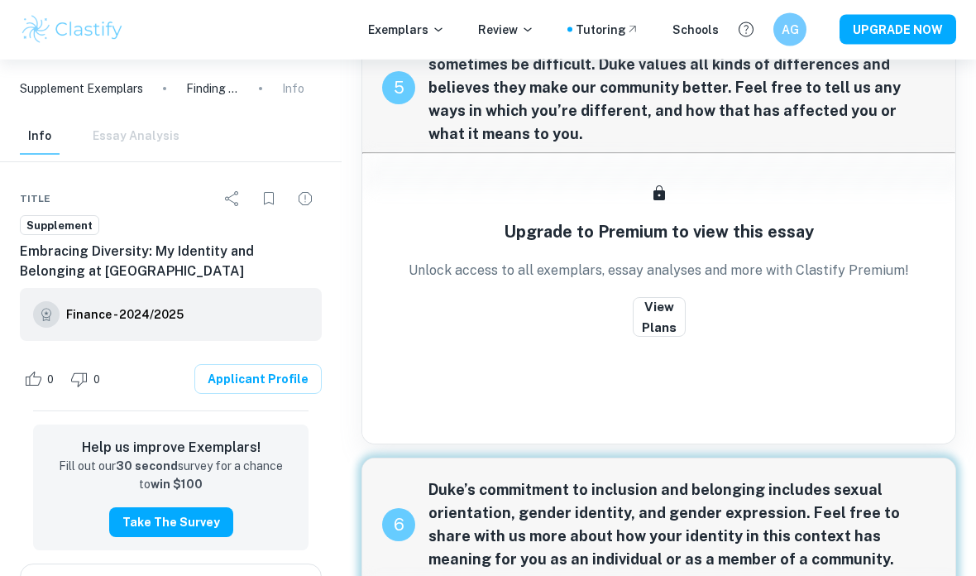
scroll to position [2115, 0]
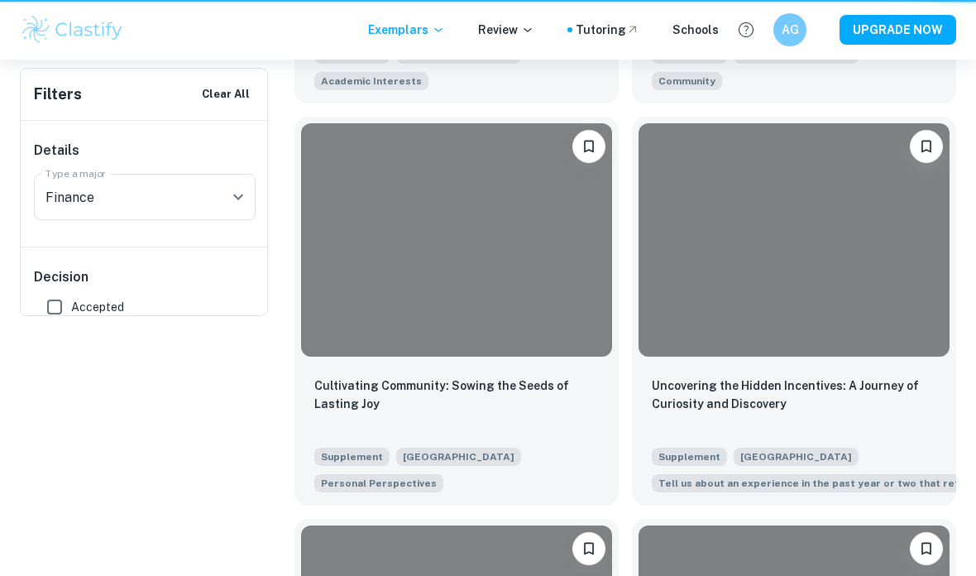
scroll to position [3131, 0]
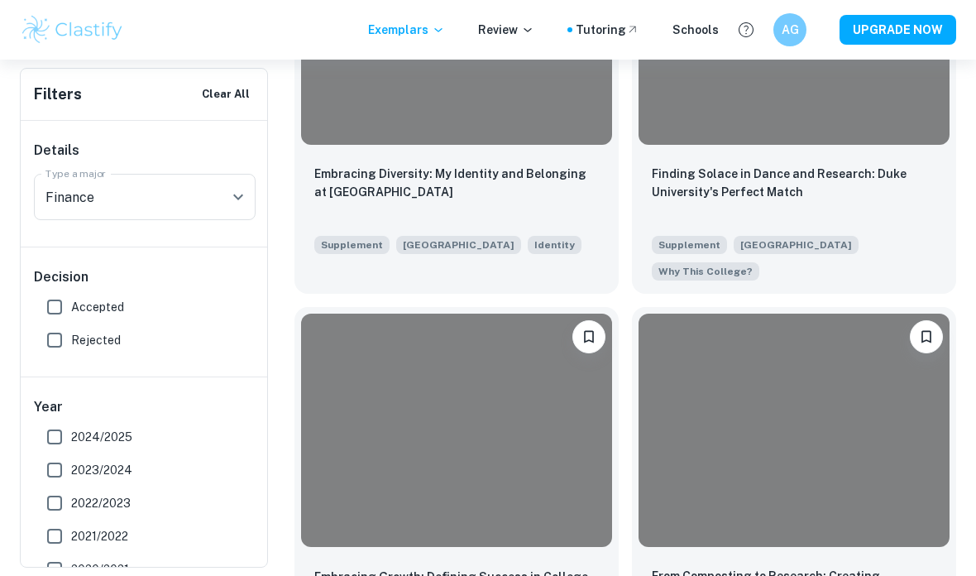
click at [54, 303] on input "Accepted" at bounding box center [54, 306] width 33 height 33
checkbox input "true"
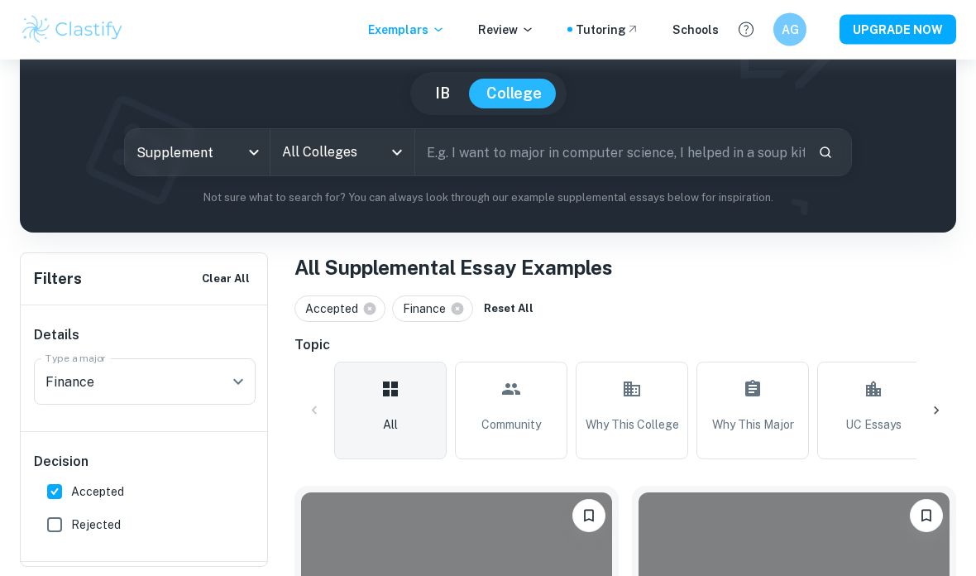
scroll to position [137, 0]
click at [941, 410] on icon at bounding box center [936, 410] width 17 height 17
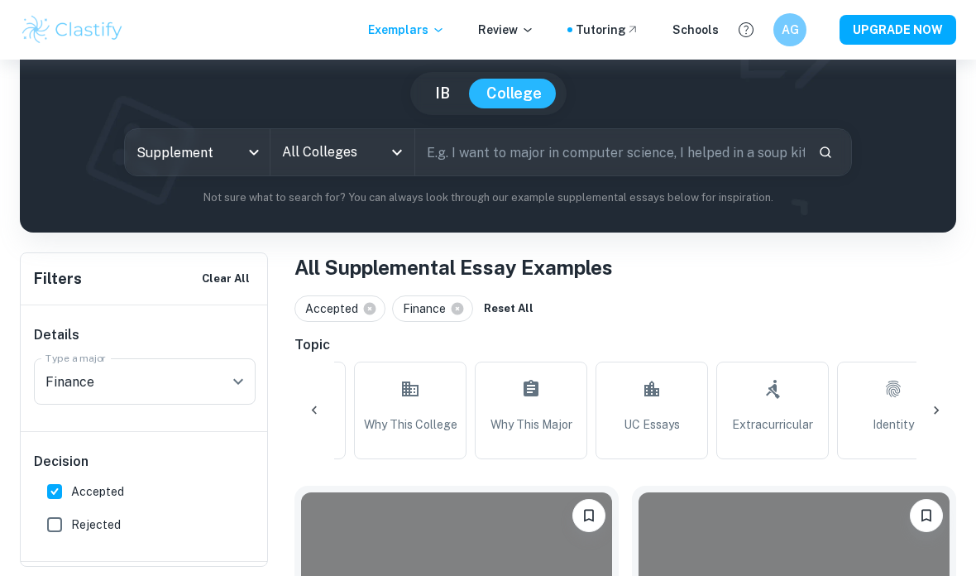
scroll to position [0, 554]
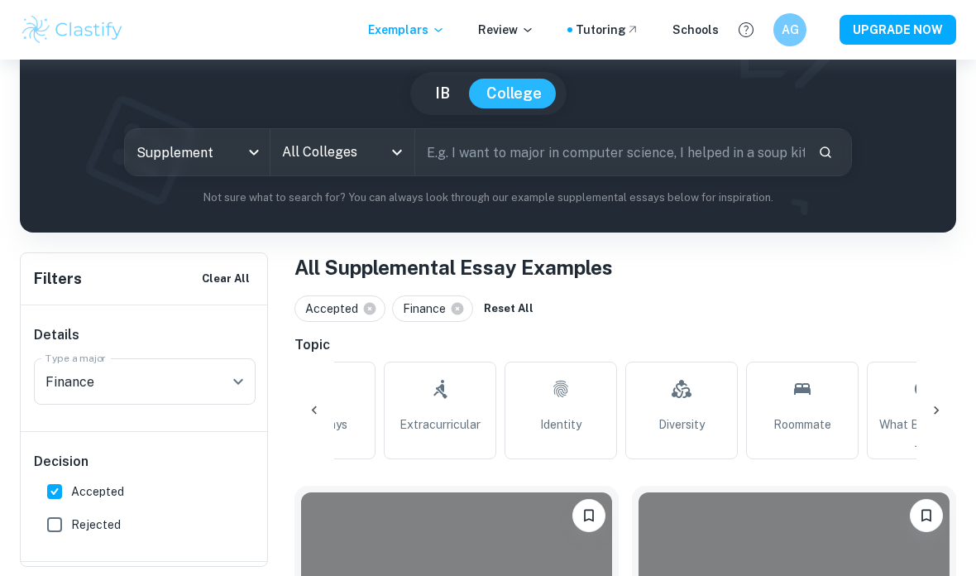
click at [940, 412] on icon at bounding box center [936, 410] width 17 height 17
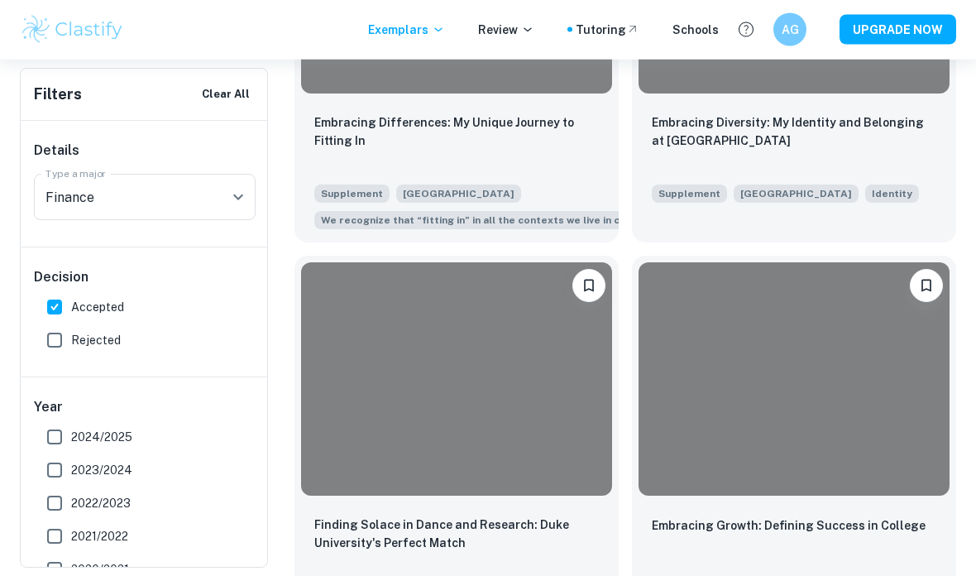
scroll to position [7955, 0]
click at [466, 515] on div "Finding Solace in Dance and Research: Duke University's Perfect Match" at bounding box center [456, 543] width 285 height 56
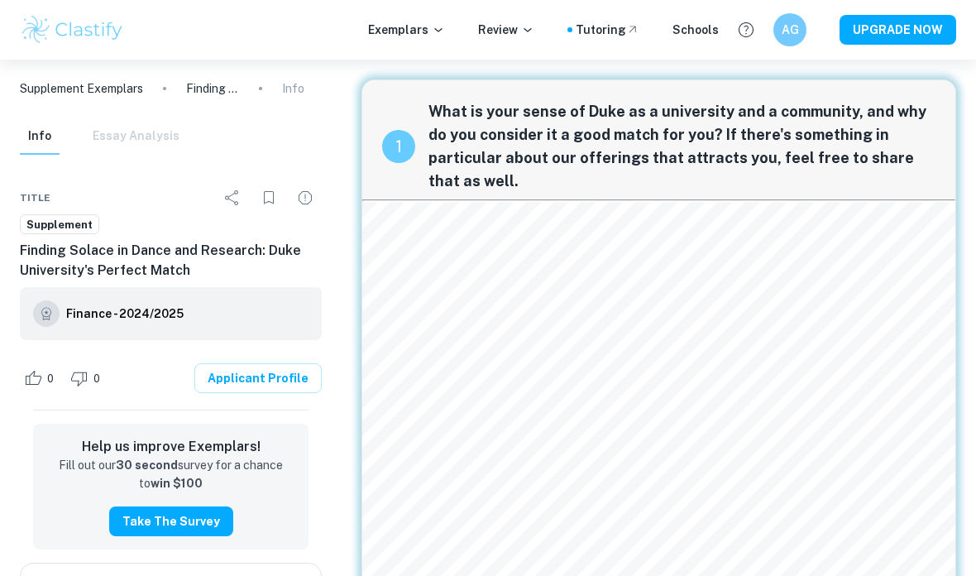
click at [420, 38] on p "Exemplars" at bounding box center [406, 30] width 77 height 18
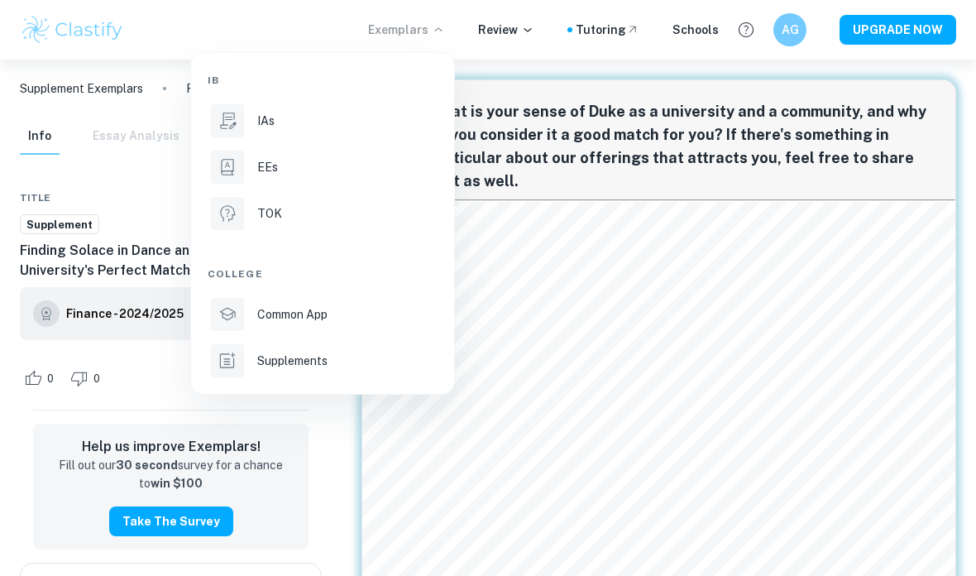
click at [295, 308] on p "Common App" at bounding box center [292, 314] width 70 height 18
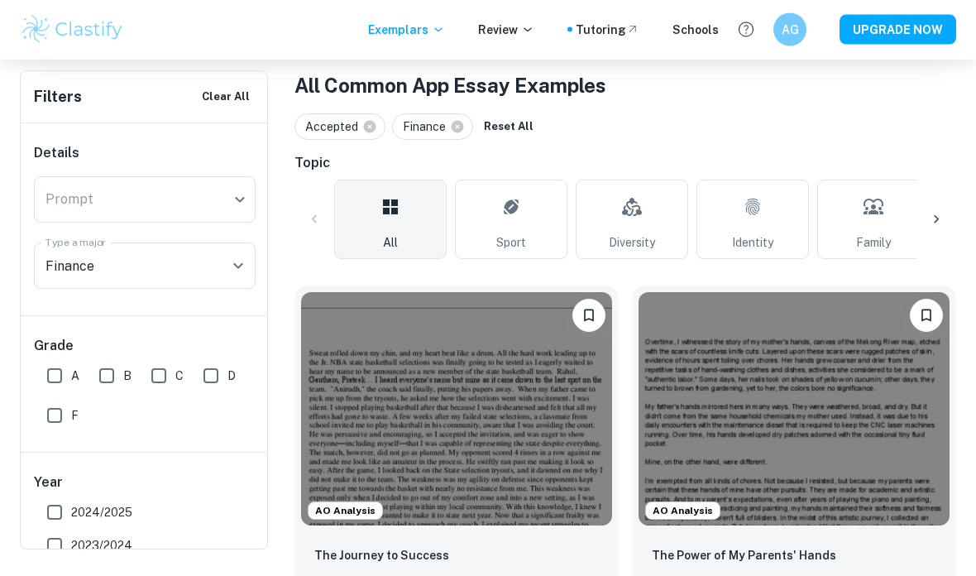
scroll to position [324, 0]
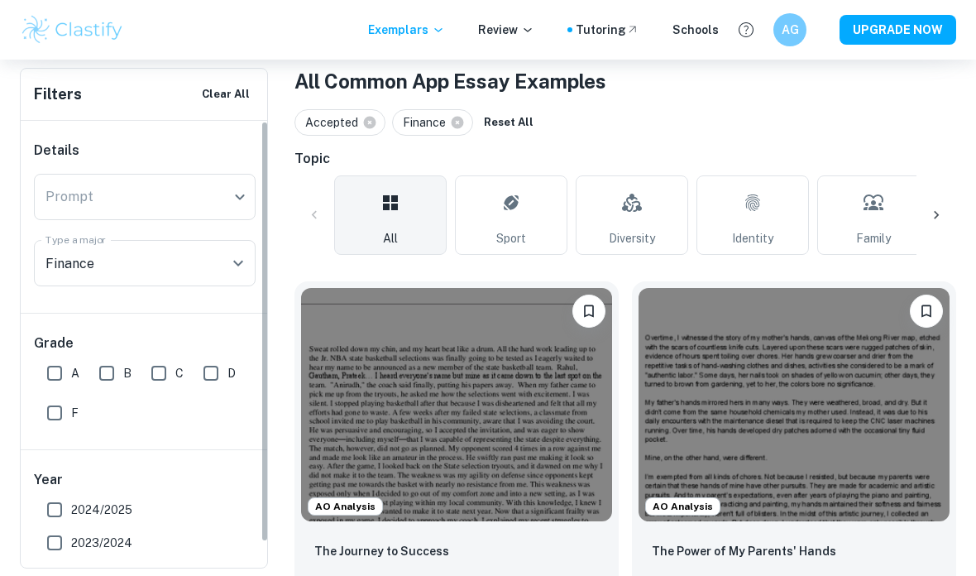
click at [244, 214] on div "​ Prompt" at bounding box center [145, 197] width 222 height 46
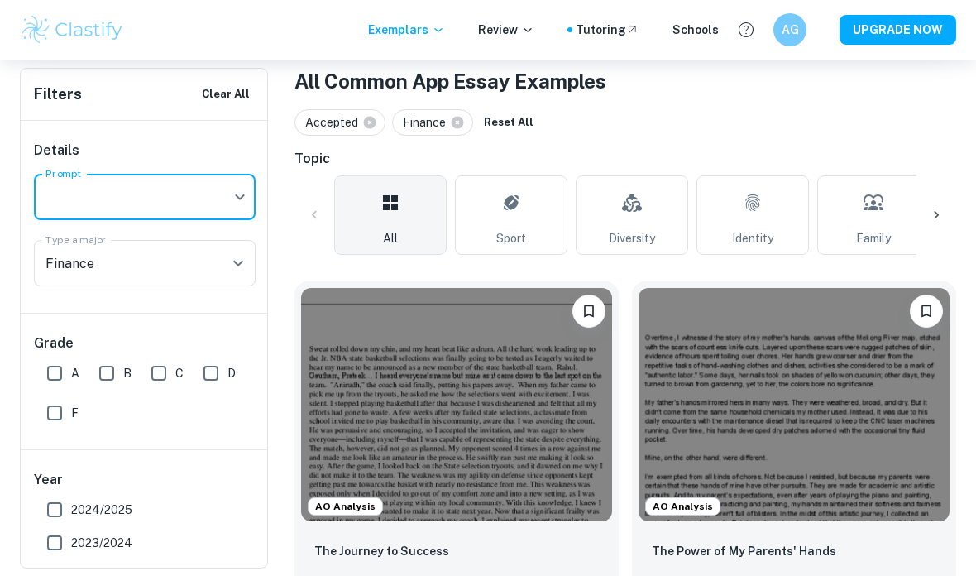
click at [247, 200] on div "​ Prompt" at bounding box center [145, 197] width 222 height 46
click at [237, 198] on div "​ Prompt" at bounding box center [145, 197] width 222 height 46
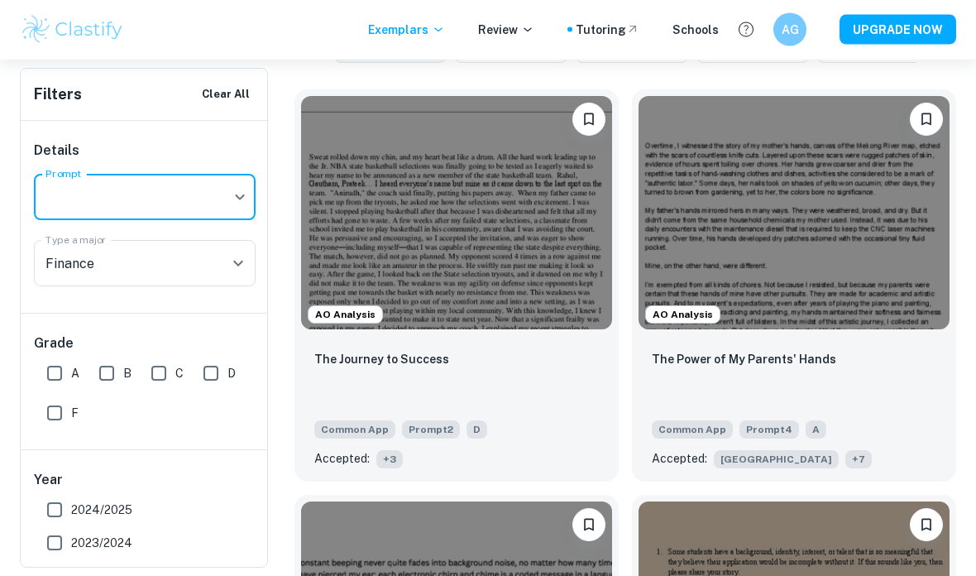
scroll to position [515, 0]
click at [386, 457] on span "+ 3" at bounding box center [389, 459] width 26 height 18
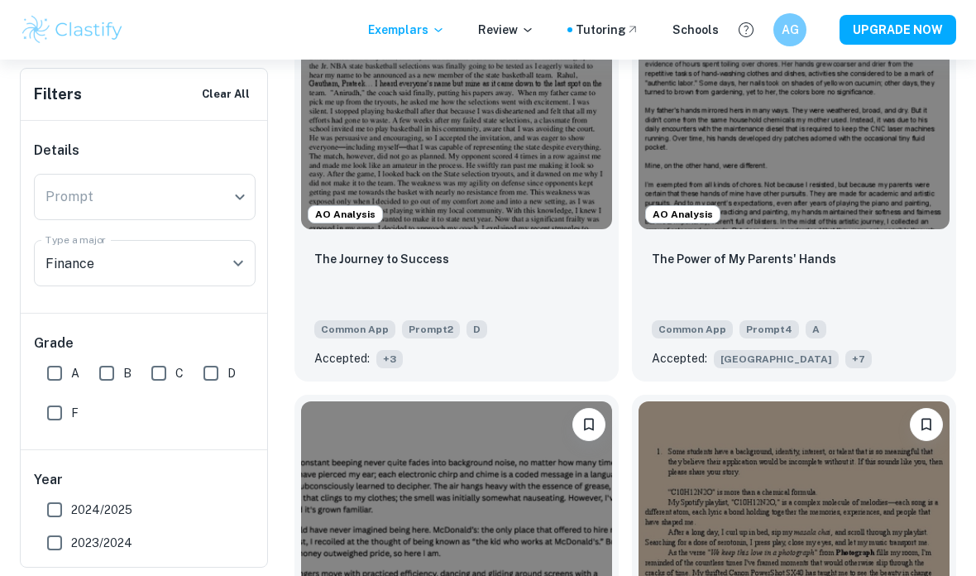
scroll to position [682, 0]
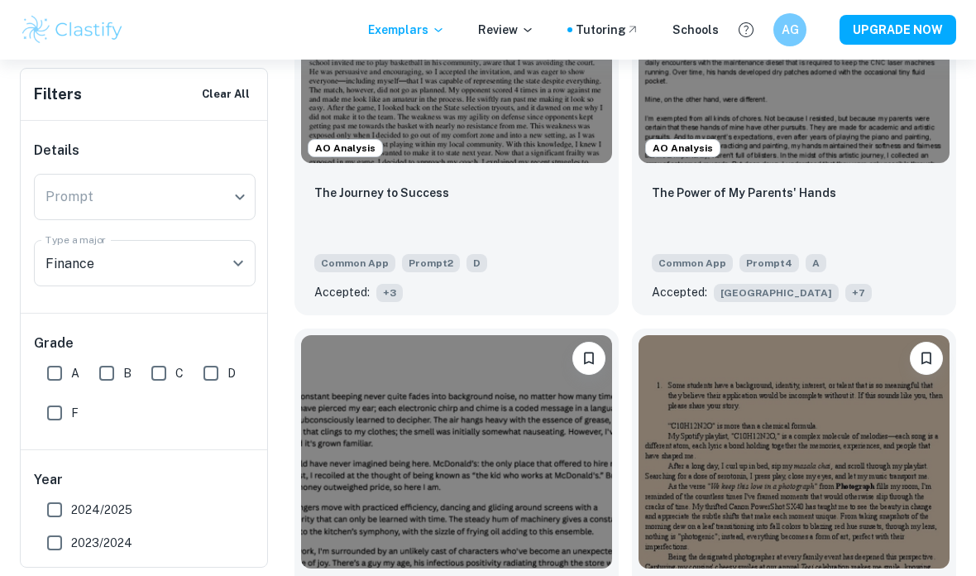
click at [763, 263] on span "Prompt 4" at bounding box center [770, 263] width 60 height 18
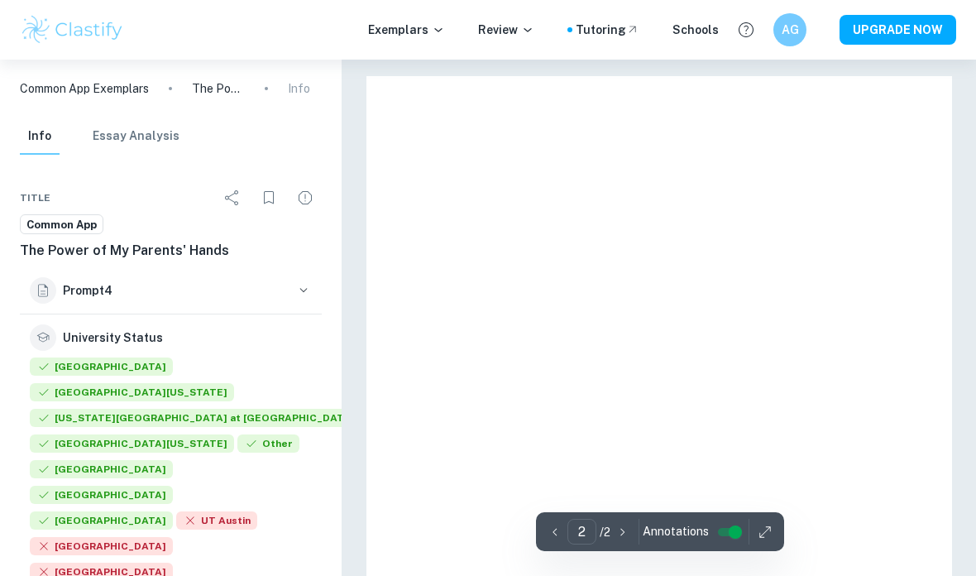
type input "1"
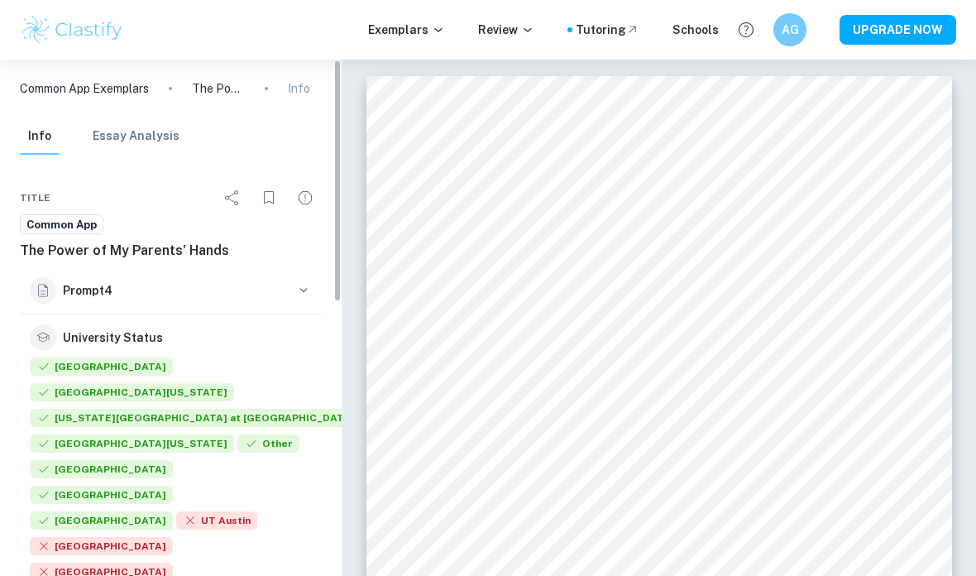
click at [315, 291] on button "Prompt 4" at bounding box center [171, 290] width 302 height 46
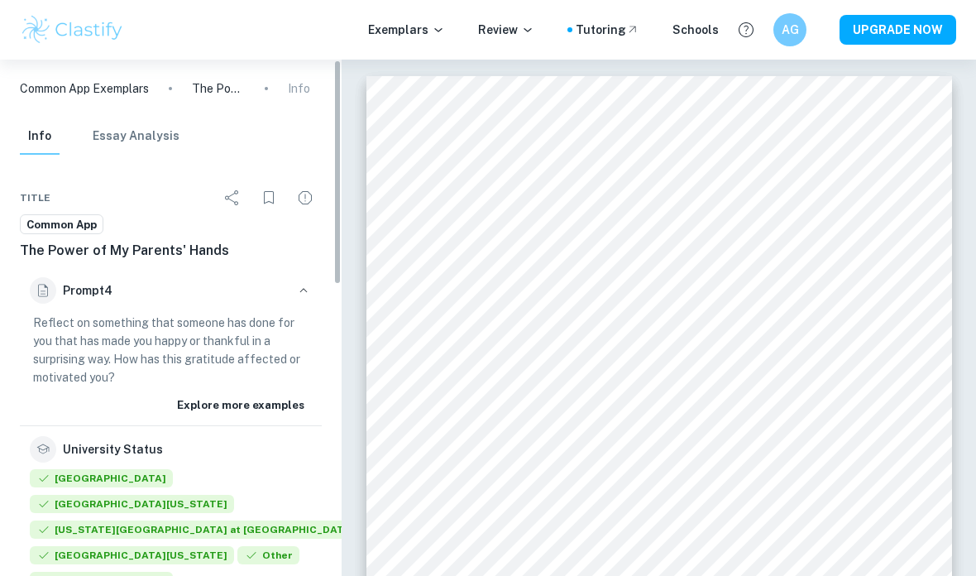
click at [271, 415] on button "Explore more examples" at bounding box center [241, 405] width 136 height 25
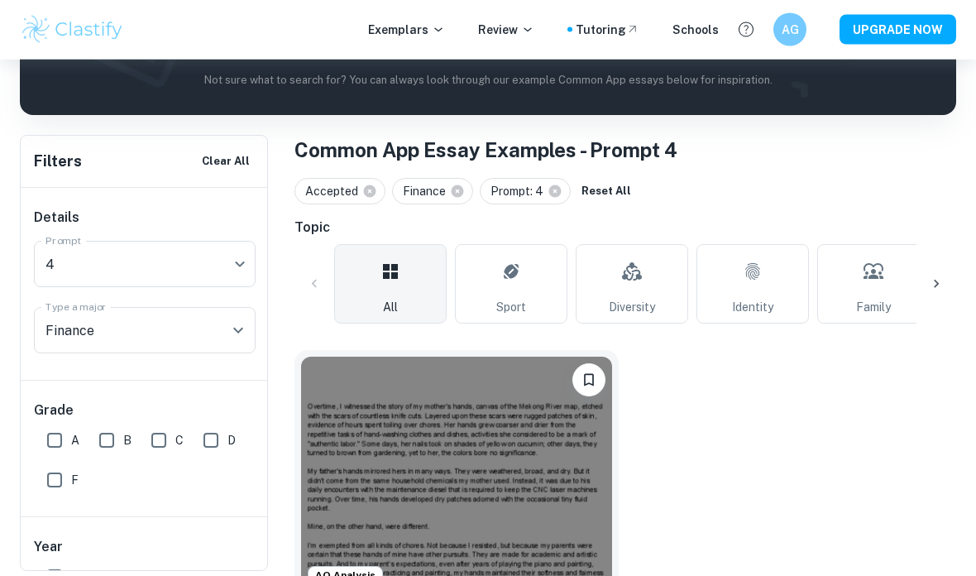
scroll to position [259, 0]
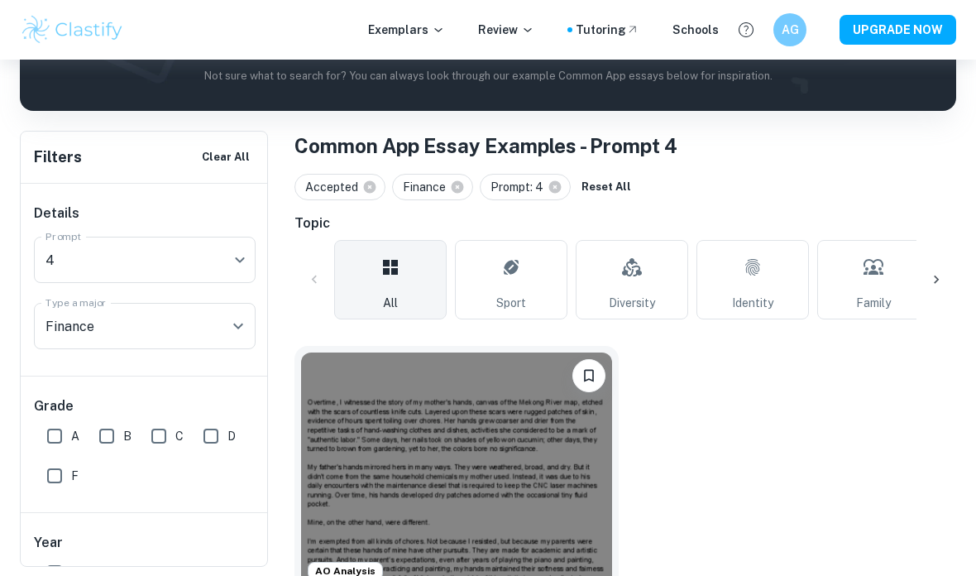
click at [555, 183] on icon at bounding box center [555, 187] width 12 height 12
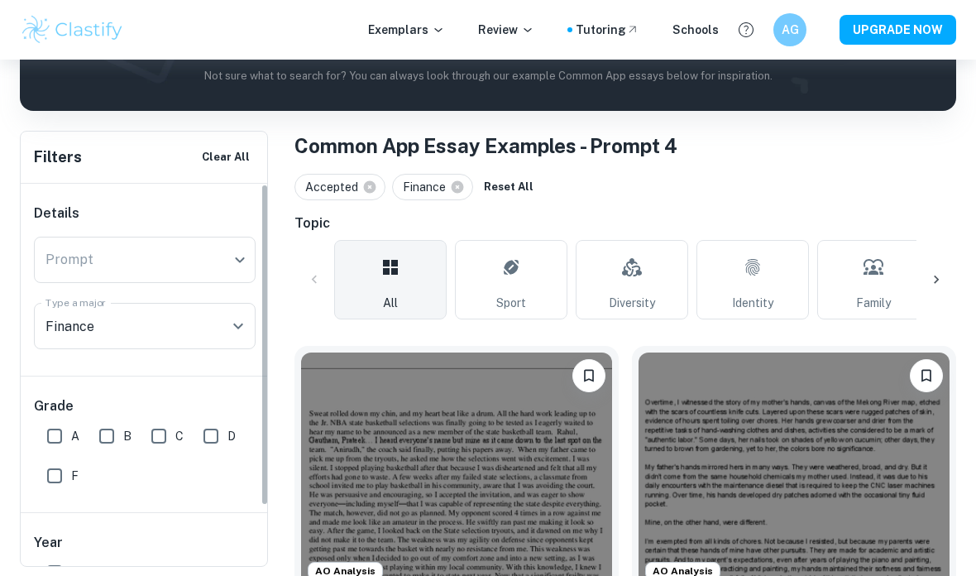
click at [238, 259] on div "​ Prompt" at bounding box center [145, 260] width 222 height 46
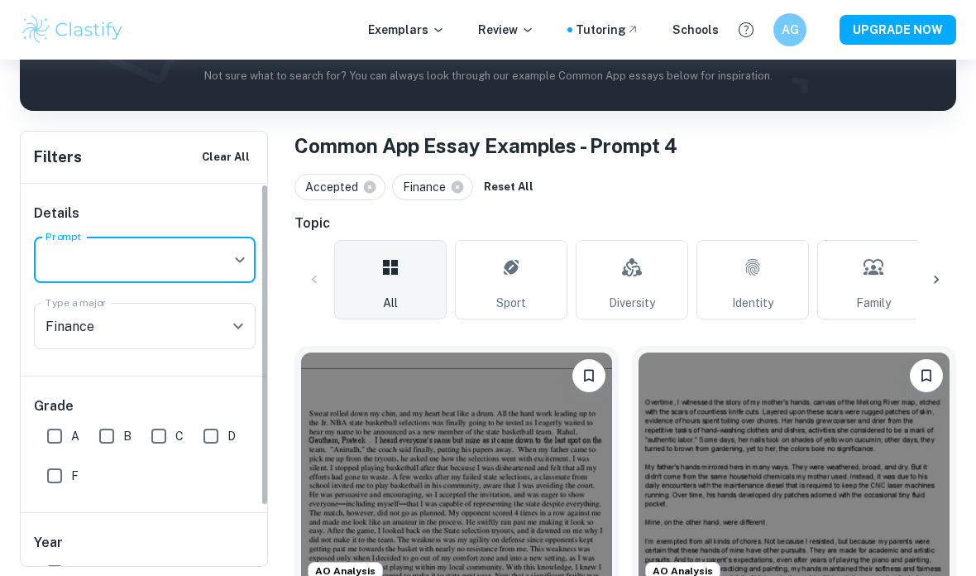
scroll to position [0, 0]
click at [67, 262] on body "We value your privacy We use cookies to enhance your browsing experience, serve…" at bounding box center [488, 89] width 976 height 576
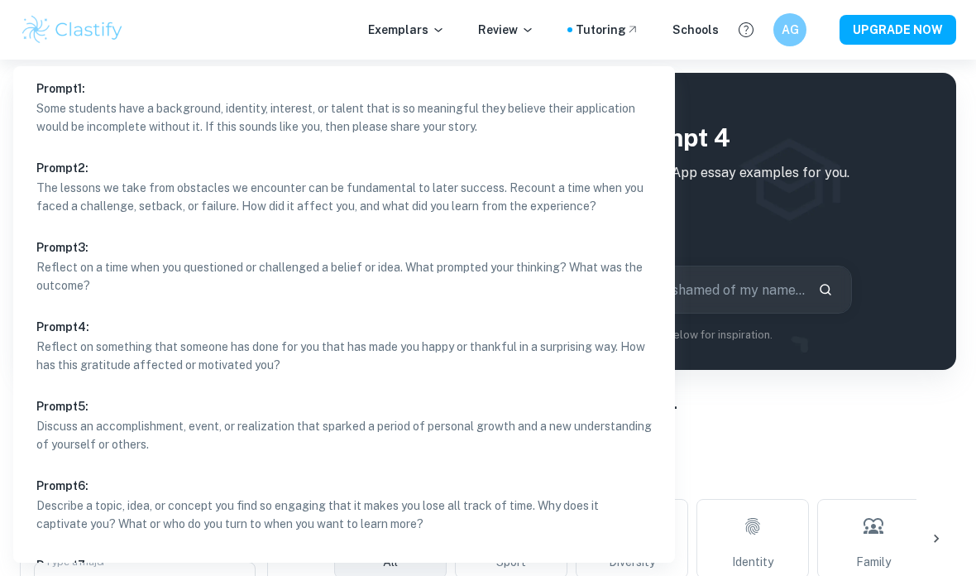
click at [777, 156] on div at bounding box center [488, 288] width 976 height 576
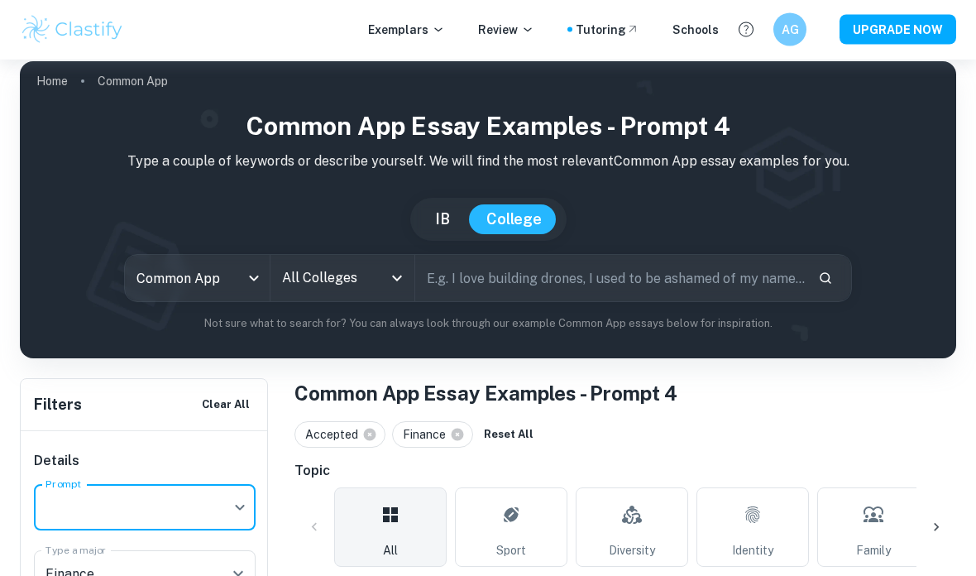
scroll to position [12, 0]
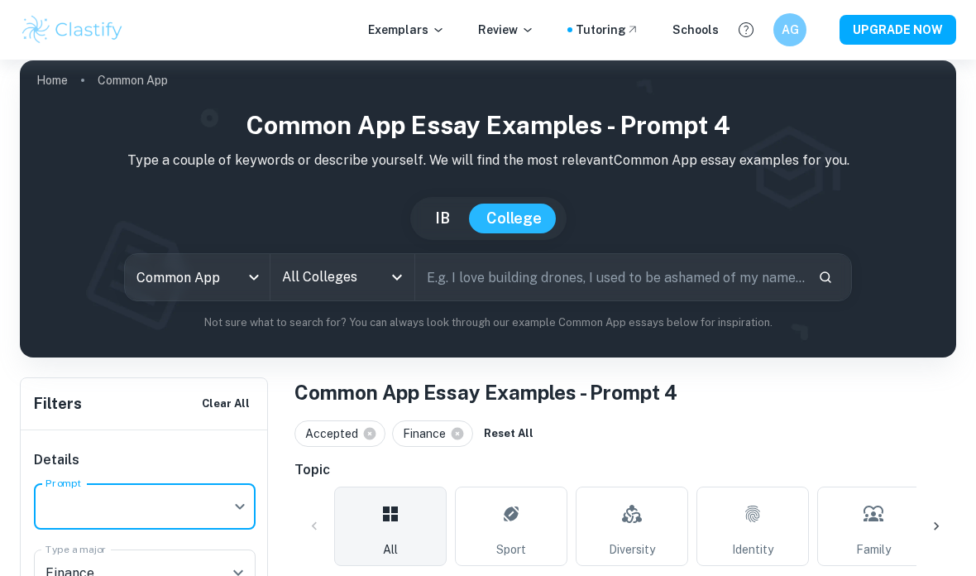
click at [502, 430] on button "Reset All" at bounding box center [509, 433] width 58 height 25
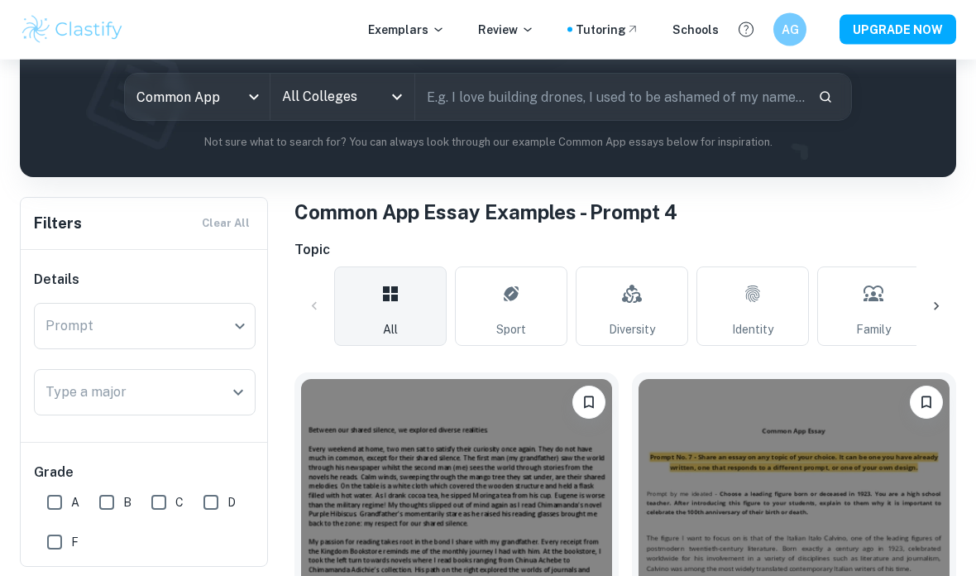
scroll to position [193, 0]
click at [244, 401] on icon "Open" at bounding box center [238, 392] width 20 height 20
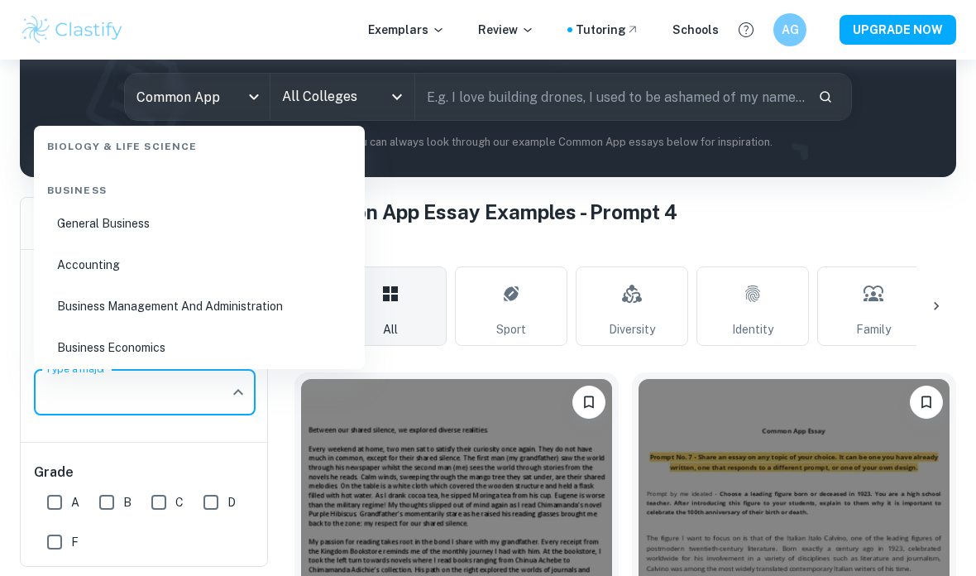
scroll to position [610, 0]
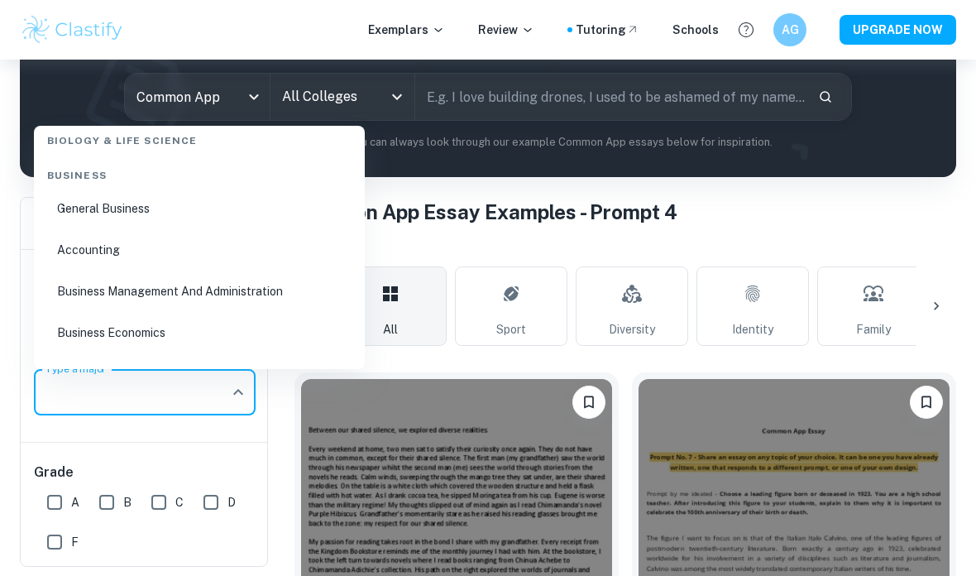
type input "'"
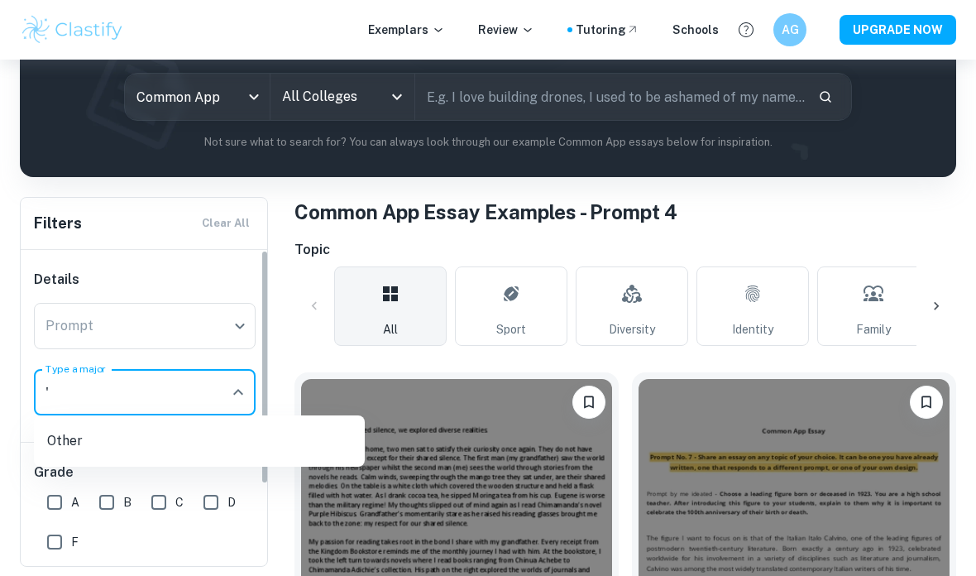
click at [237, 396] on icon "Close" at bounding box center [238, 392] width 20 height 20
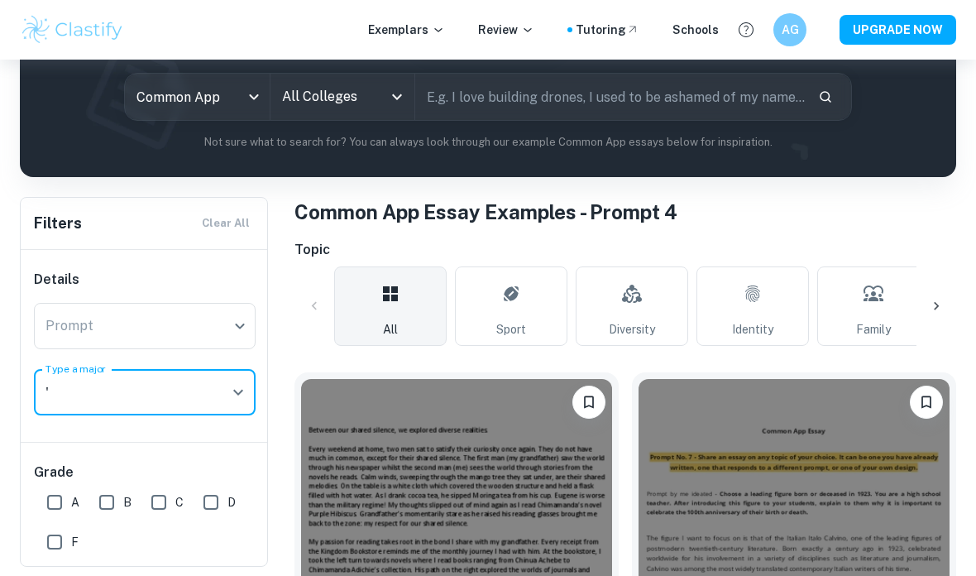
click at [243, 396] on icon "Open" at bounding box center [238, 392] width 20 height 20
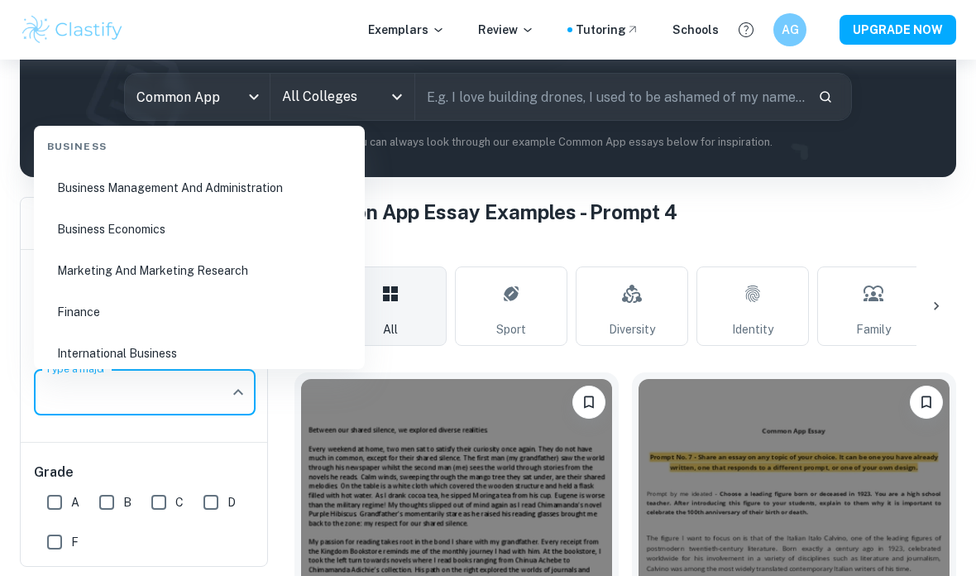
scroll to position [714, 0]
click at [130, 292] on li "Finance" at bounding box center [200, 311] width 318 height 38
type input "Finance"
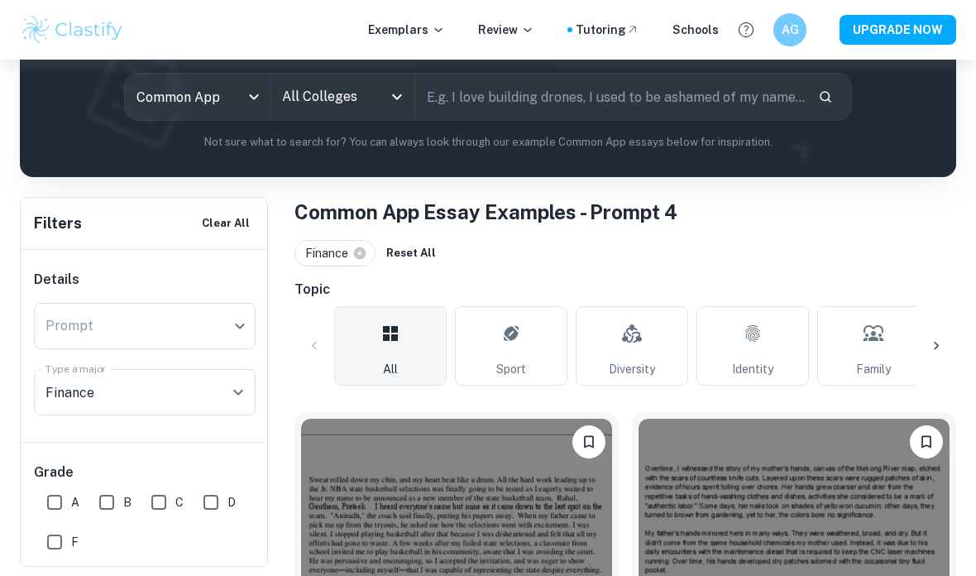
click at [57, 501] on input "A" at bounding box center [54, 502] width 33 height 33
checkbox input "true"
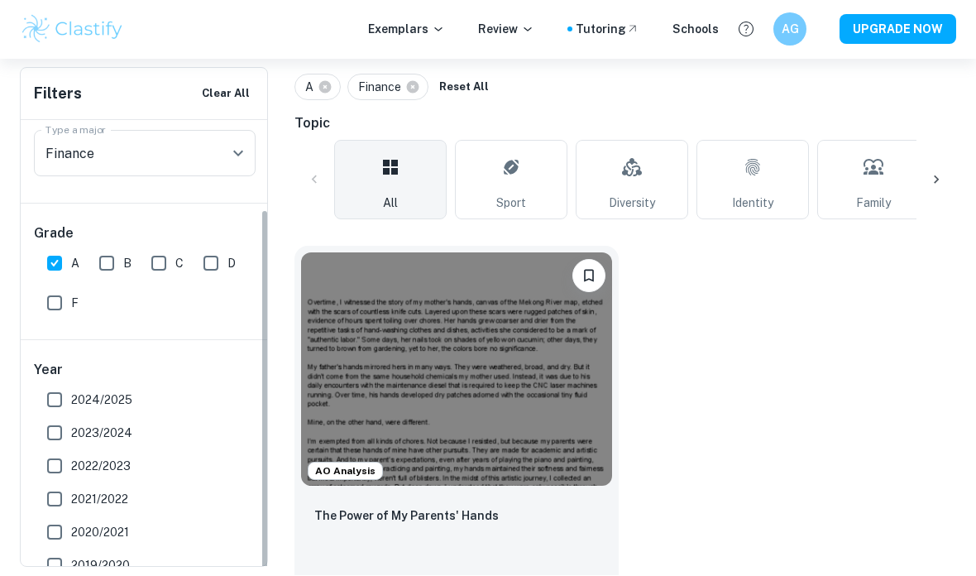
scroll to position [357, 0]
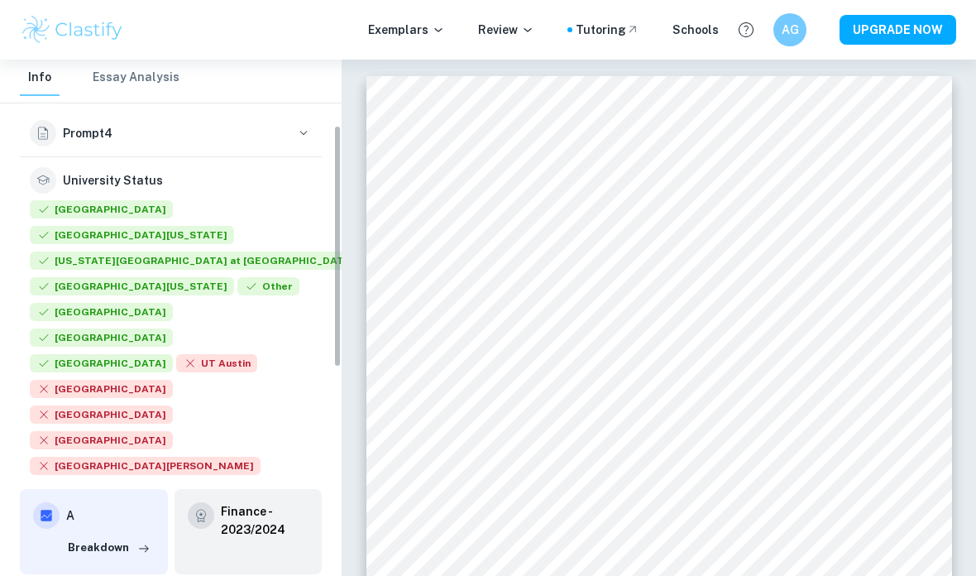
scroll to position [157, 0]
click at [130, 536] on button "Breakdown" at bounding box center [109, 548] width 91 height 25
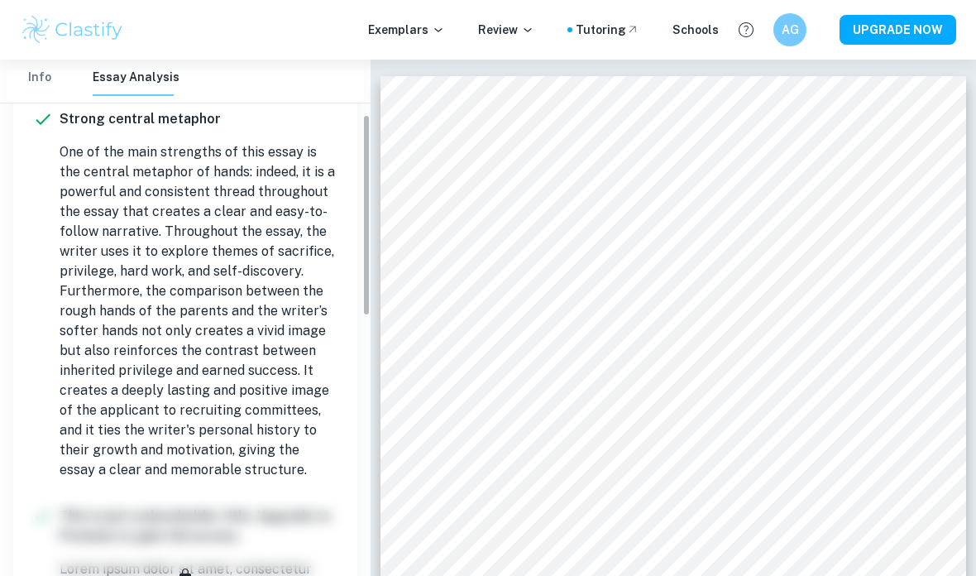
click at [38, 94] on button "Info" at bounding box center [40, 78] width 40 height 36
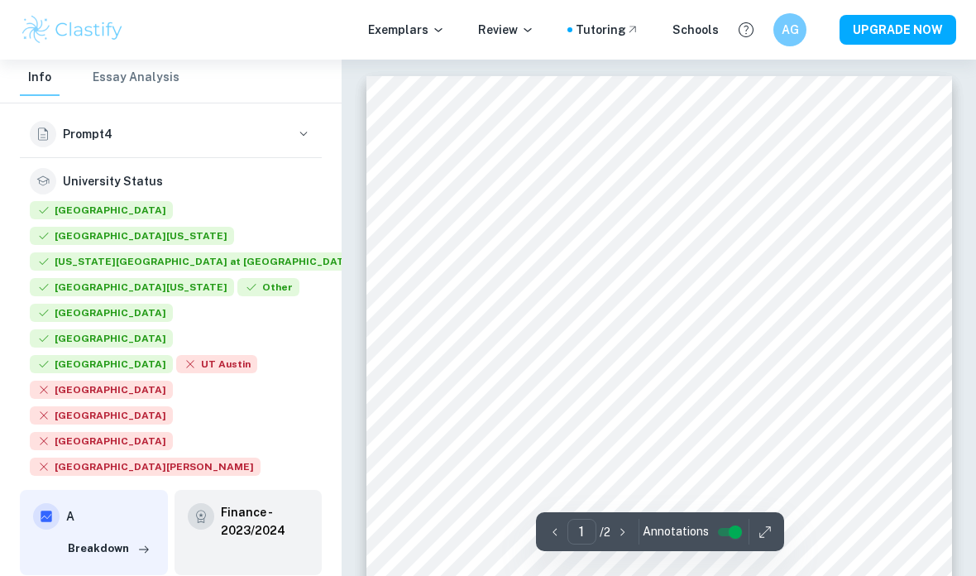
click at [285, 503] on h6 "Finance - 2023/2024" at bounding box center [265, 521] width 89 height 36
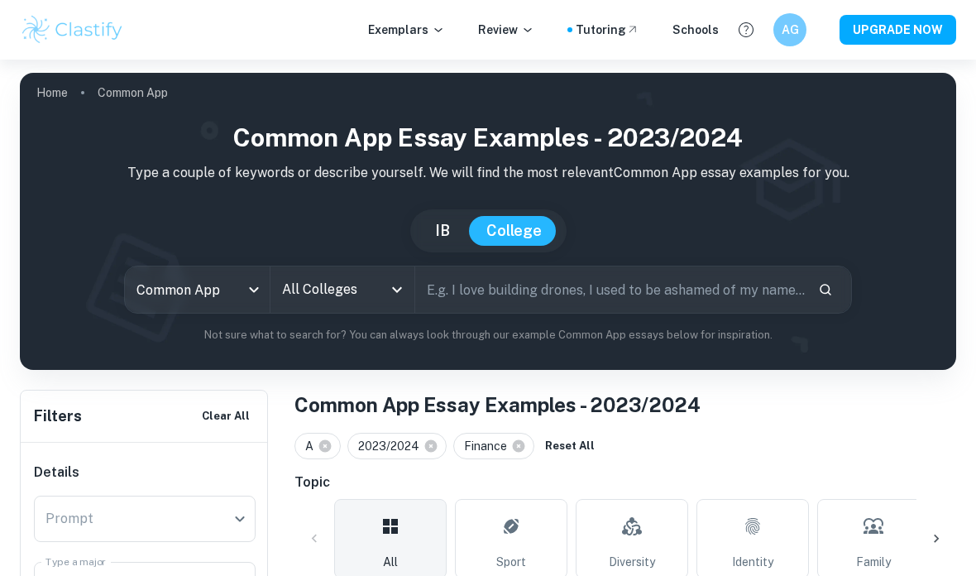
click at [513, 440] on icon at bounding box center [518, 446] width 15 height 15
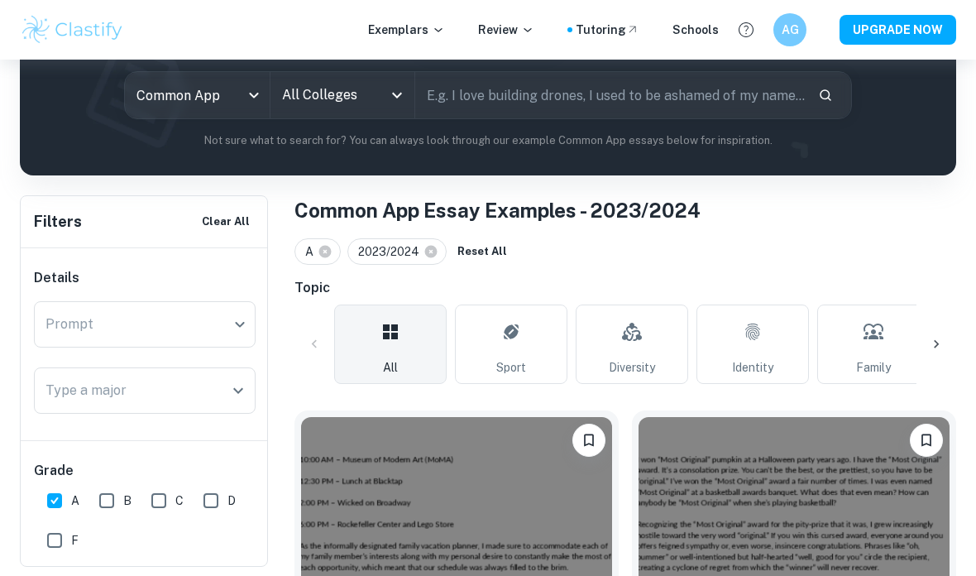
click at [427, 247] on icon at bounding box center [431, 252] width 12 height 12
checkbox input "false"
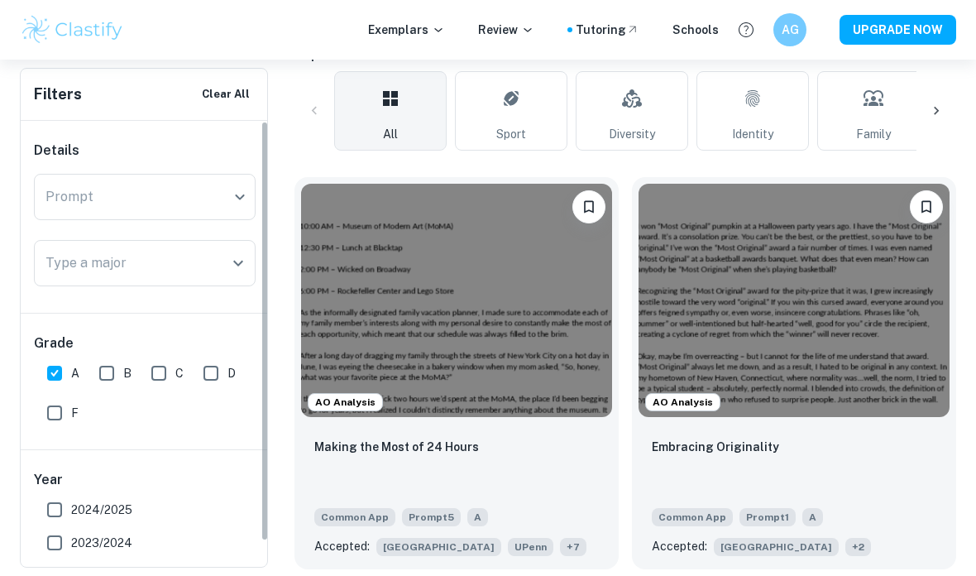
click at [60, 376] on input "A" at bounding box center [54, 373] width 33 height 33
checkbox input "false"
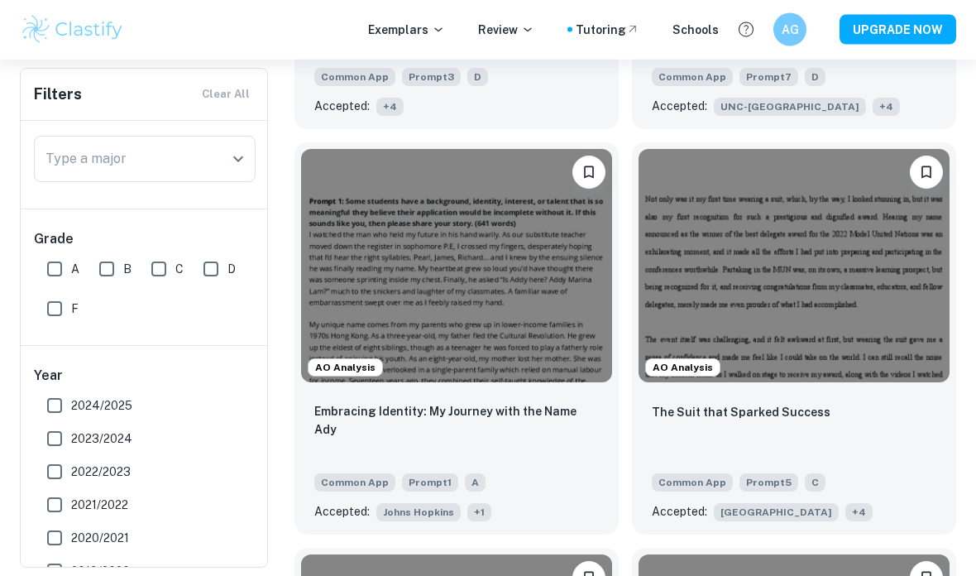
scroll to position [828, 0]
click at [424, 512] on span "Johns Hopkins" at bounding box center [418, 512] width 84 height 18
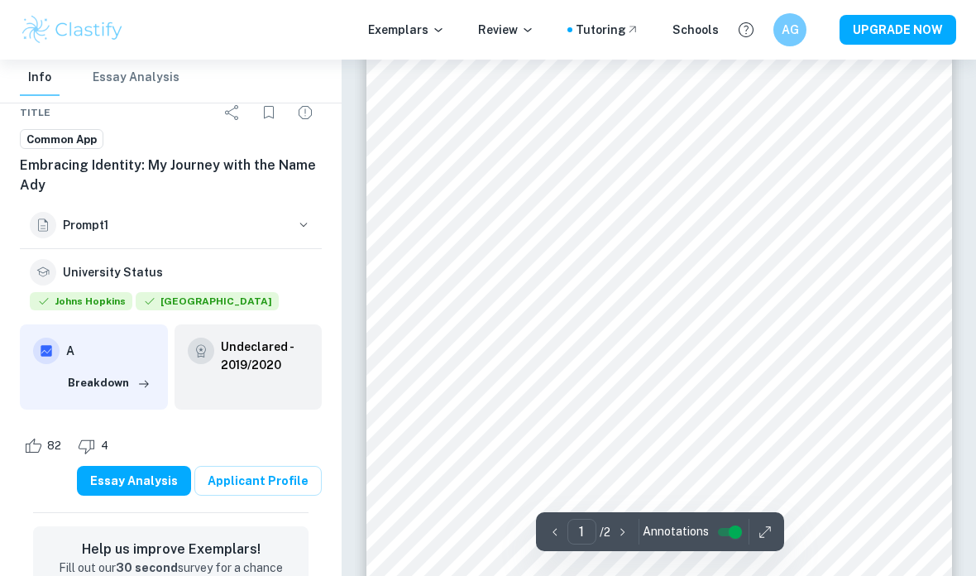
scroll to position [264, 0]
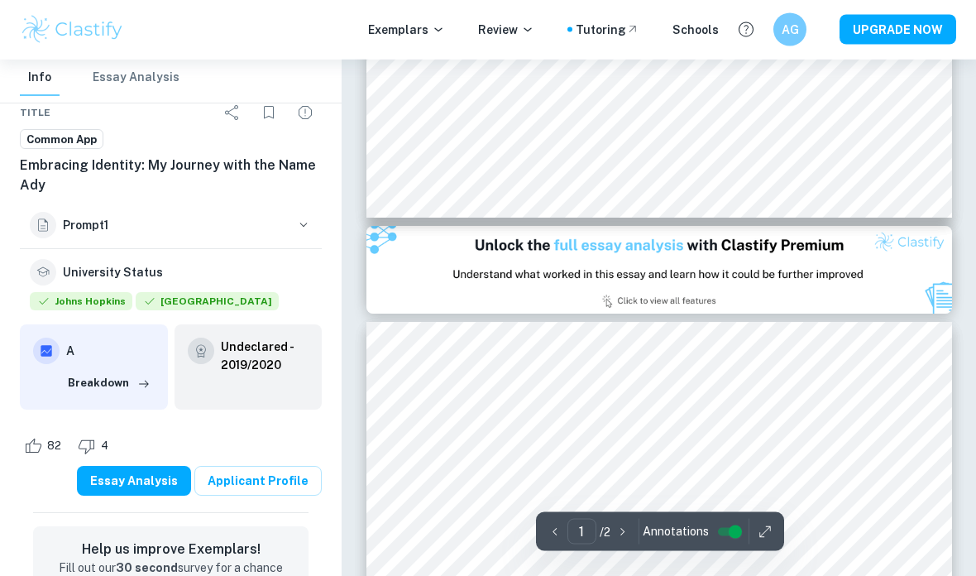
type input "2"
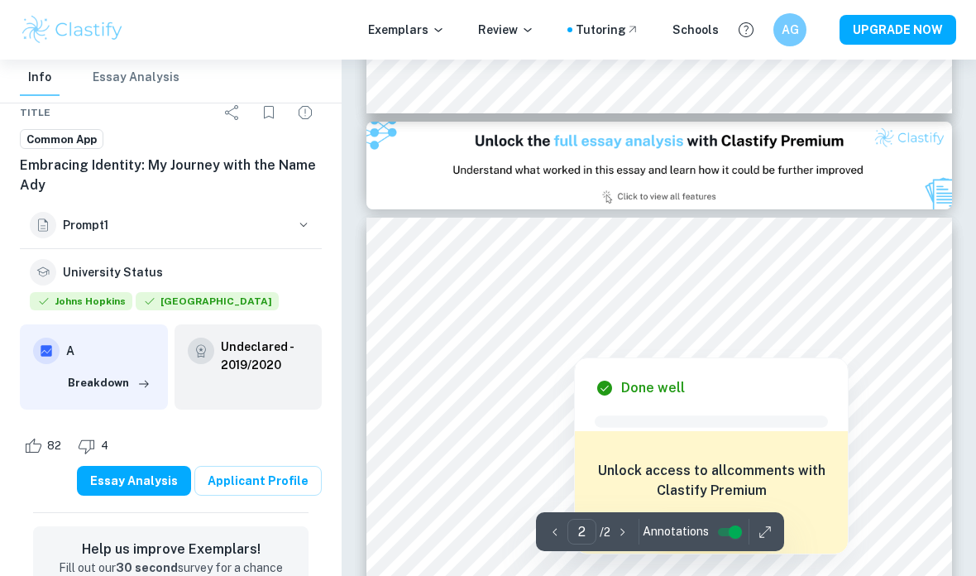
scroll to position [791, 0]
click at [688, 346] on div at bounding box center [575, 343] width 276 height 17
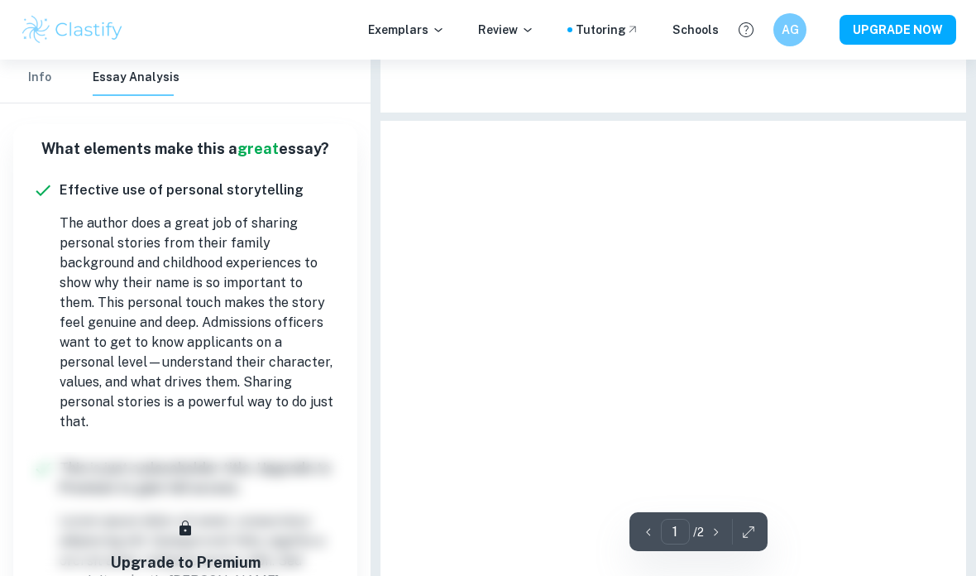
type input "2"
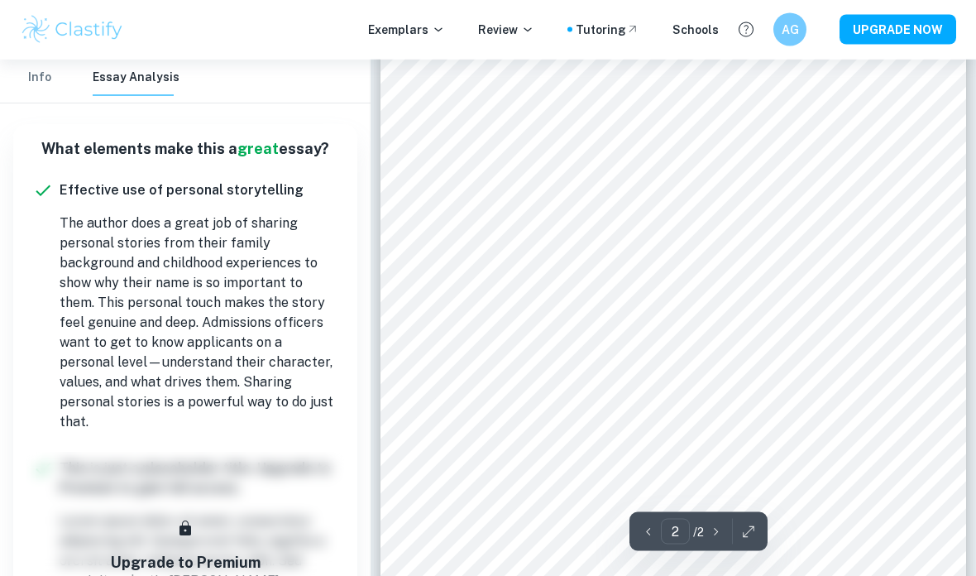
scroll to position [1030, 0]
click at [445, 22] on p "Exemplars" at bounding box center [406, 30] width 77 height 18
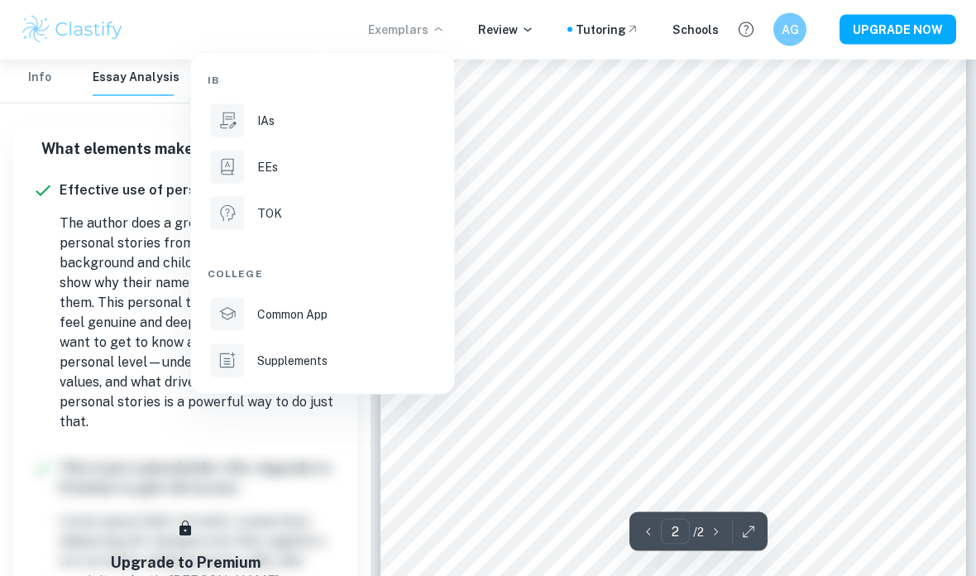
click at [531, 48] on div at bounding box center [488, 288] width 976 height 576
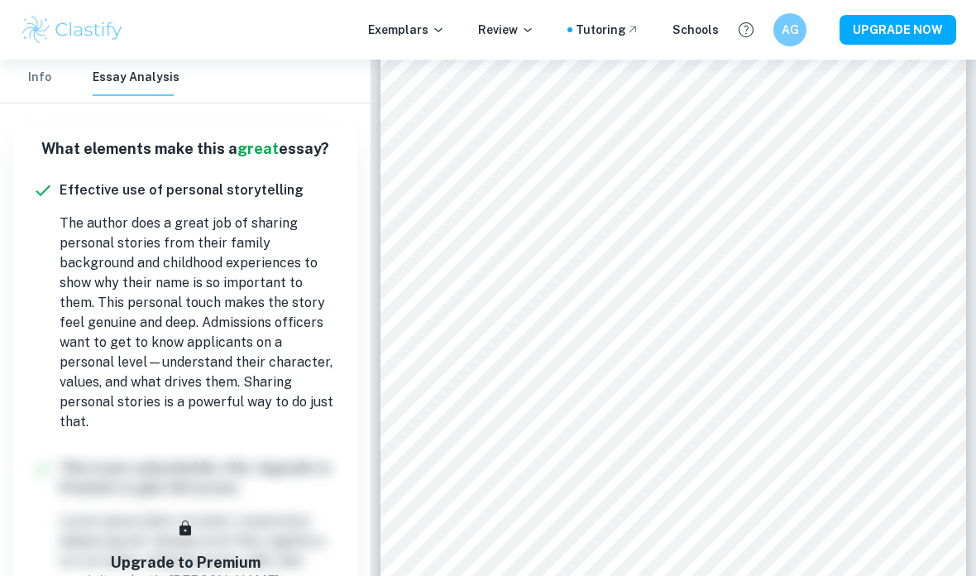
click at [525, 35] on p "Review" at bounding box center [506, 30] width 56 height 18
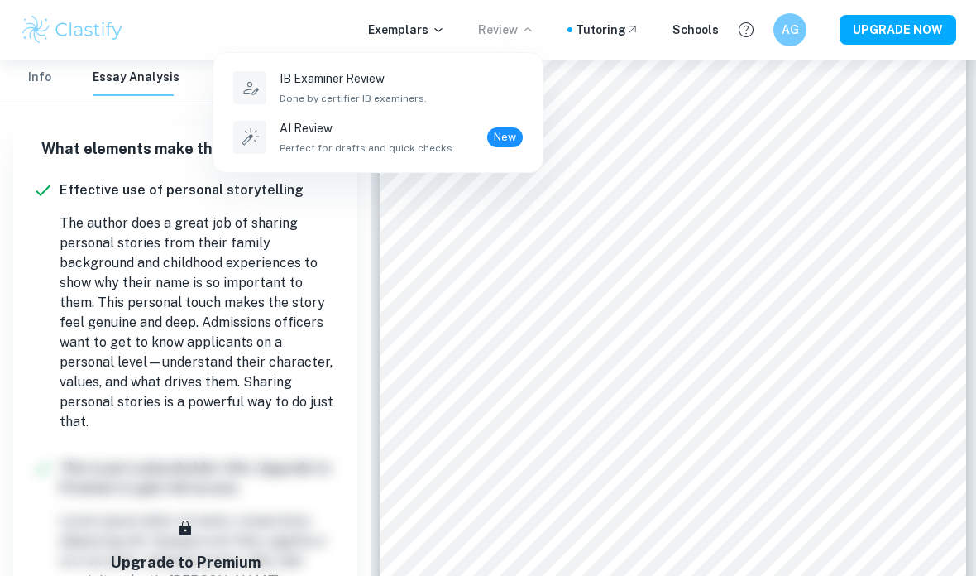
click at [490, 88] on div "IB Examiner Review Done by certifier IB examiners." at bounding box center [401, 88] width 243 height 36
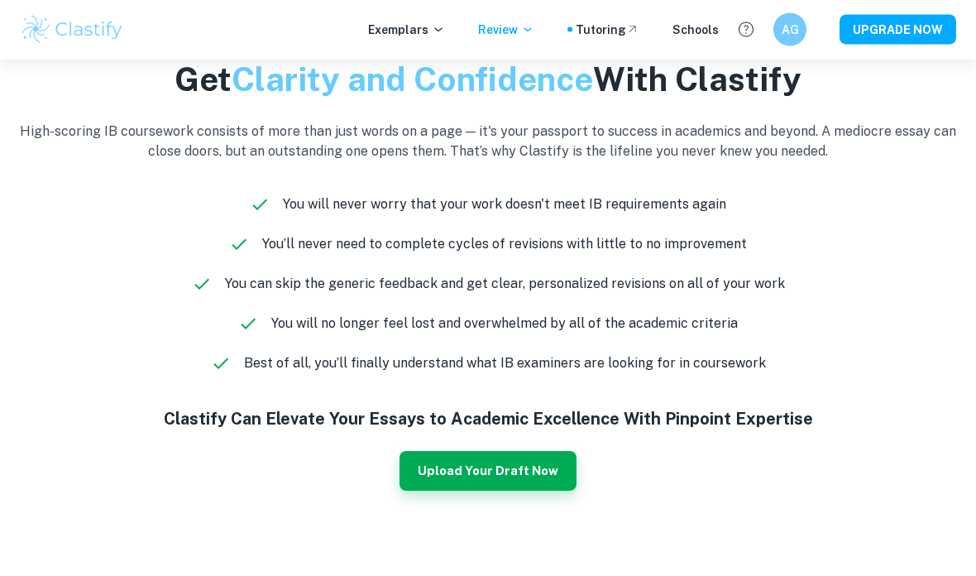
scroll to position [1001, 0]
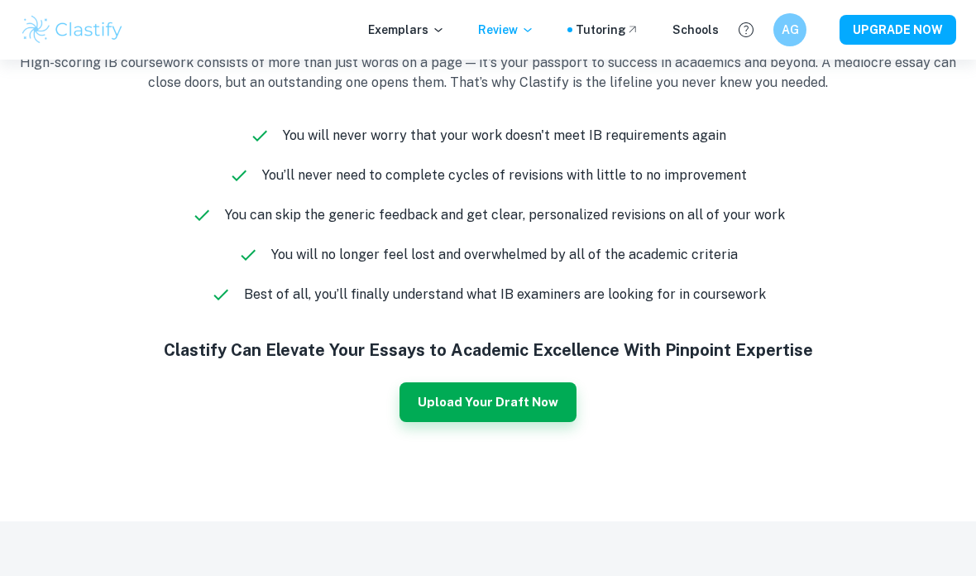
click at [557, 422] on button "Upload Your Draft Now" at bounding box center [488, 402] width 177 height 40
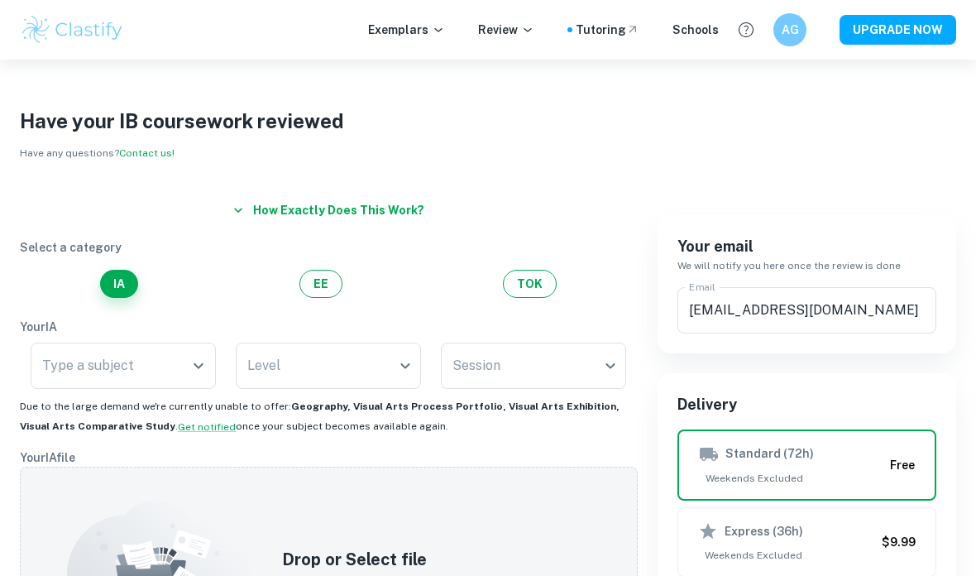
click at [189, 365] on icon "Open" at bounding box center [199, 366] width 20 height 20
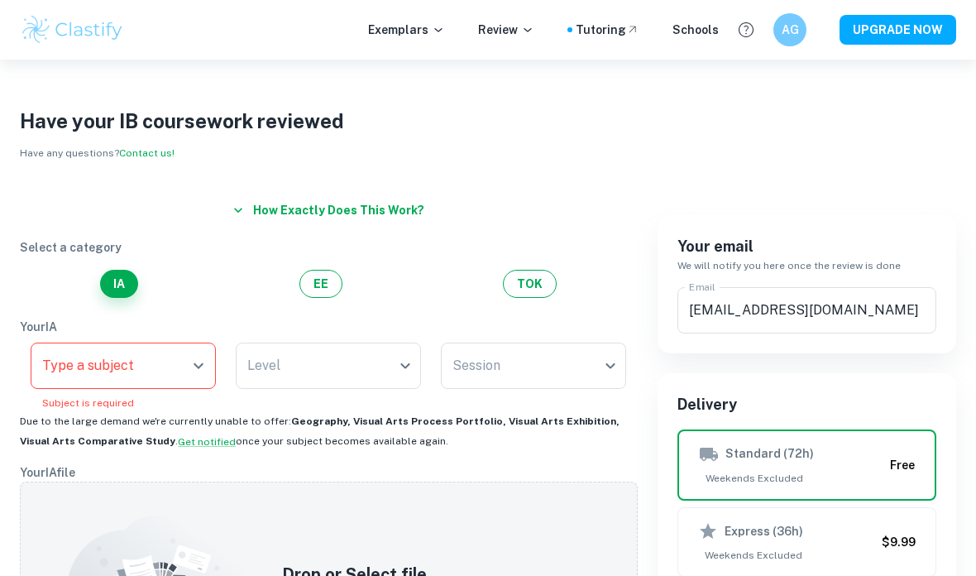
click at [327, 280] on button "EE" at bounding box center [321, 284] width 43 height 28
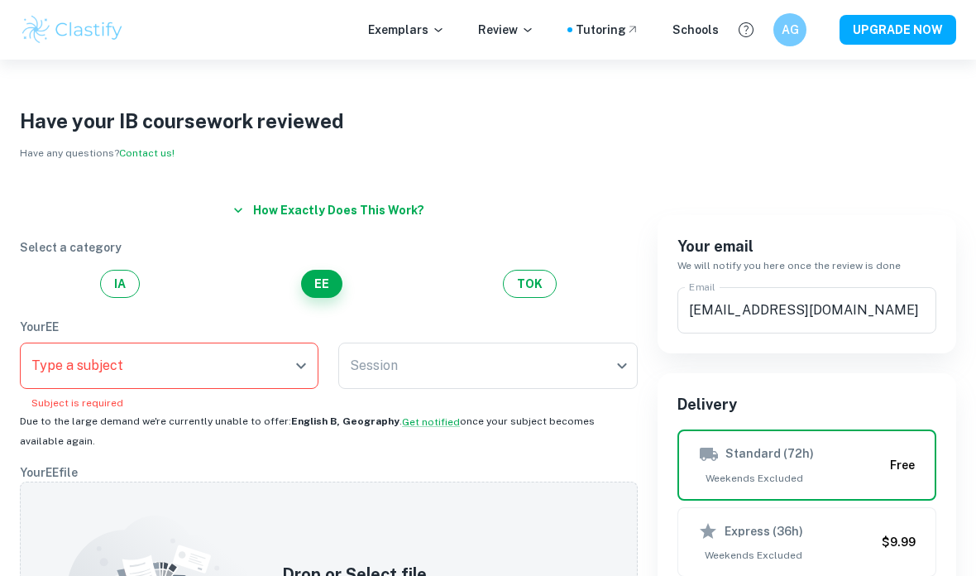
click at [185, 374] on input "Type a subject" at bounding box center [156, 365] width 259 height 31
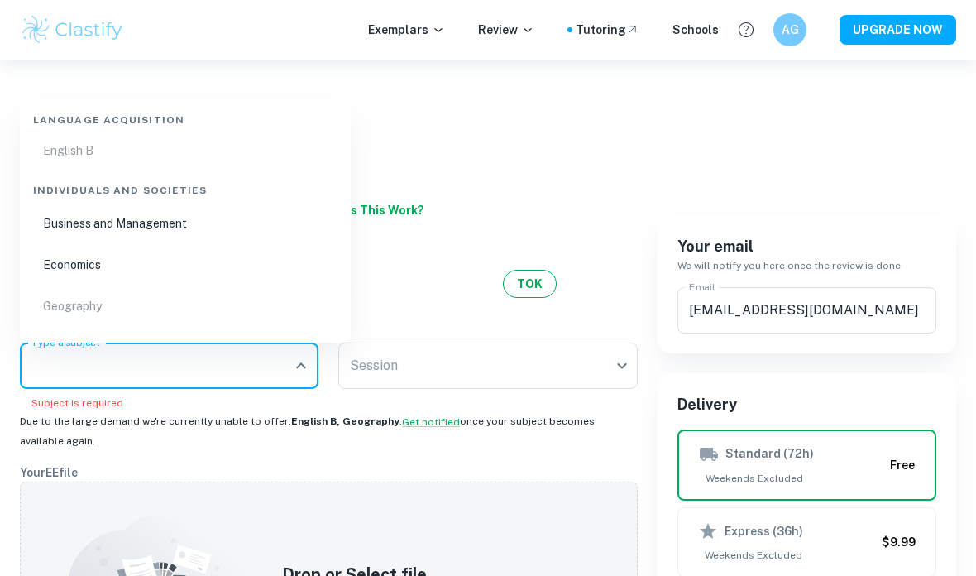
scroll to position [138, 0]
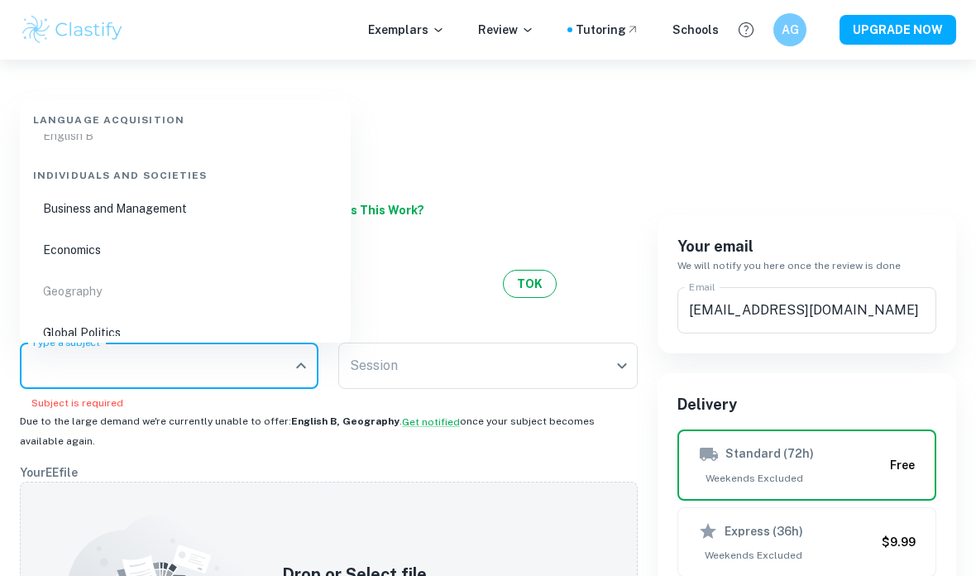
click at [287, 231] on li "Economics" at bounding box center [185, 250] width 318 height 38
type input "Economics"
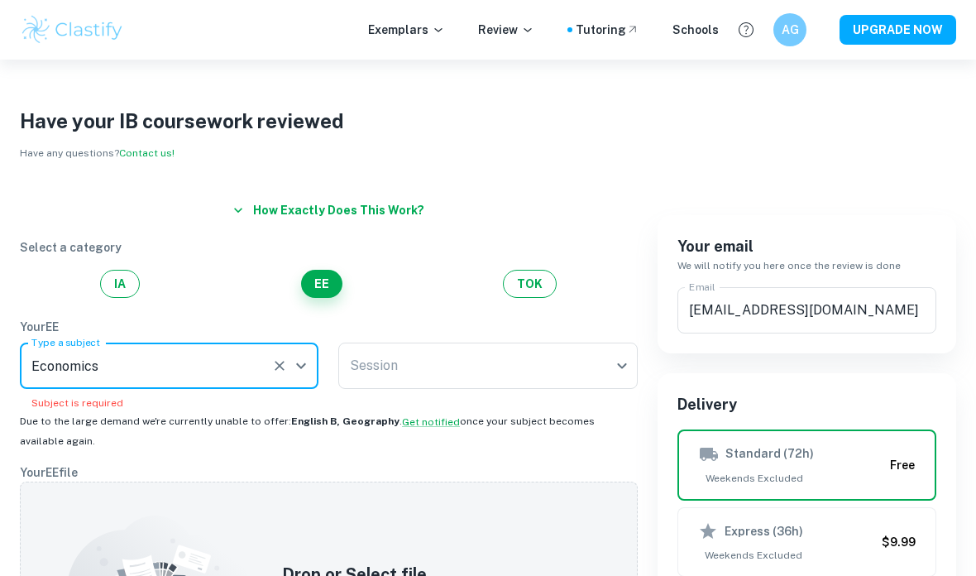
click at [432, 388] on body "We value your privacy We use cookies to enhance your browsing experience, serve…" at bounding box center [488, 348] width 976 height 576
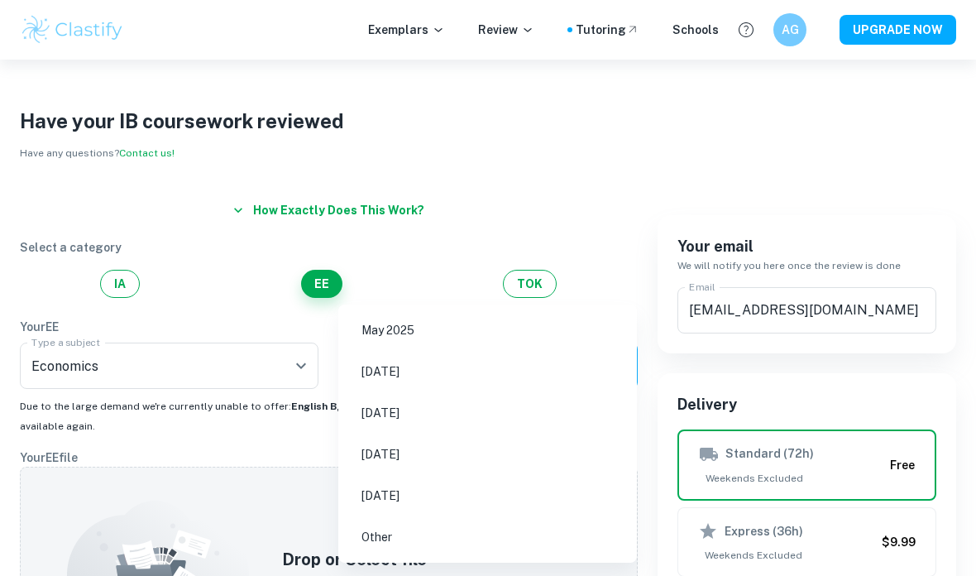
click at [454, 512] on li "May 2027" at bounding box center [487, 496] width 285 height 38
type input "M27"
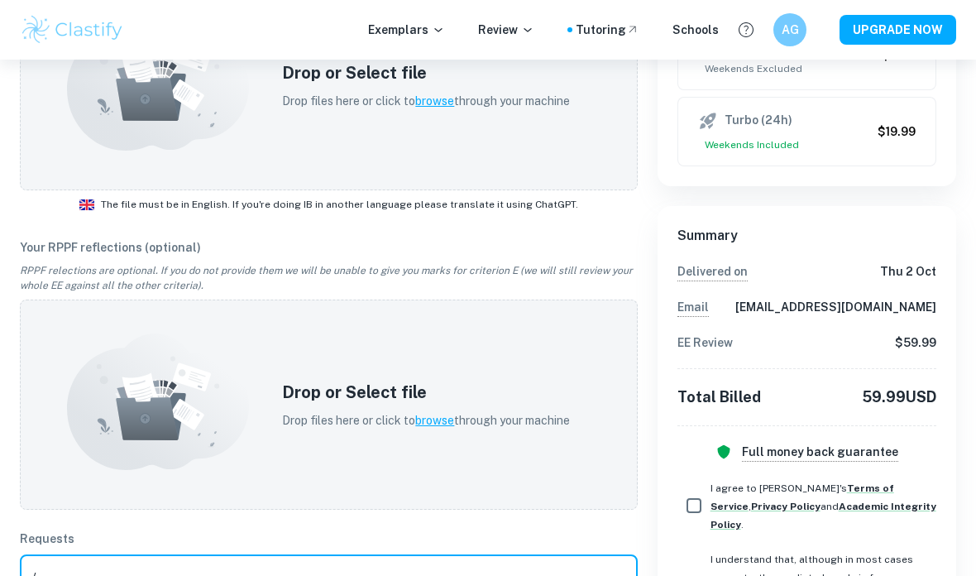
scroll to position [610, 0]
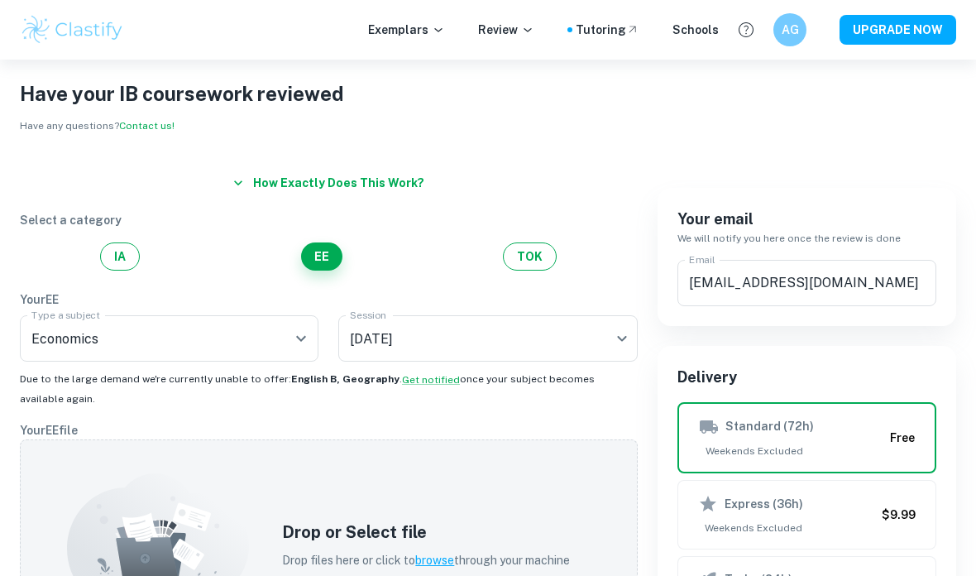
type textarea "/"
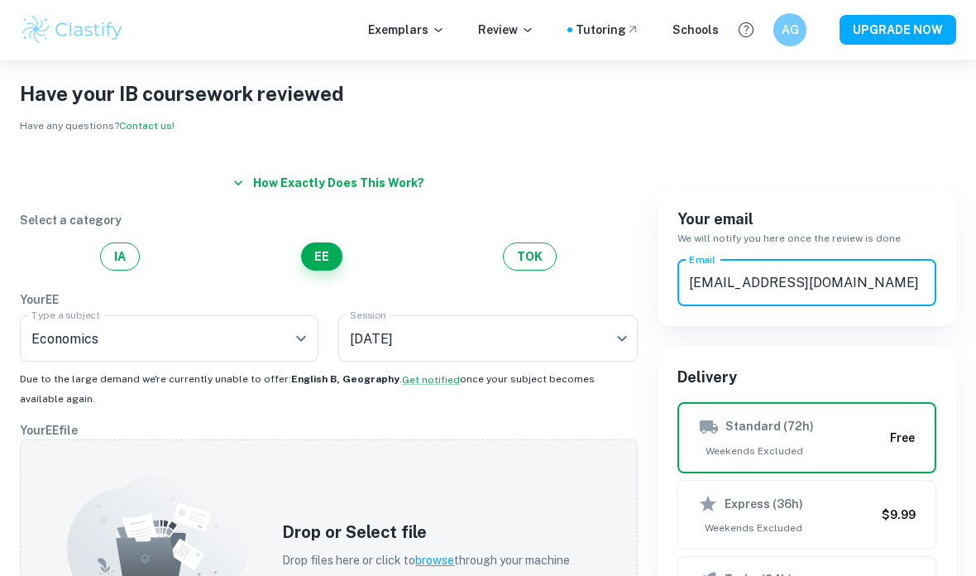
scroll to position [22, 0]
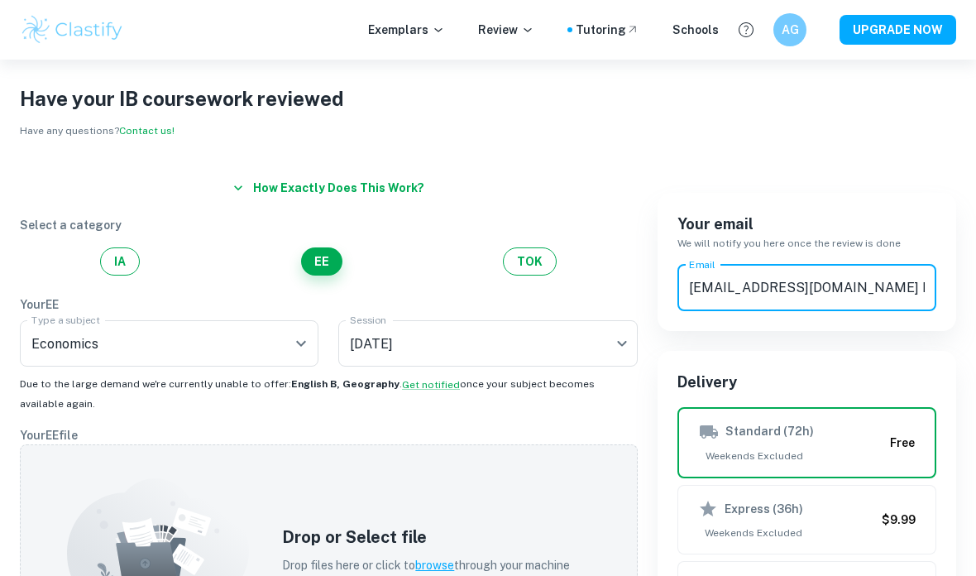
type input "ag1019@haileybury.com"
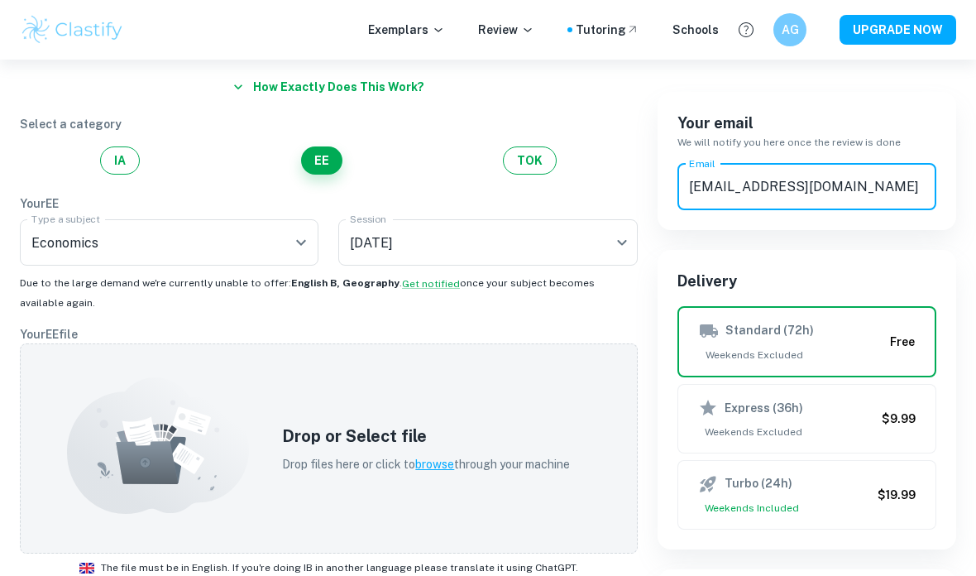
scroll to position [0, 0]
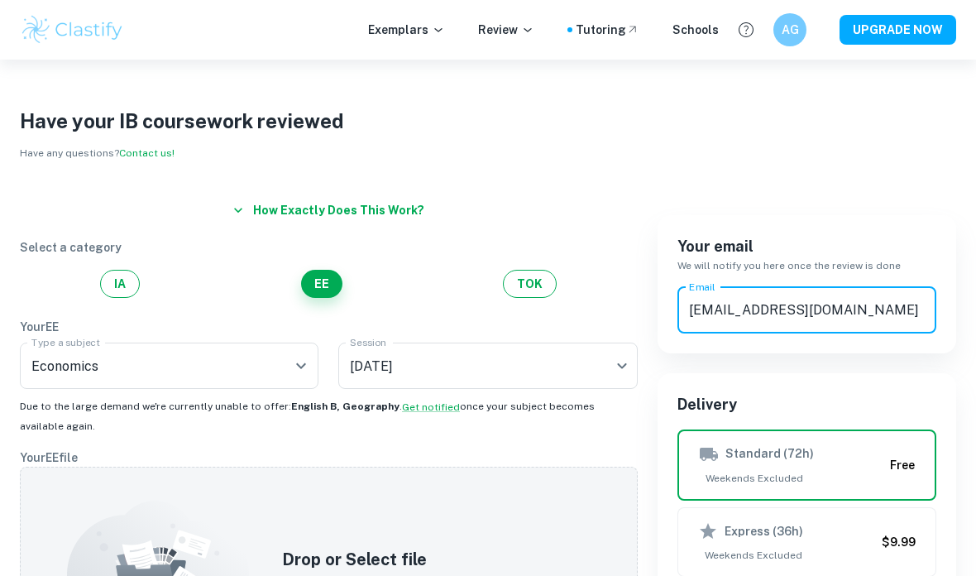
click at [552, 23] on div "Exemplars Review Tutoring Schools" at bounding box center [543, 30] width 351 height 18
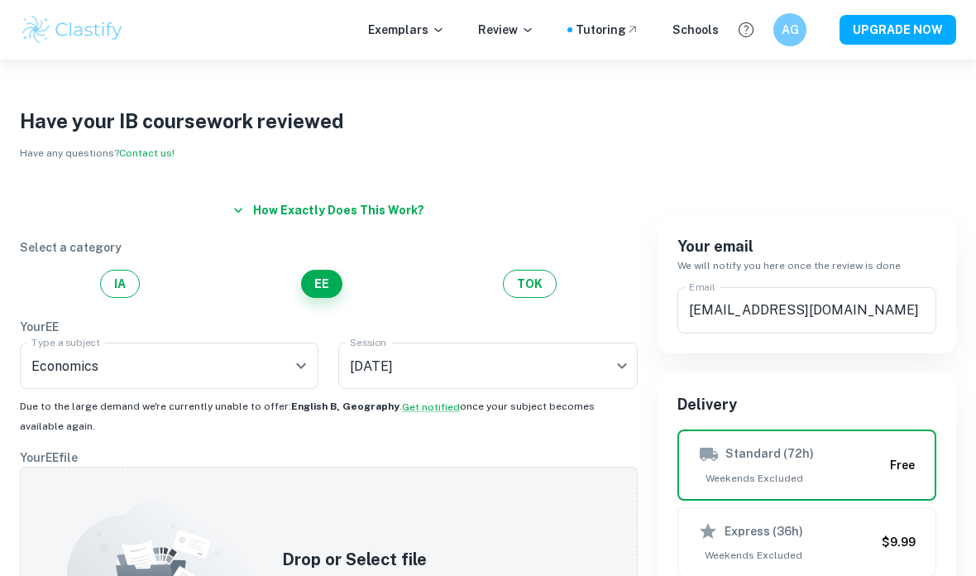
click at [498, 36] on p "Review" at bounding box center [506, 30] width 56 height 18
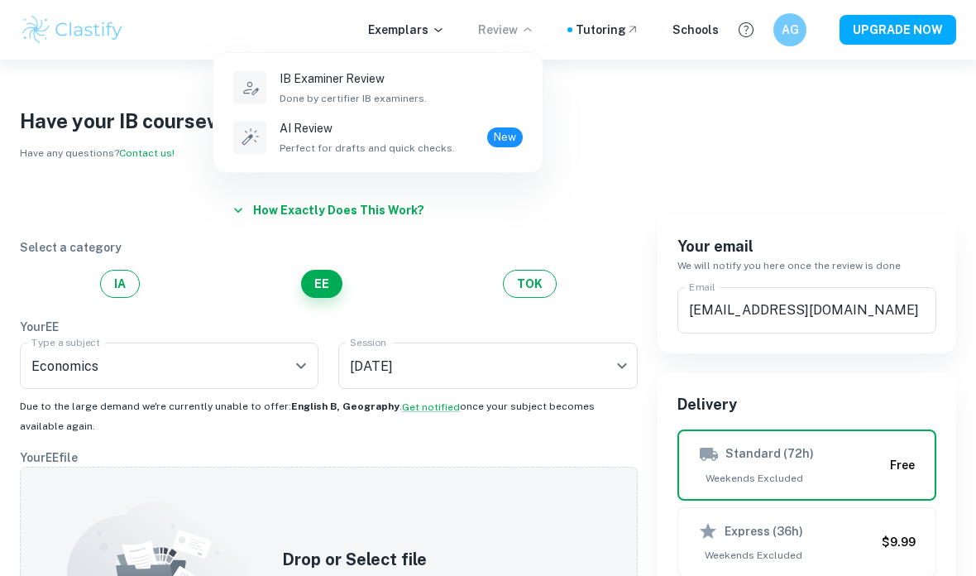
click at [457, 143] on div "AI Review Perfect for drafts and quick checks. New" at bounding box center [401, 137] width 243 height 36
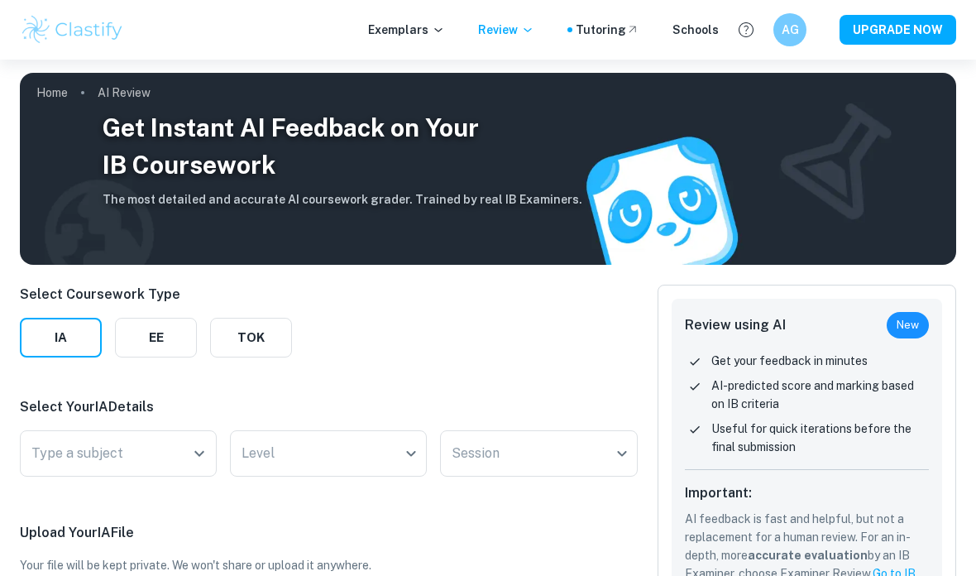
click at [169, 343] on button "EE" at bounding box center [156, 338] width 82 height 40
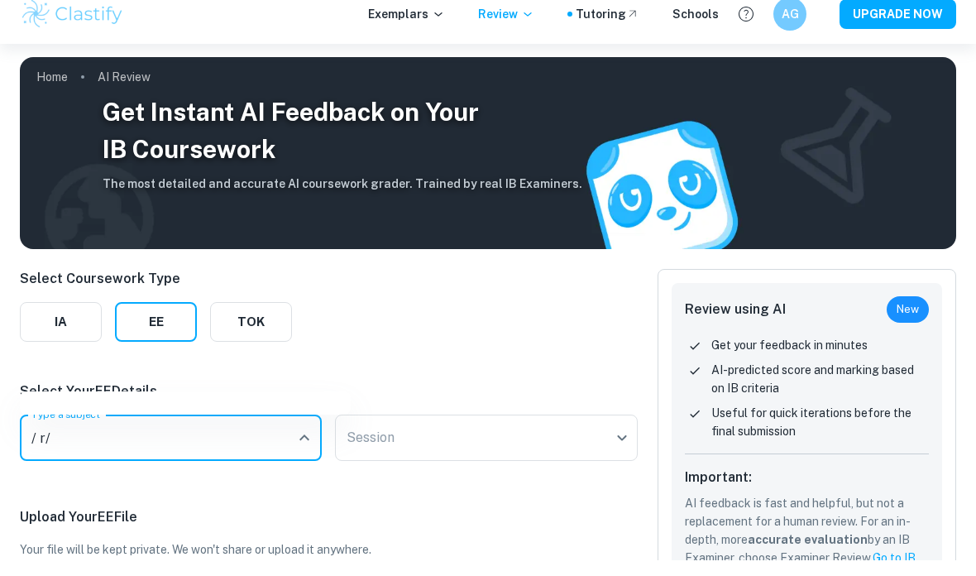
type input "/ r /"
type input "'⑤"
type input "' Enter"
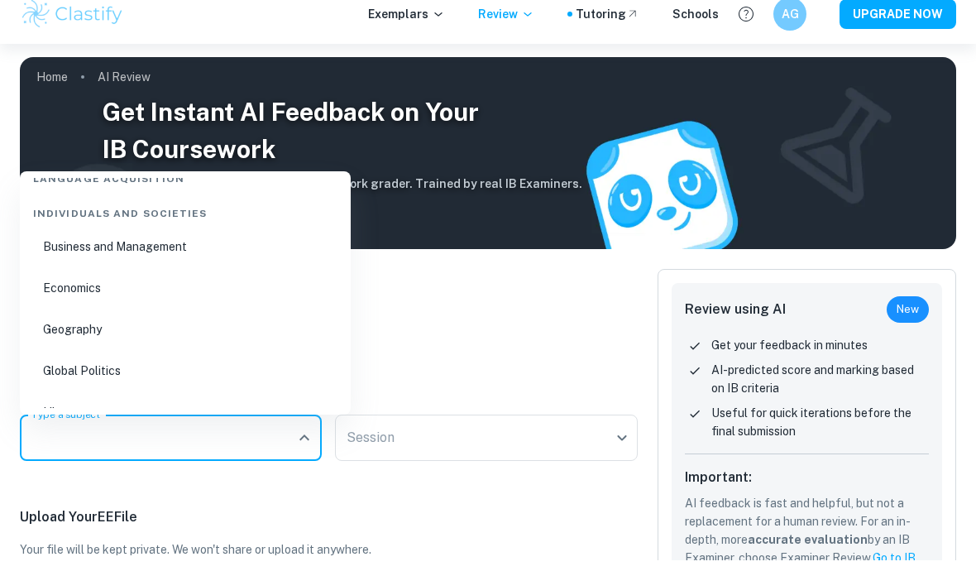
scroll to position [168, 0]
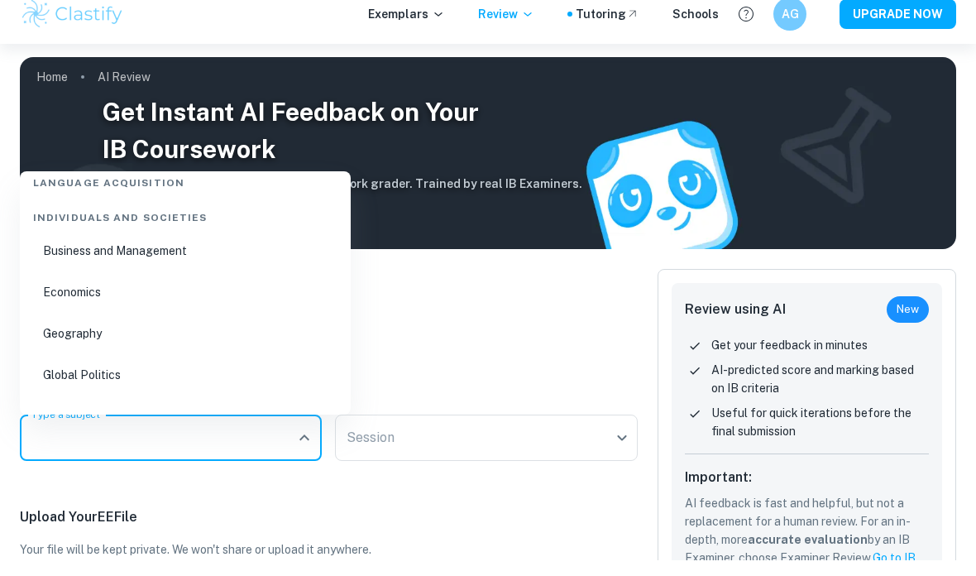
click at [104, 289] on li "Economics" at bounding box center [185, 308] width 318 height 38
type input "Economics"
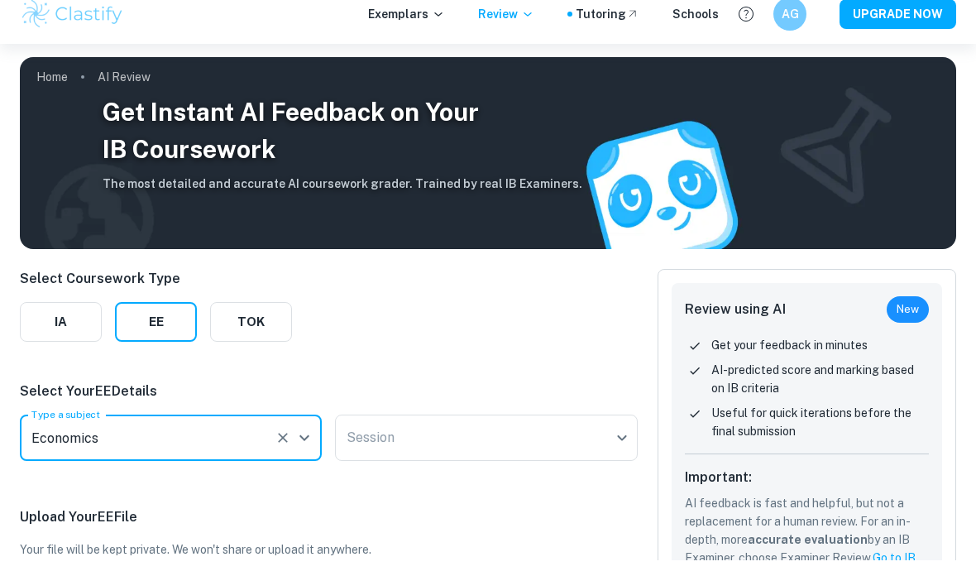
scroll to position [16, 0]
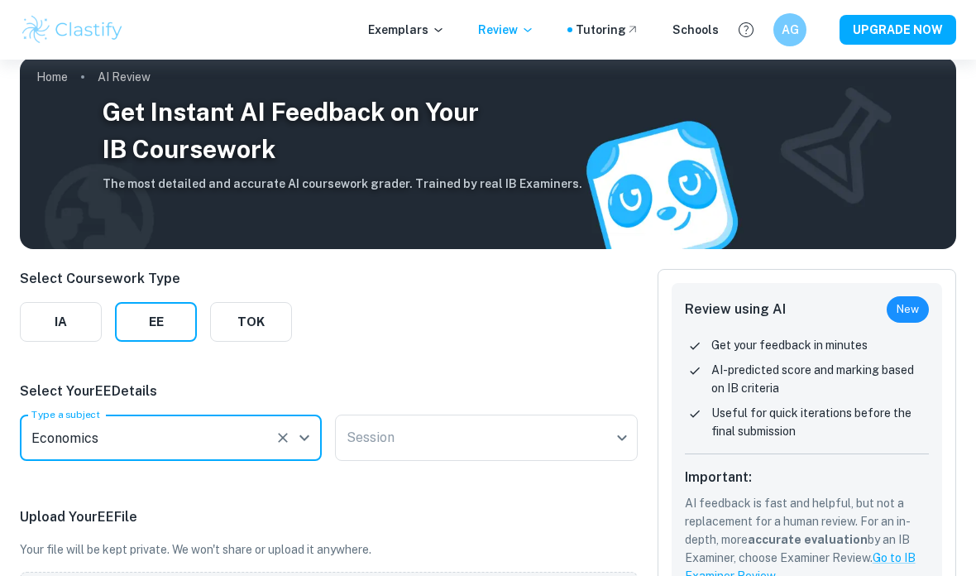
click at [490, 458] on body "We value your privacy We use cookies to enhance your browsing experience, serve…" at bounding box center [488, 332] width 976 height 576
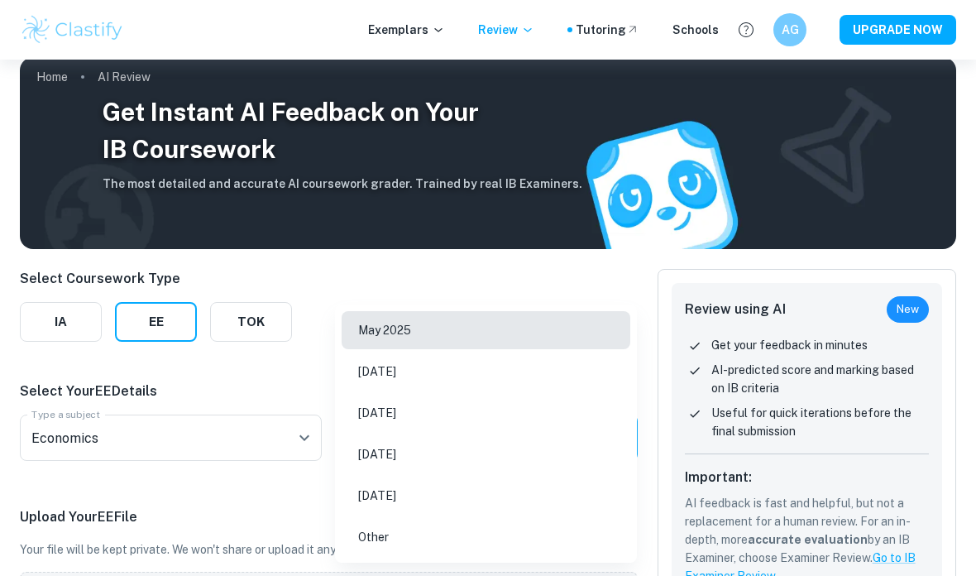
click at [453, 506] on li "May 2027" at bounding box center [486, 496] width 289 height 38
type input "M27"
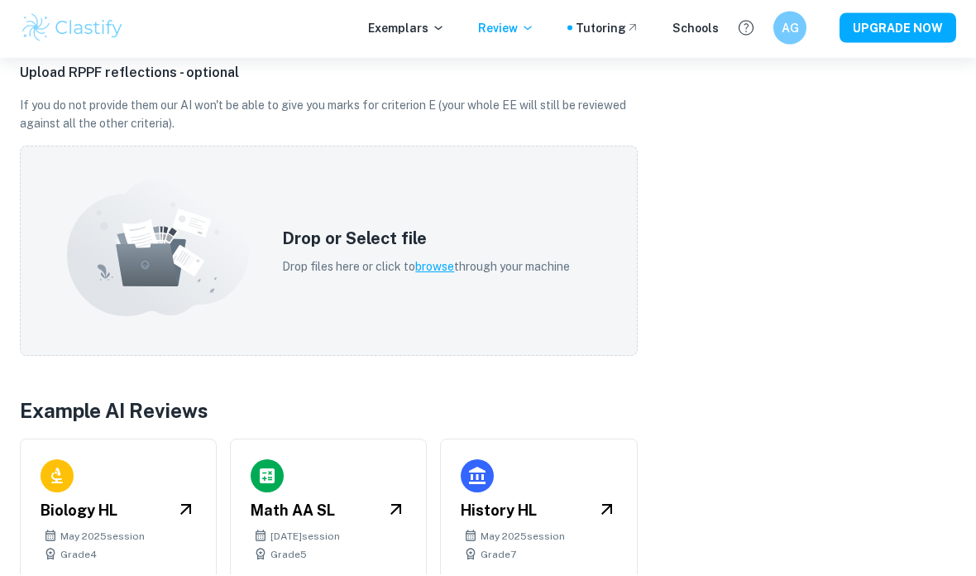
scroll to position [799, 0]
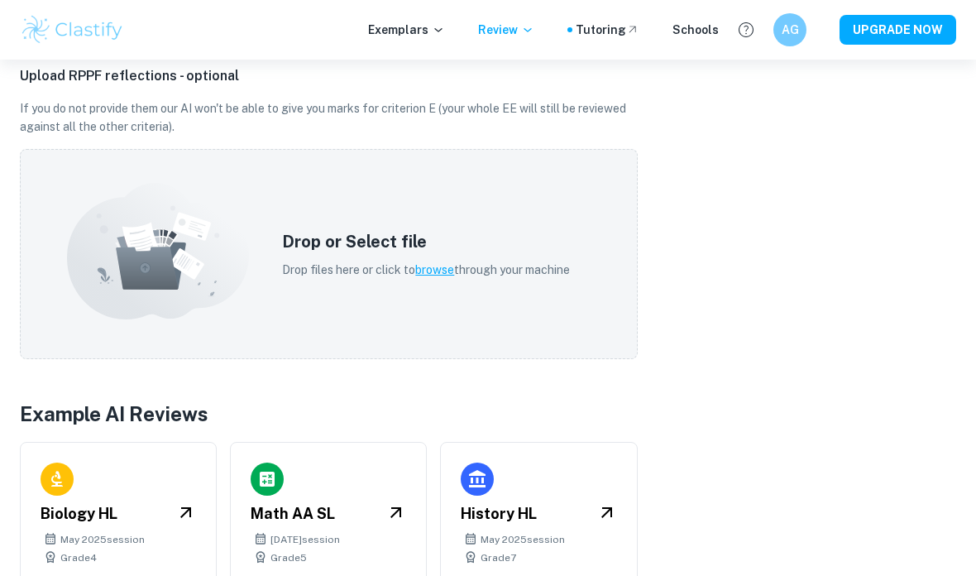
click at [688, 37] on div "Schools" at bounding box center [696, 30] width 46 height 18
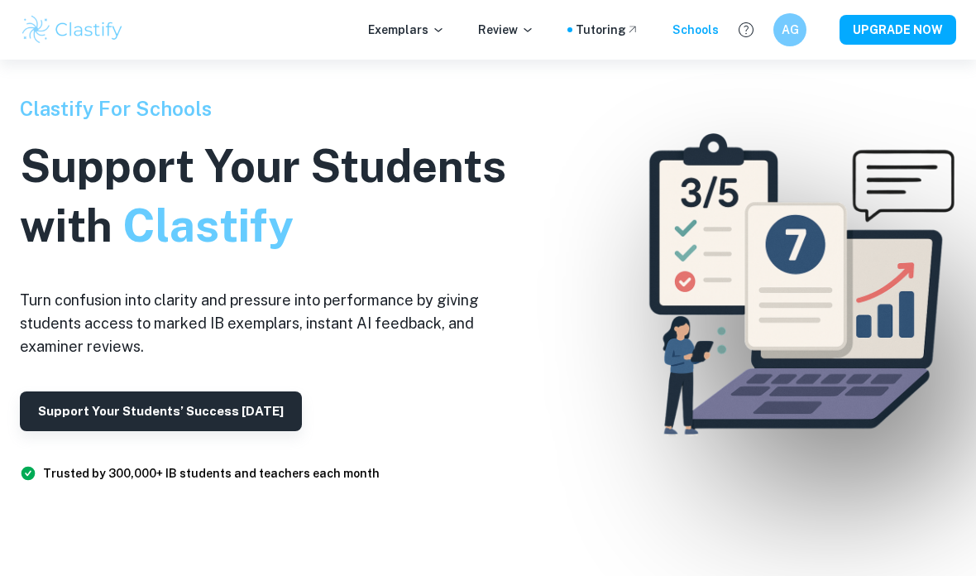
click at [620, 32] on div "Tutoring" at bounding box center [608, 30] width 64 height 18
click at [506, 59] on div "Exemplars Review Tutoring Schools AG UPGRADE NOW" at bounding box center [488, 30] width 976 height 60
click at [521, 26] on p "Review" at bounding box center [506, 30] width 56 height 18
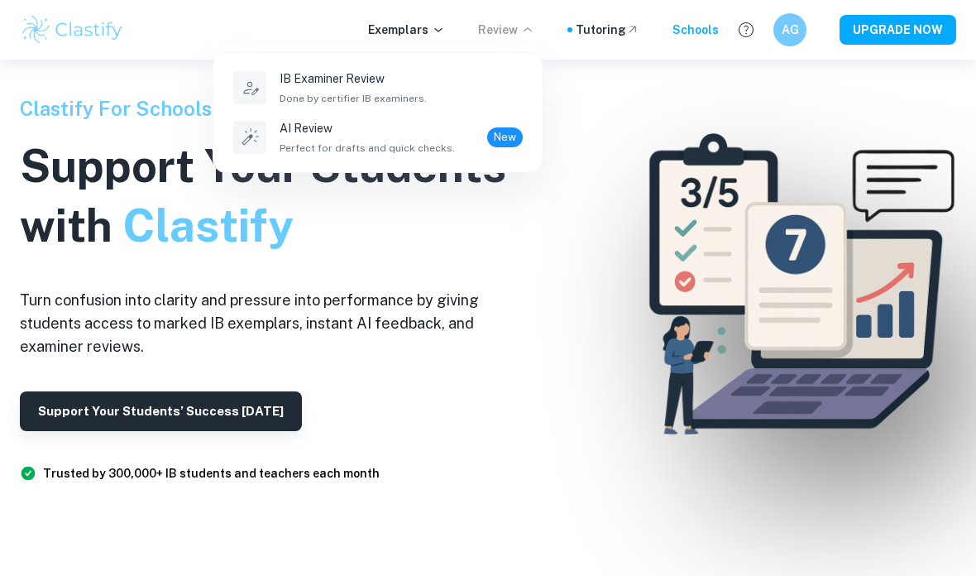
click at [885, 44] on div at bounding box center [488, 288] width 976 height 576
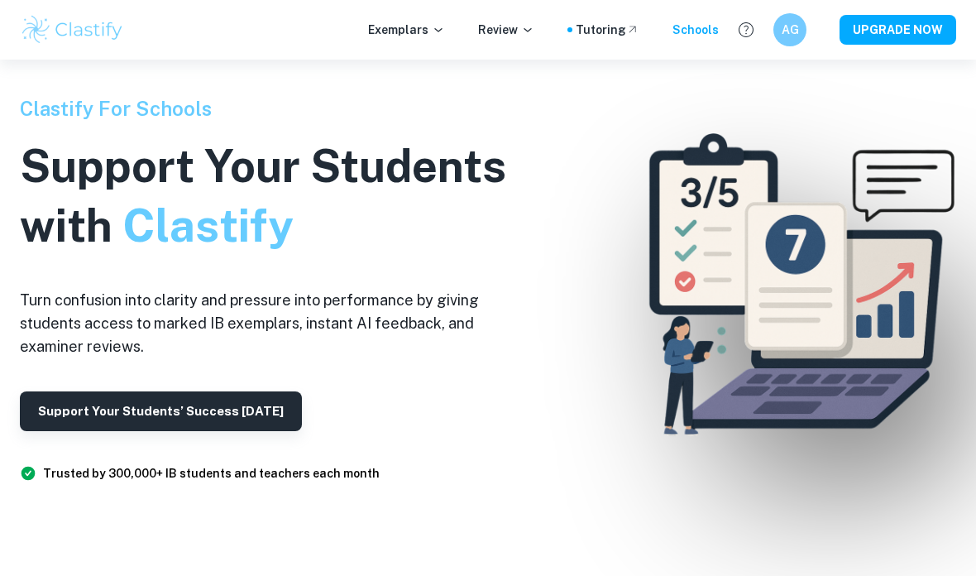
click at [898, 41] on button "UPGRADE NOW" at bounding box center [898, 30] width 117 height 30
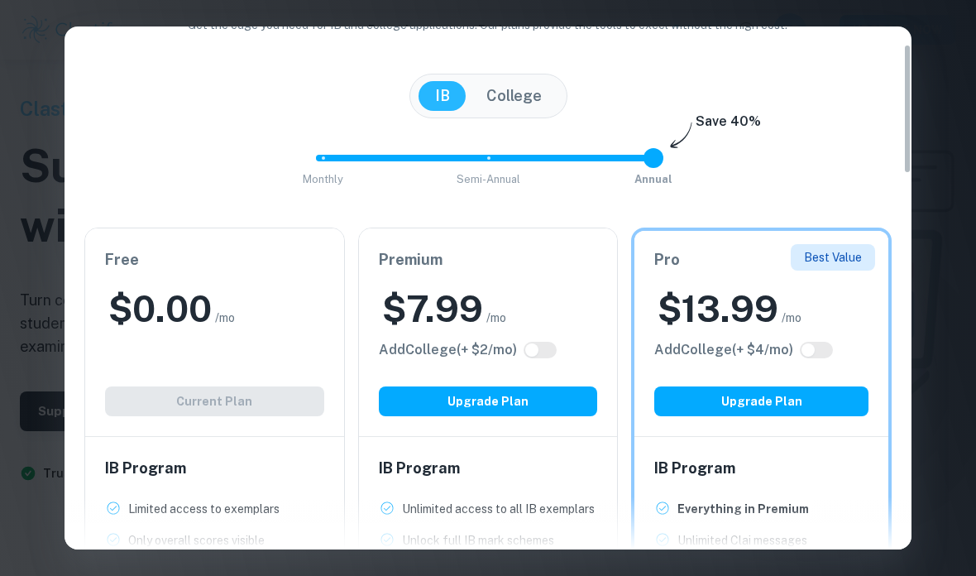
scroll to position [91, 0]
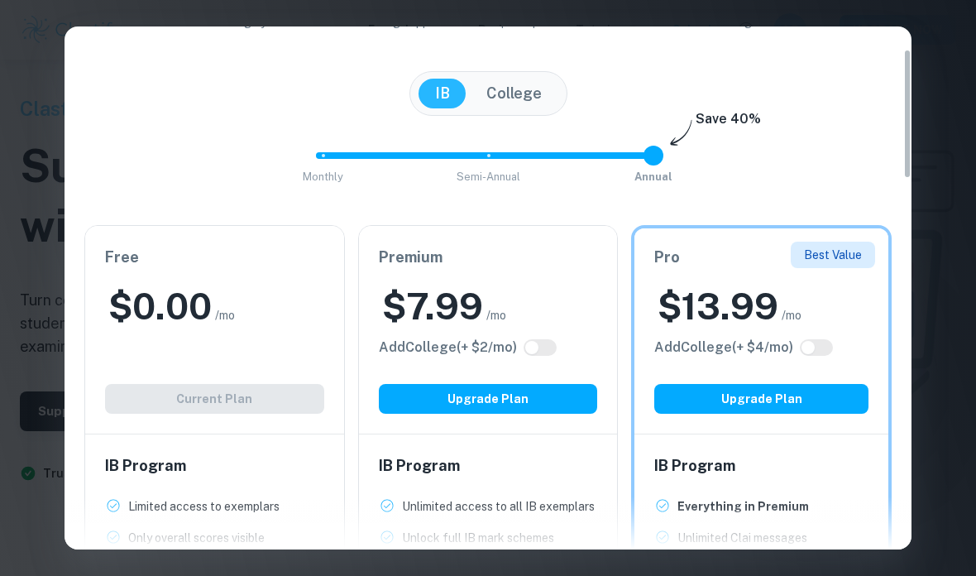
click at [510, 90] on button "College" at bounding box center [514, 94] width 89 height 30
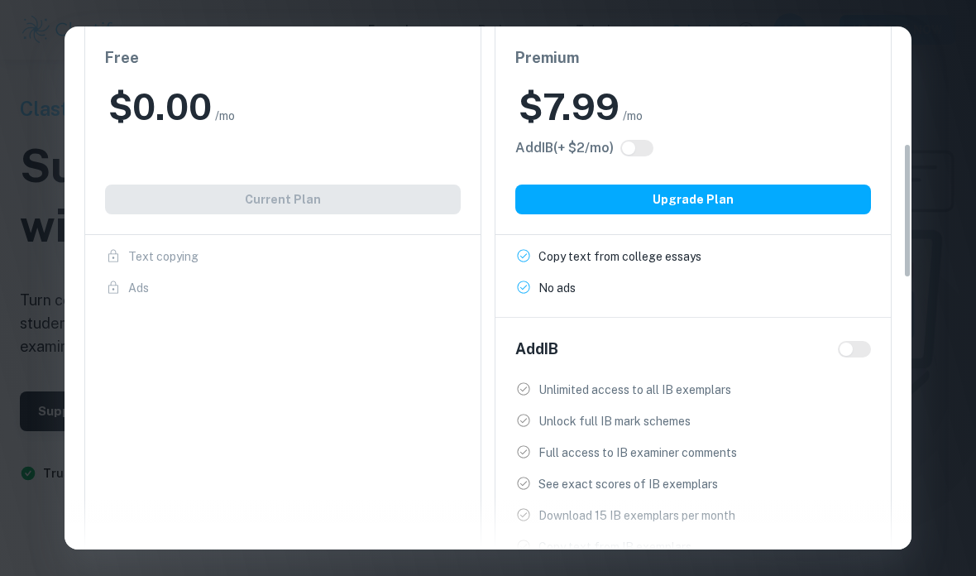
scroll to position [474, 0]
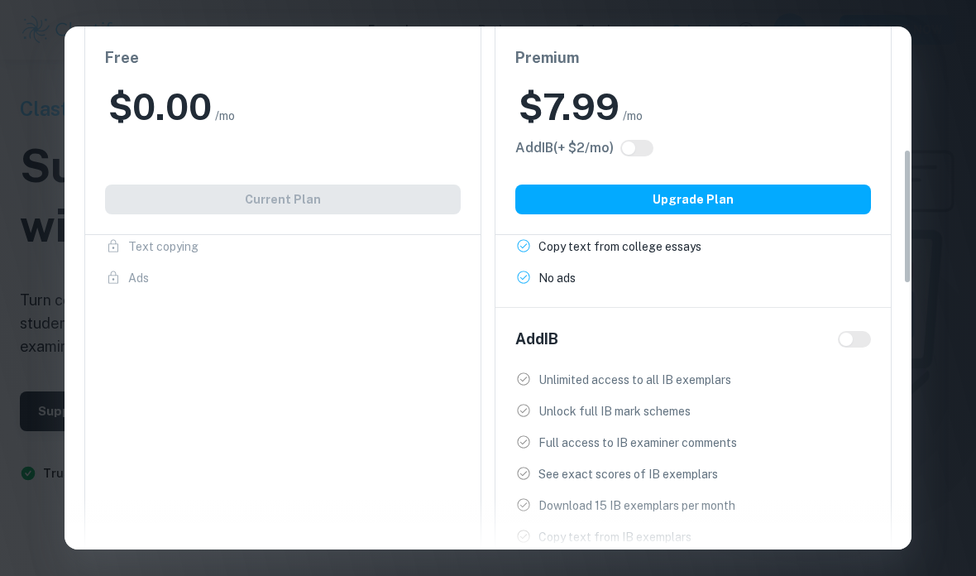
click at [852, 334] on input "checkbox" at bounding box center [847, 339] width 40 height 13
checkbox input "true"
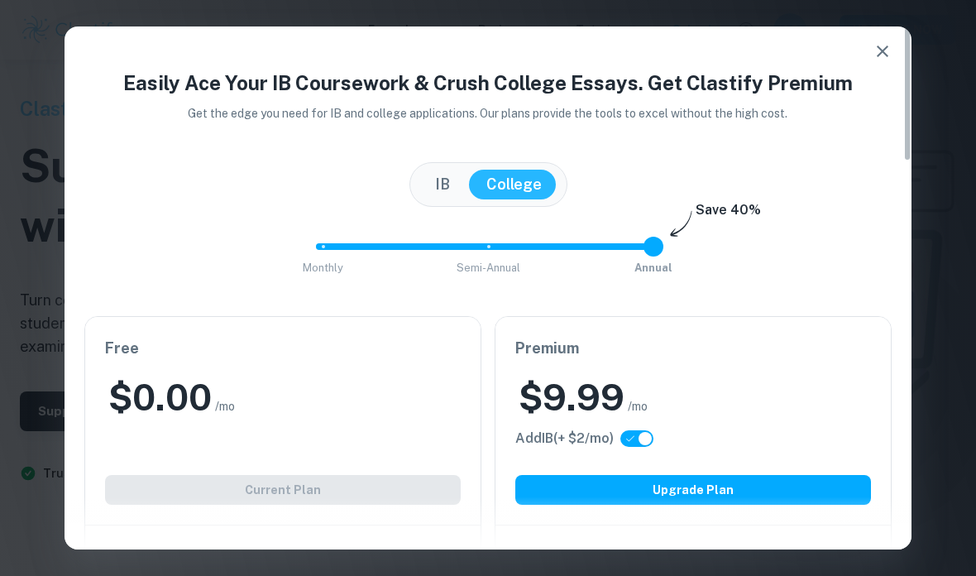
scroll to position [0, 0]
click at [437, 178] on button "IB" at bounding box center [443, 185] width 48 height 30
checkbox input "false"
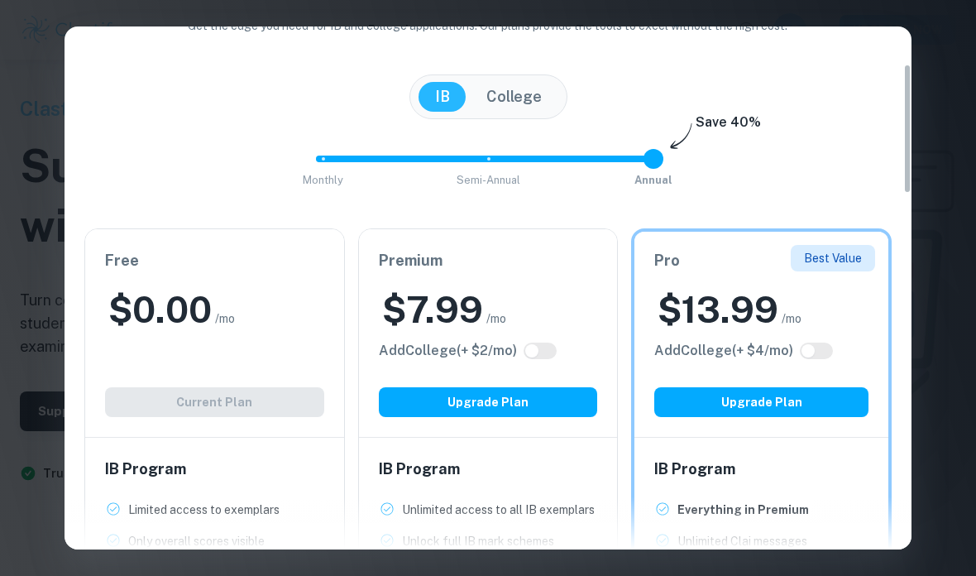
scroll to position [215, 0]
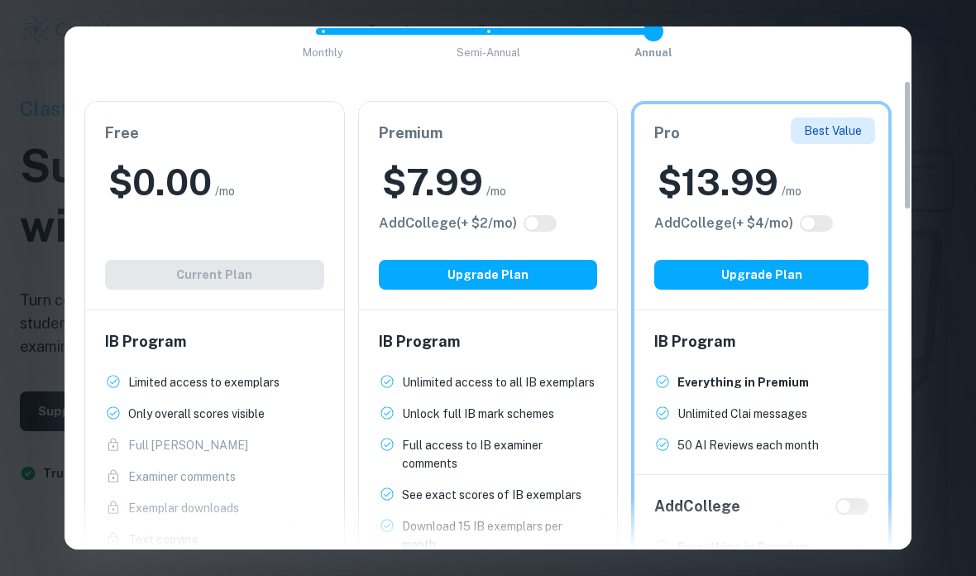
click at [538, 226] on input "checkbox" at bounding box center [532, 223] width 40 height 13
checkbox input "true"
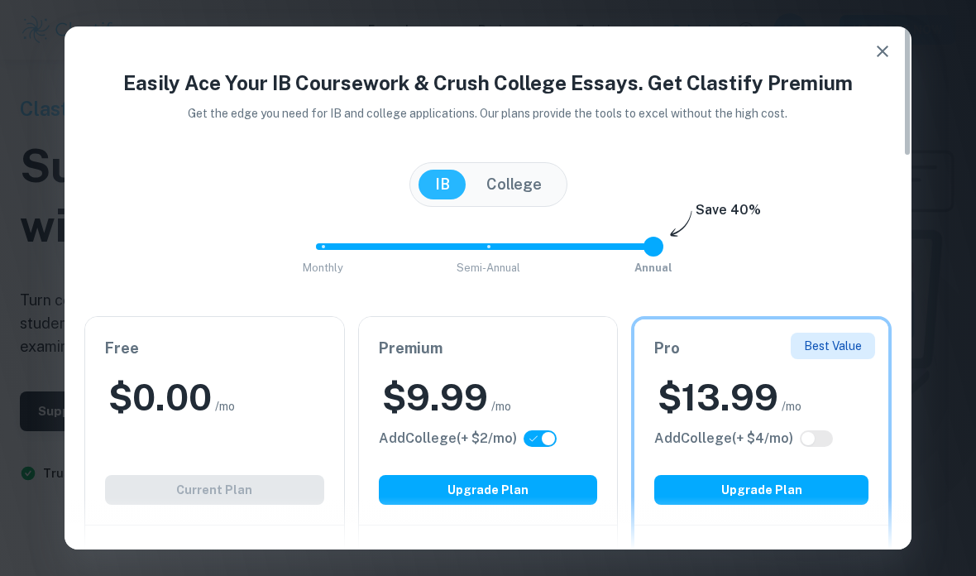
scroll to position [0, 0]
click at [538, 175] on button "College" at bounding box center [514, 185] width 89 height 30
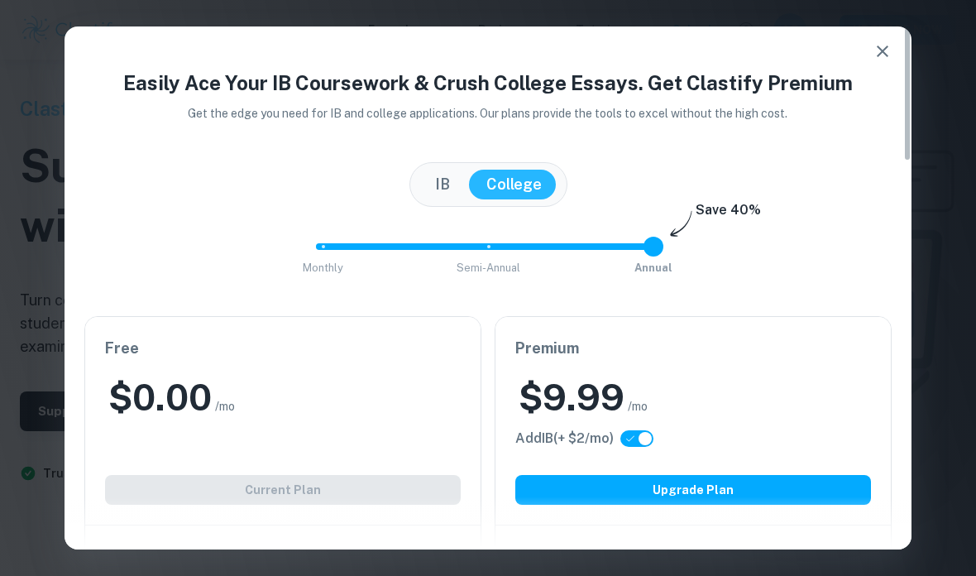
click at [444, 186] on button "IB" at bounding box center [443, 185] width 48 height 30
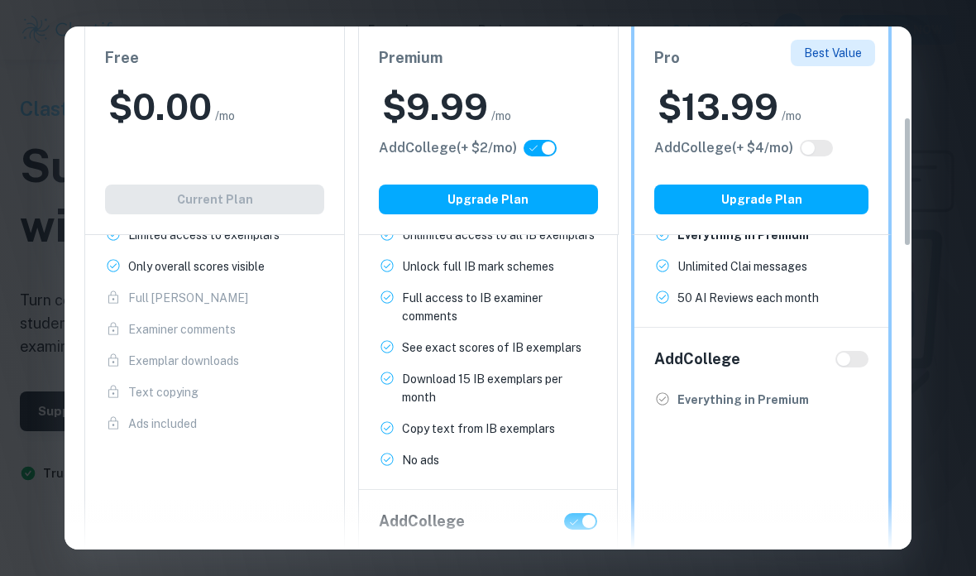
scroll to position [362, 0]
click at [852, 353] on input "checkbox" at bounding box center [844, 358] width 40 height 13
checkbox input "true"
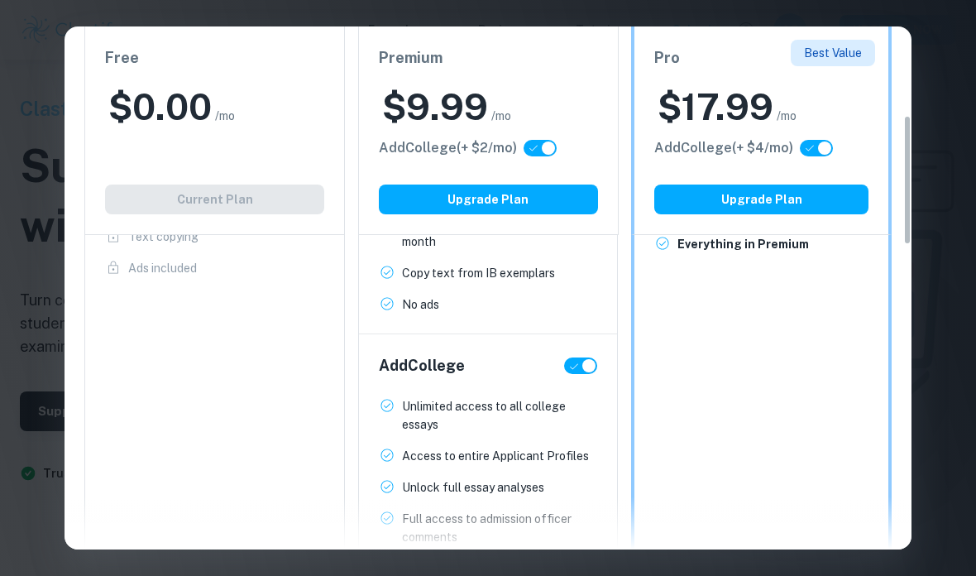
scroll to position [290, 0]
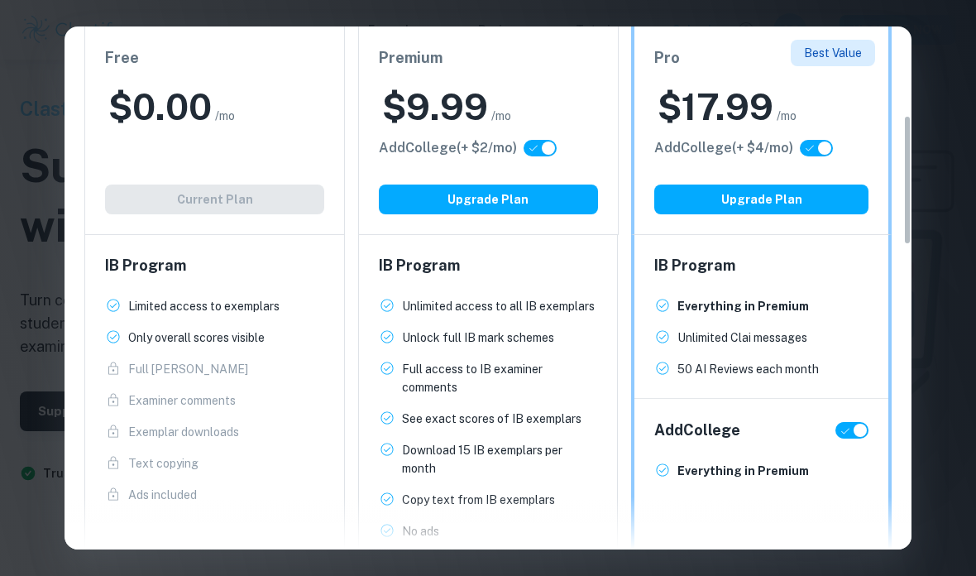
click at [845, 439] on div at bounding box center [852, 430] width 33 height 17
click at [848, 431] on input "checkbox" at bounding box center [861, 430] width 40 height 13
checkbox input "false"
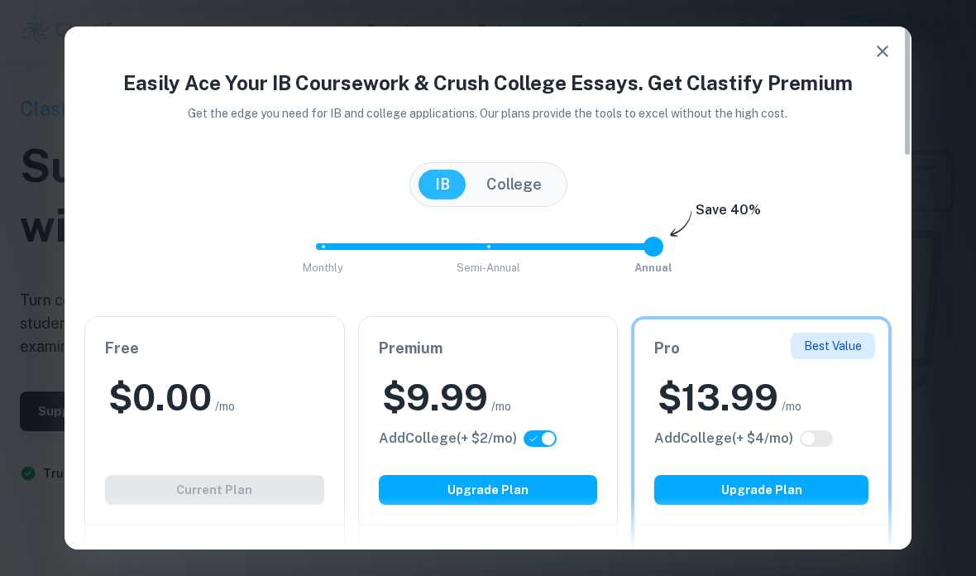
scroll to position [0, 0]
click at [885, 42] on icon "button" at bounding box center [883, 51] width 20 height 20
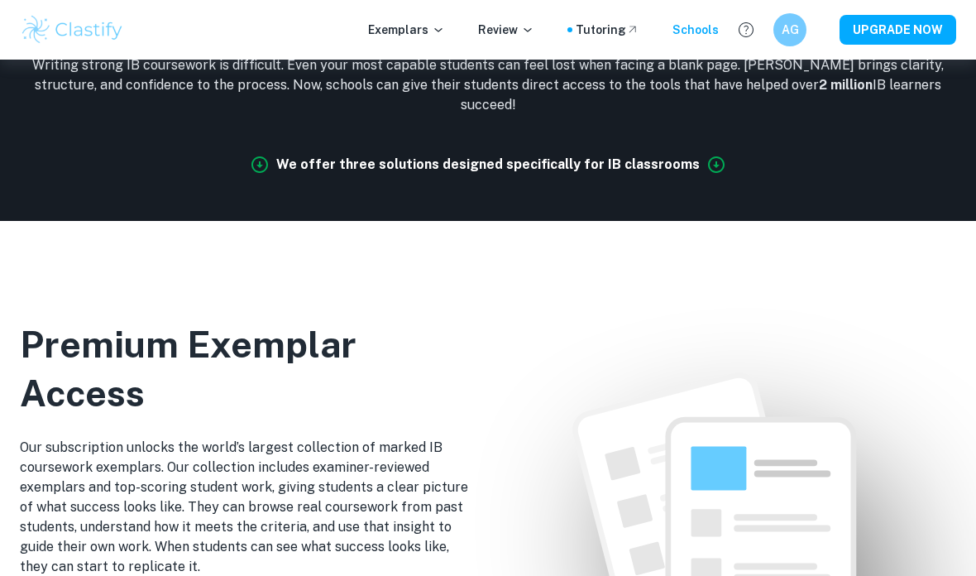
scroll to position [736, 0]
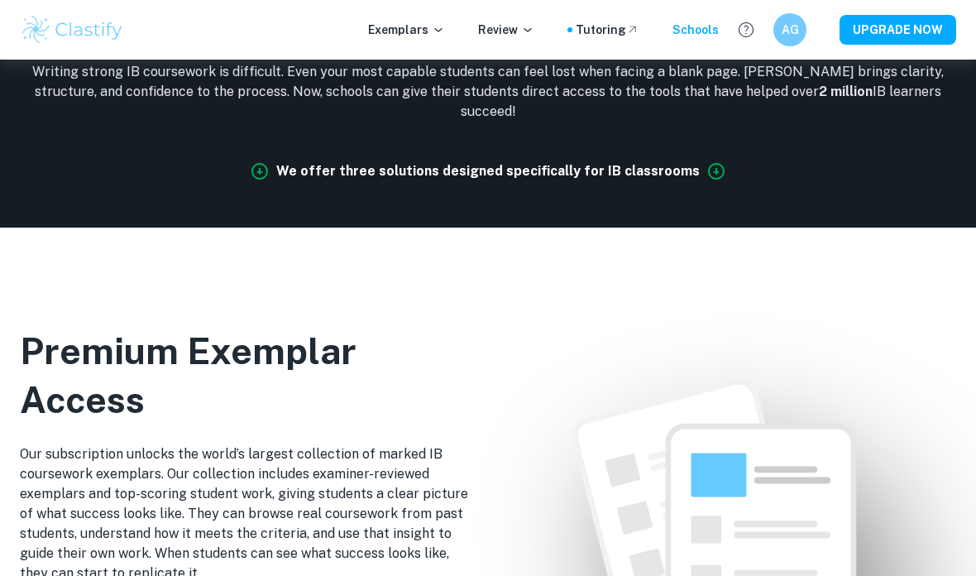
click at [707, 181] on icon at bounding box center [717, 171] width 20 height 20
click at [688, 179] on b "We offer three solutions designed specifically for IB classrooms" at bounding box center [488, 171] width 424 height 16
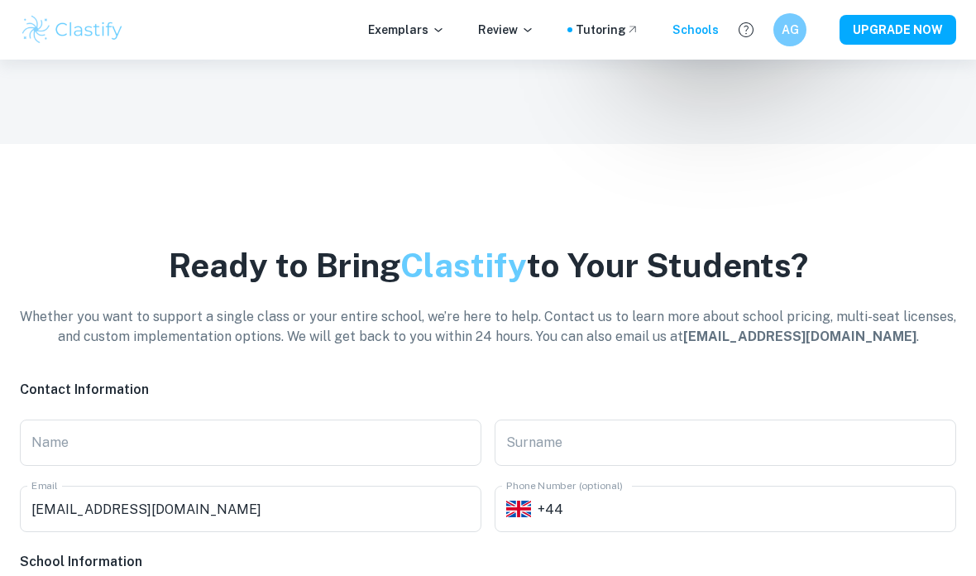
scroll to position [3704, 0]
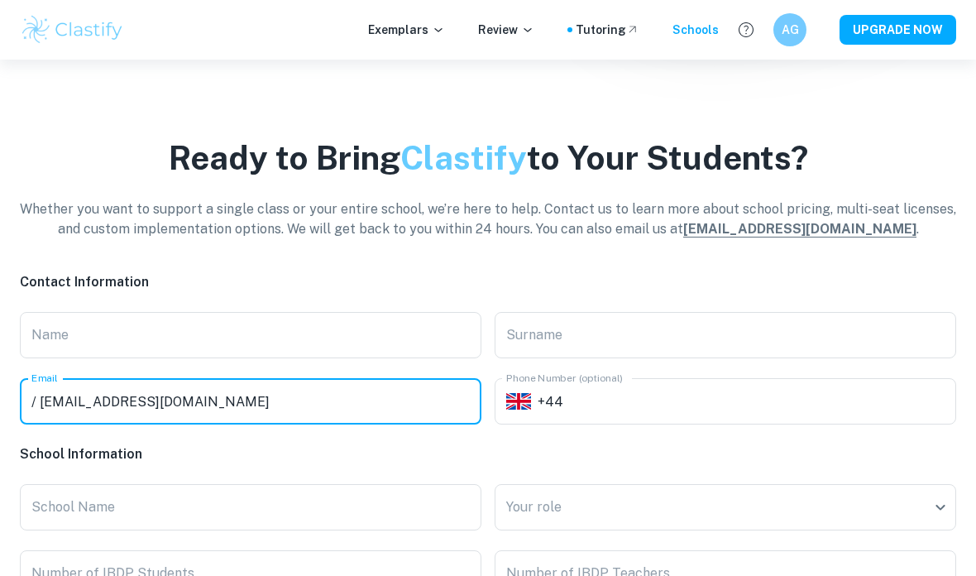
type input "ag1019@haileybury.com"
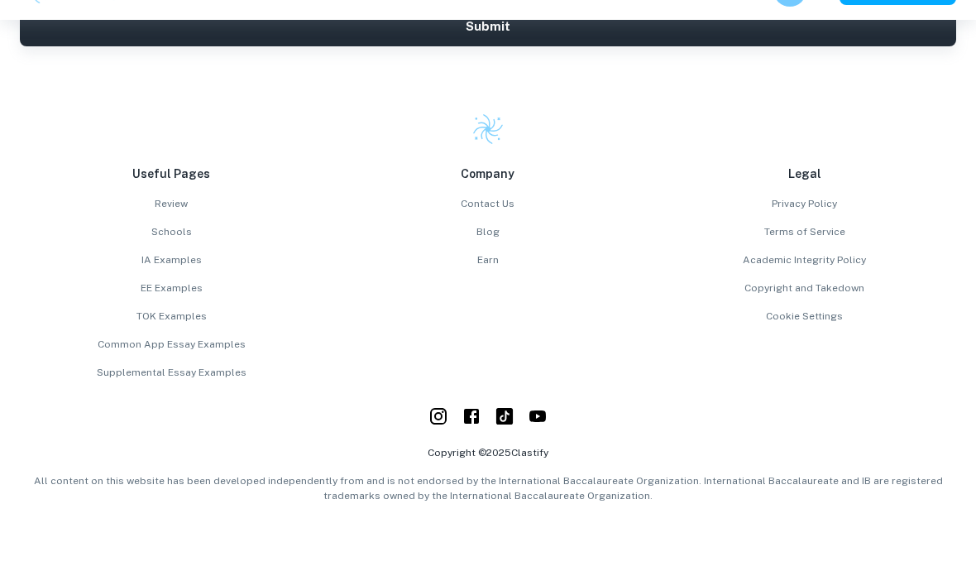
scroll to position [4566, 0]
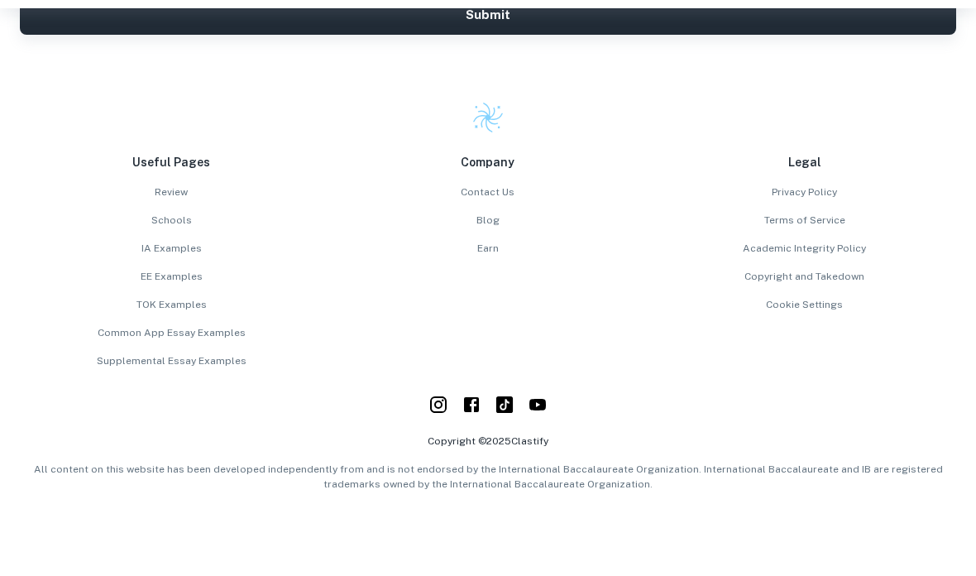
click at [830, 236] on link "Privacy Policy" at bounding box center [805, 243] width 304 height 15
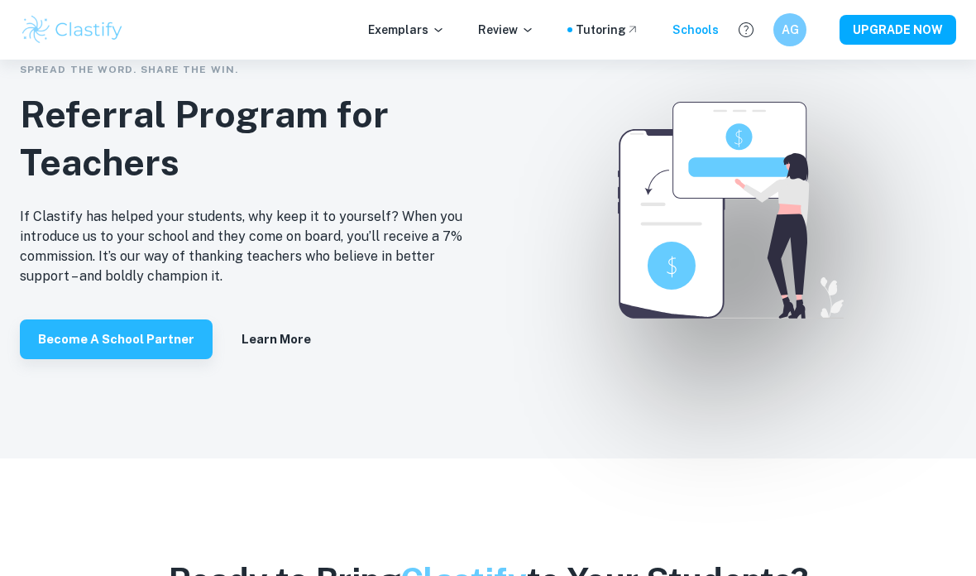
scroll to position [3171, 0]
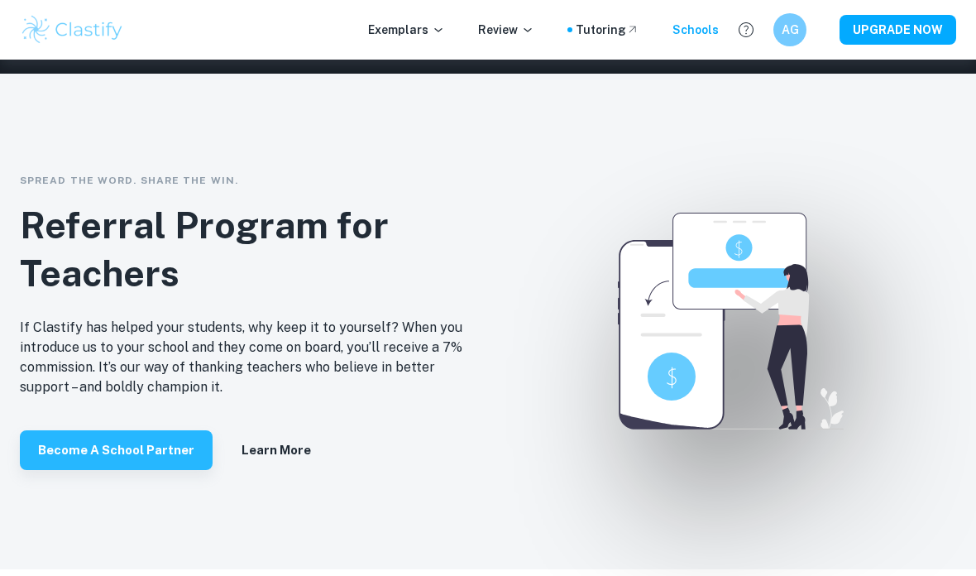
click at [800, 26] on h6 "AG" at bounding box center [790, 30] width 19 height 18
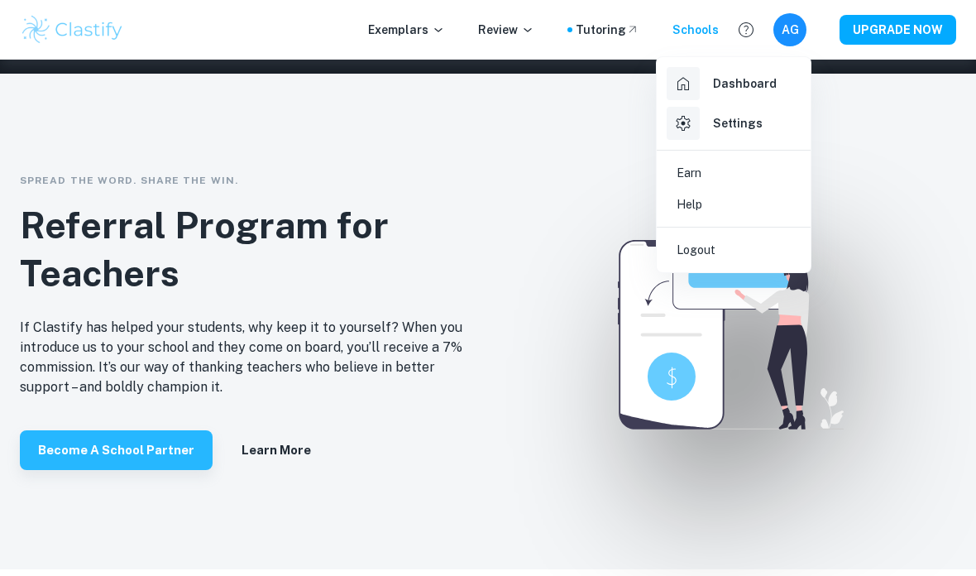
click at [763, 122] on link "Settings" at bounding box center [734, 123] width 141 height 40
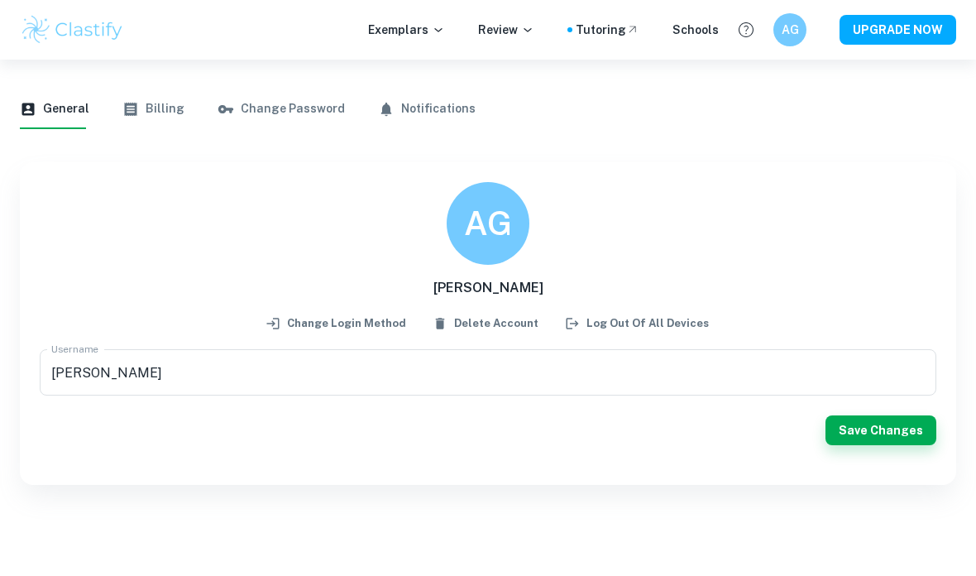
scroll to position [57, 0]
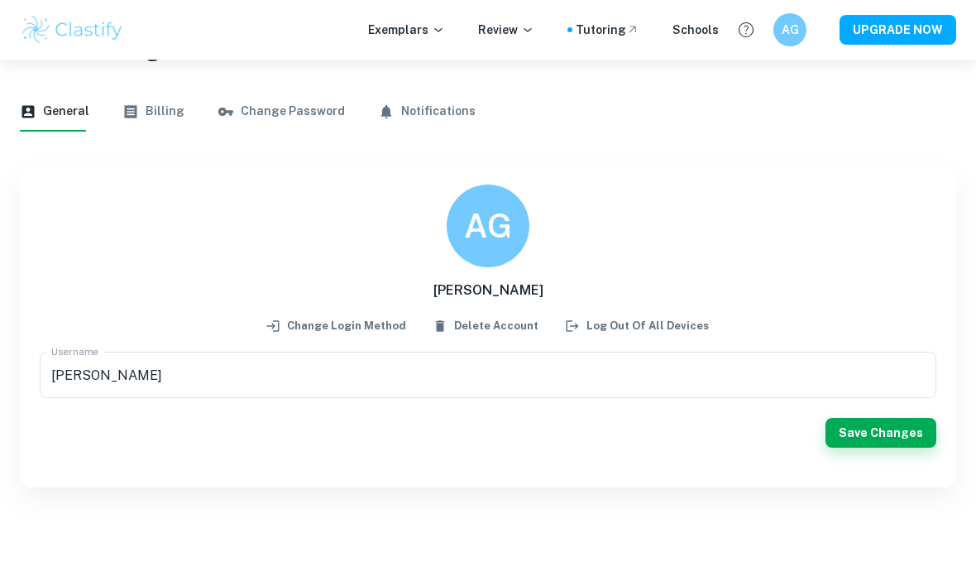
click at [190, 111] on div "General Billing Change Password Notifications" at bounding box center [488, 112] width 937 height 40
click at [300, 118] on button "Change Password" at bounding box center [281, 112] width 127 height 40
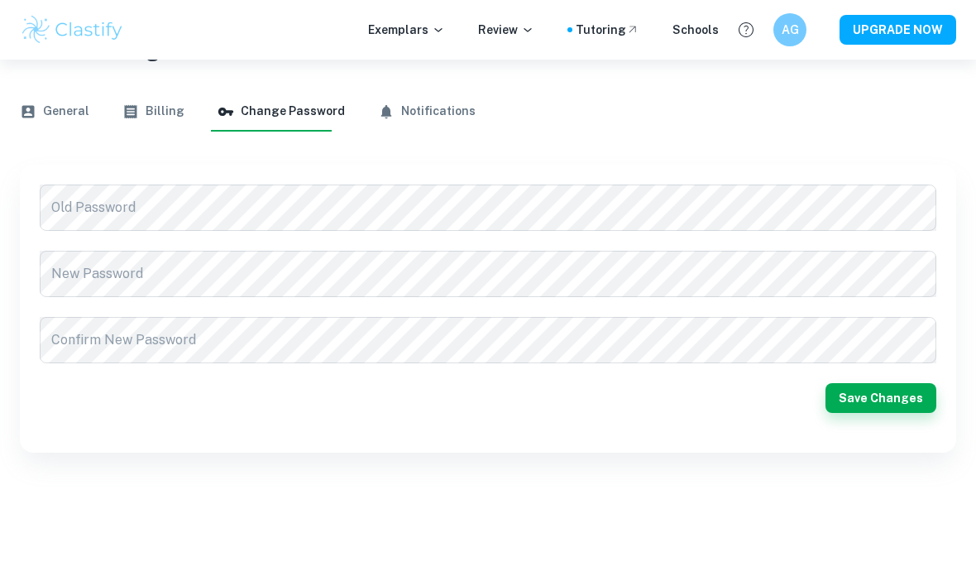
click at [431, 122] on button "Notifications" at bounding box center [427, 112] width 98 height 40
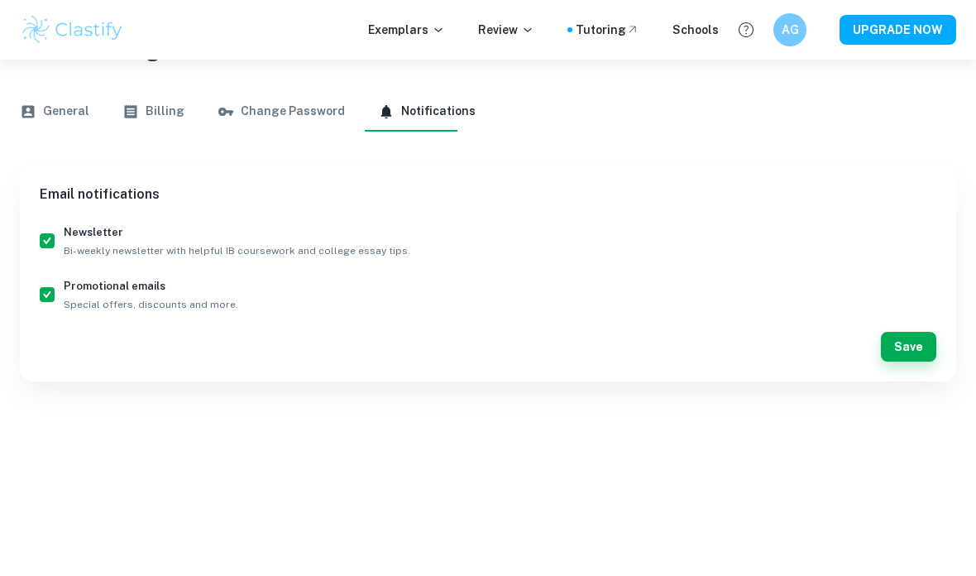
click at [798, 36] on h6 "AG" at bounding box center [790, 30] width 19 height 18
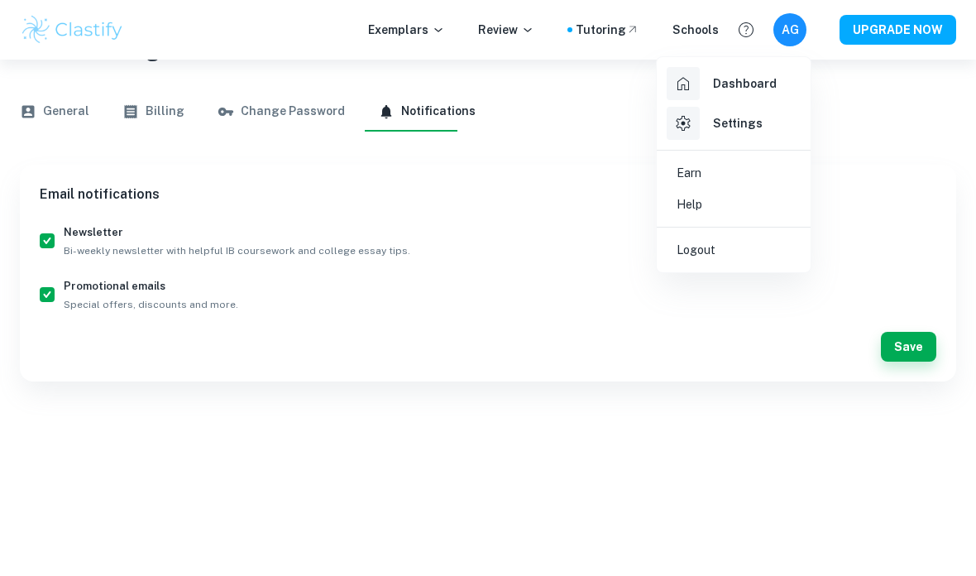
click at [770, 82] on h6 "Dashboard" at bounding box center [745, 83] width 64 height 18
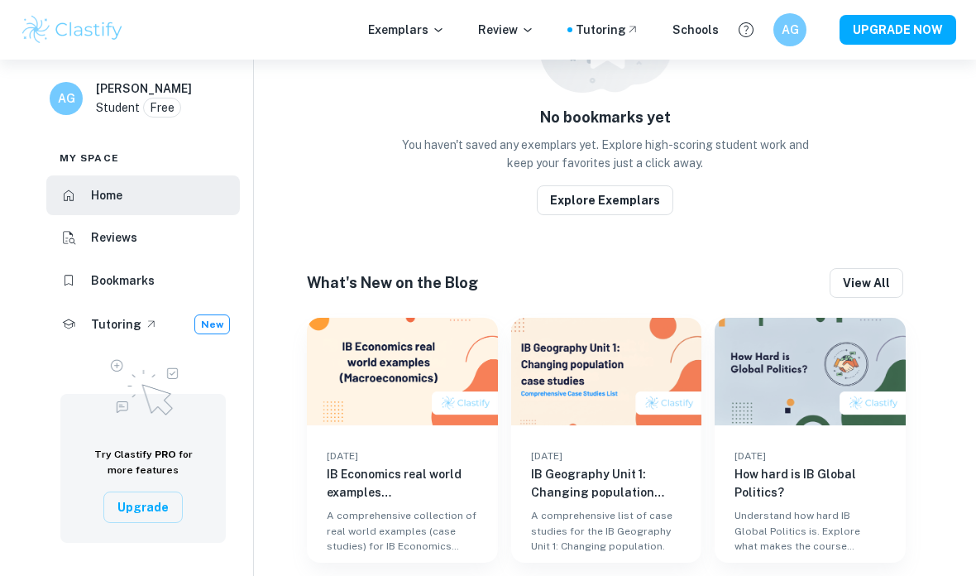
scroll to position [874, 0]
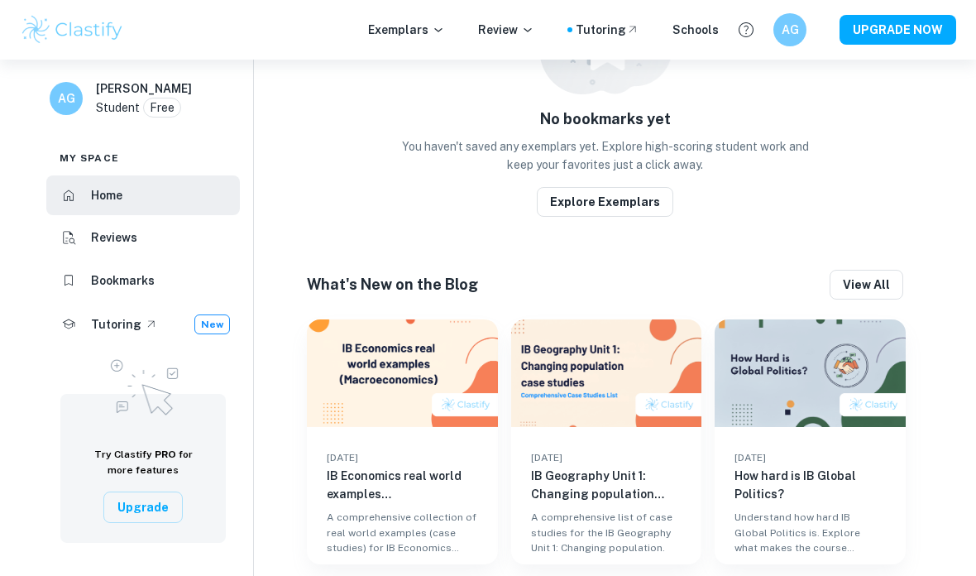
click at [859, 300] on button "View all" at bounding box center [867, 285] width 74 height 30
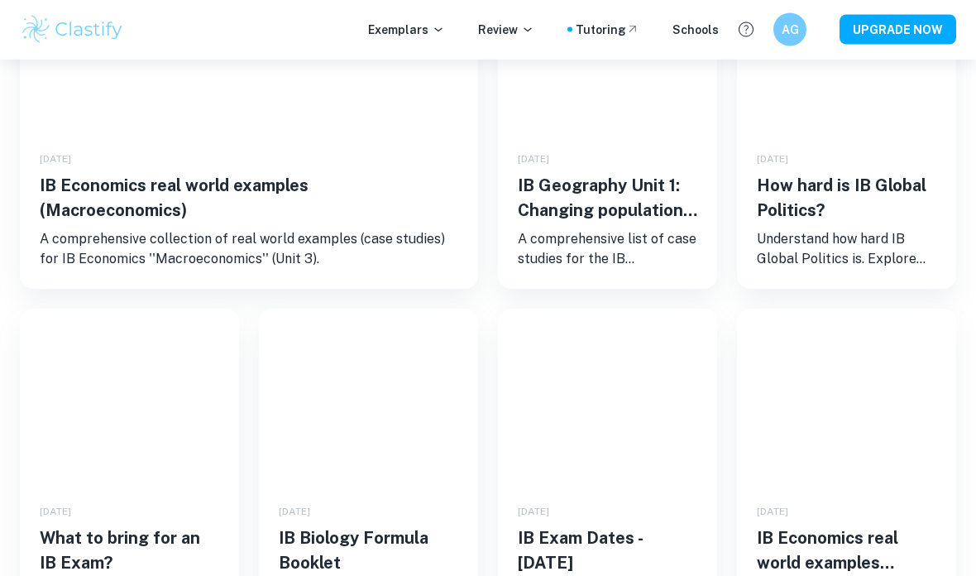
scroll to position [351, 0]
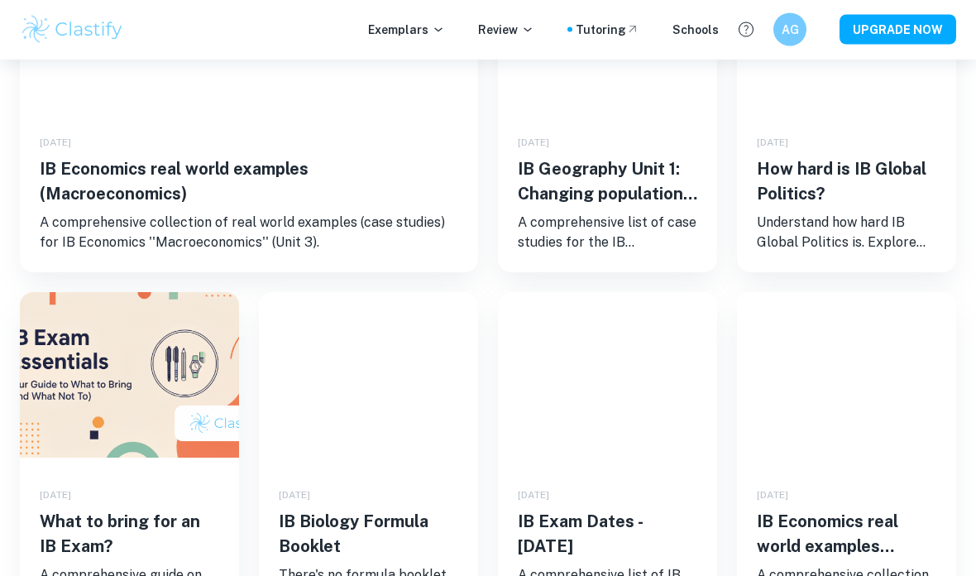
click at [174, 529] on h5 "What to bring for an IB Exam?" at bounding box center [130, 535] width 180 height 50
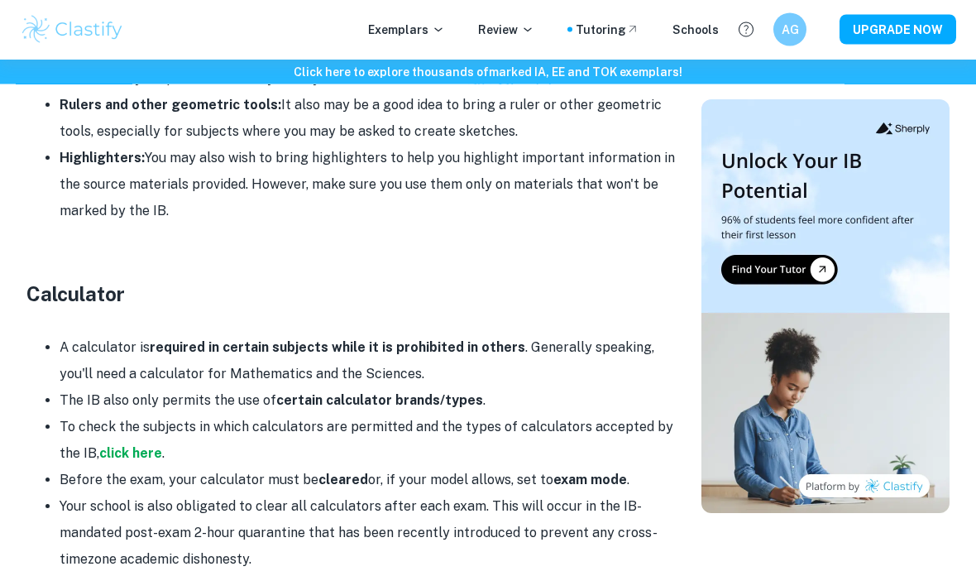
scroll to position [1071, 0]
click at [123, 456] on strong "click here" at bounding box center [130, 453] width 63 height 16
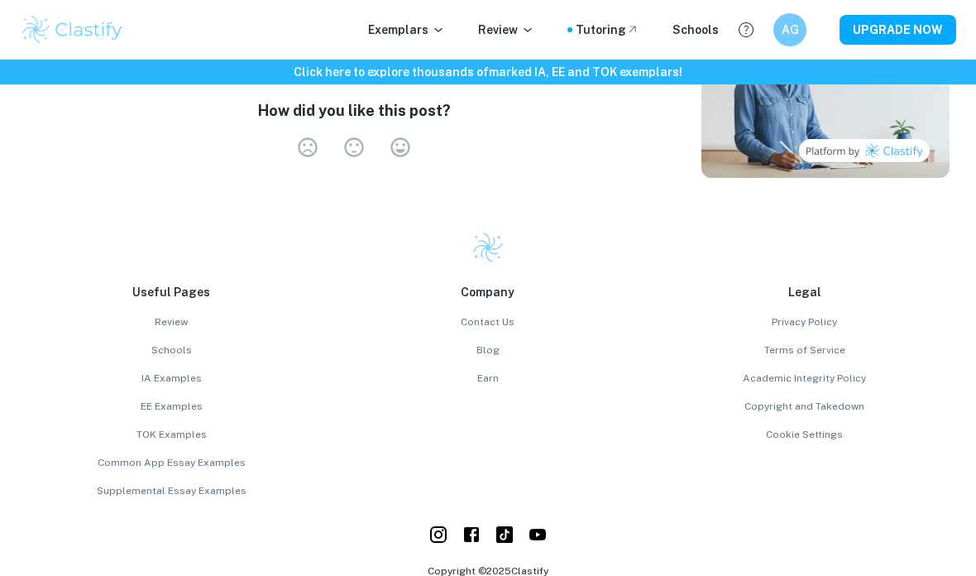
scroll to position [3236, 0]
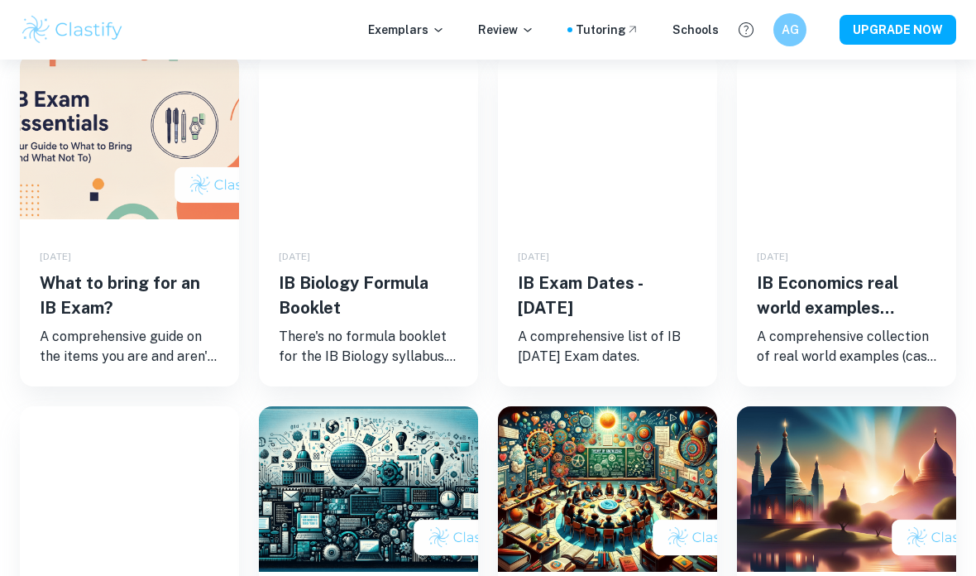
scroll to position [589, 0]
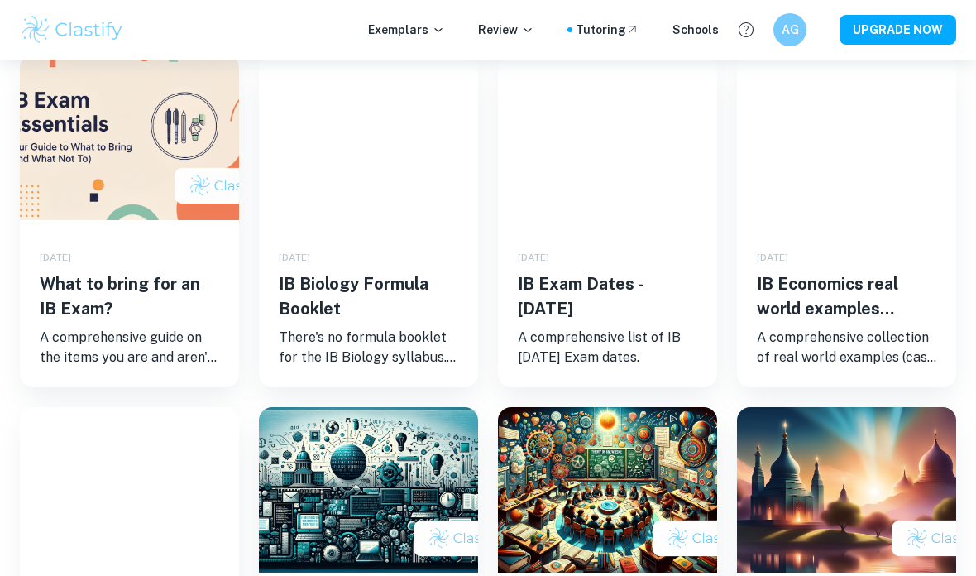
click at [891, 328] on p "A comprehensive collection of real world examples (case studies) for IB Economi…" at bounding box center [847, 348] width 180 height 40
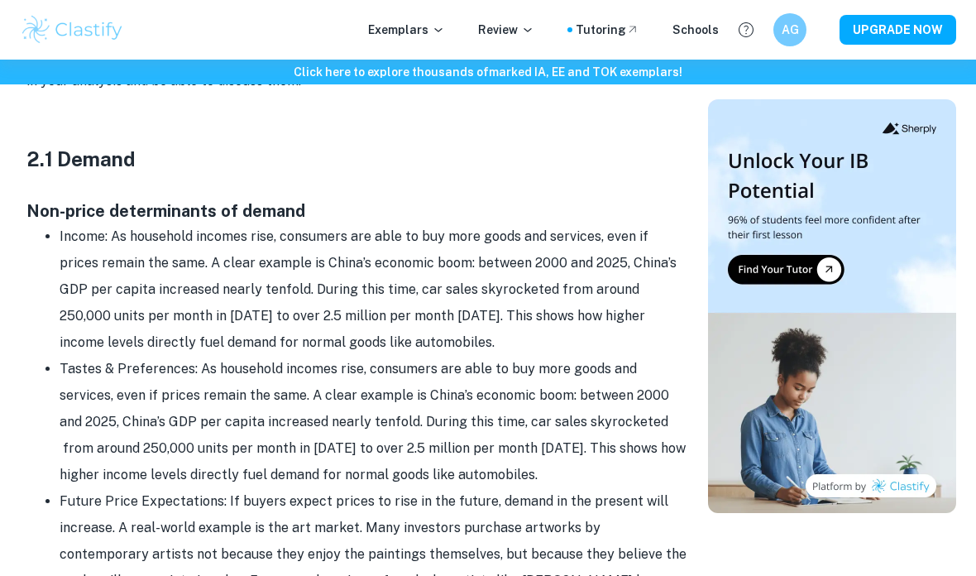
scroll to position [1058, 0]
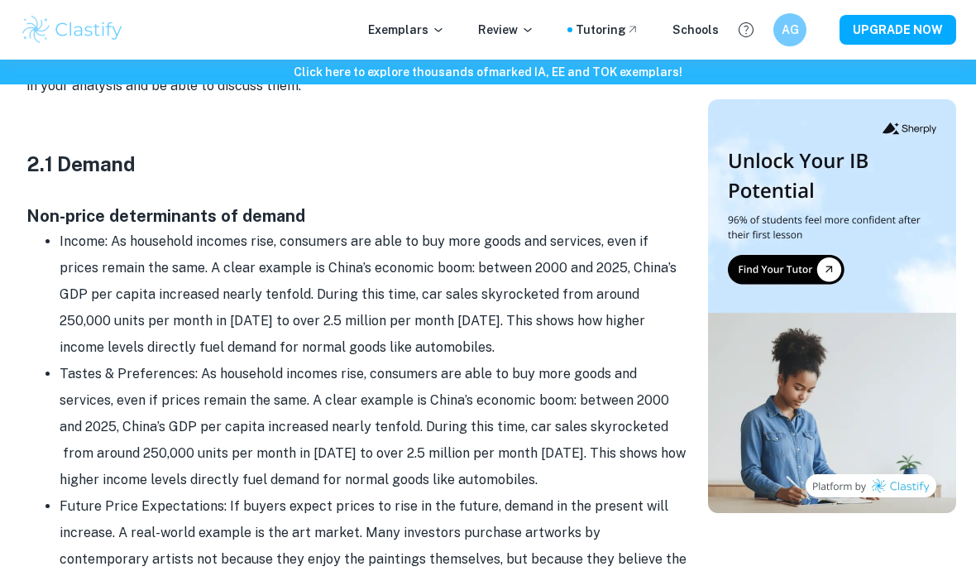
click at [436, 30] on p "Exemplars" at bounding box center [406, 30] width 77 height 18
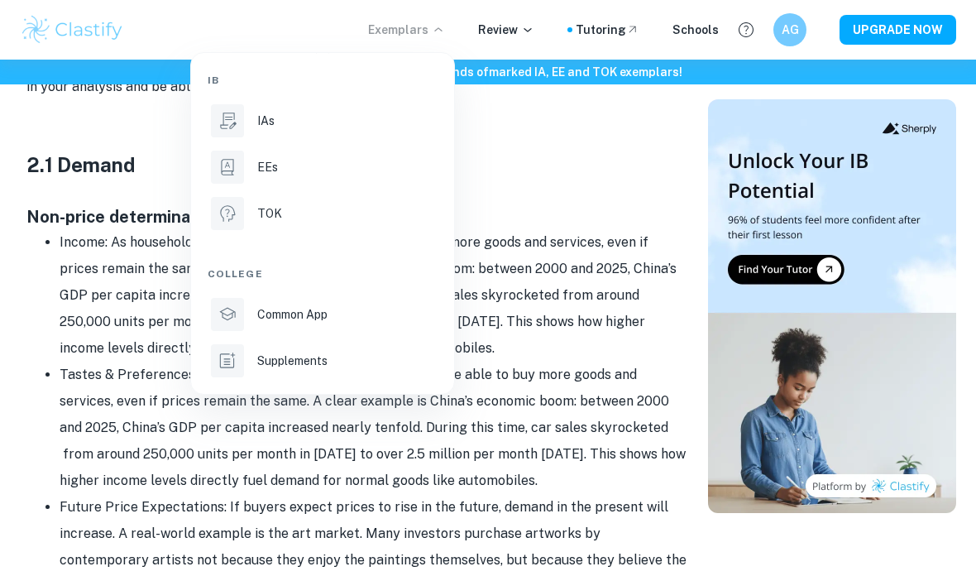
scroll to position [1057, 0]
click at [310, 170] on div "EEs" at bounding box center [345, 167] width 177 height 18
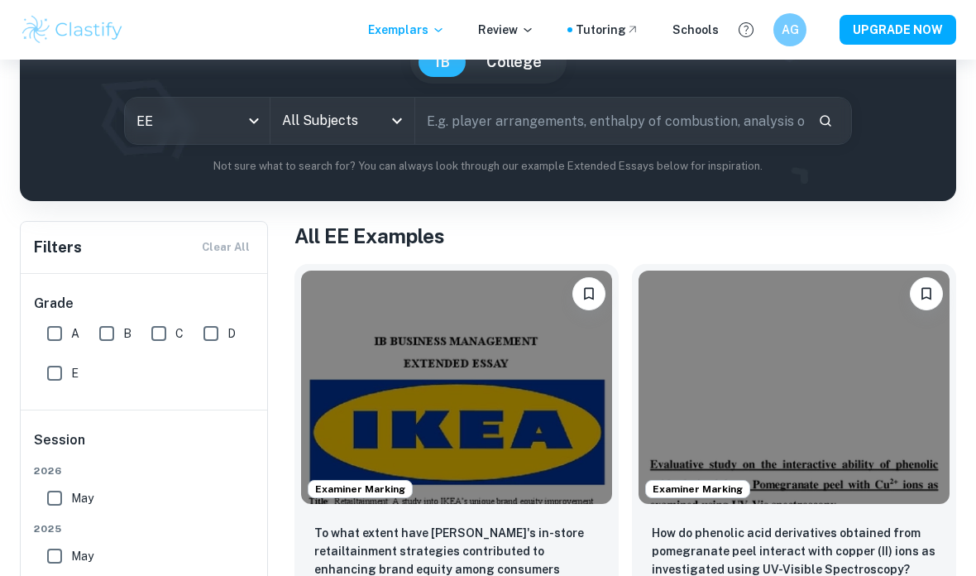
scroll to position [284, 0]
